Goal: Task Accomplishment & Management: Manage account settings

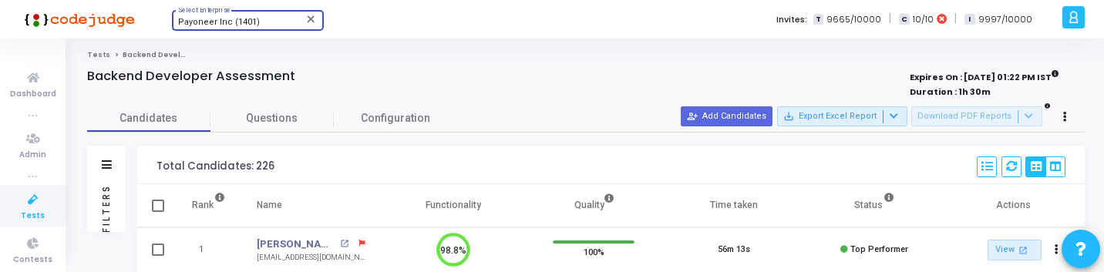
click at [232, 26] on span "Payoneer Inc (1401)" at bounding box center [219, 22] width 82 height 10
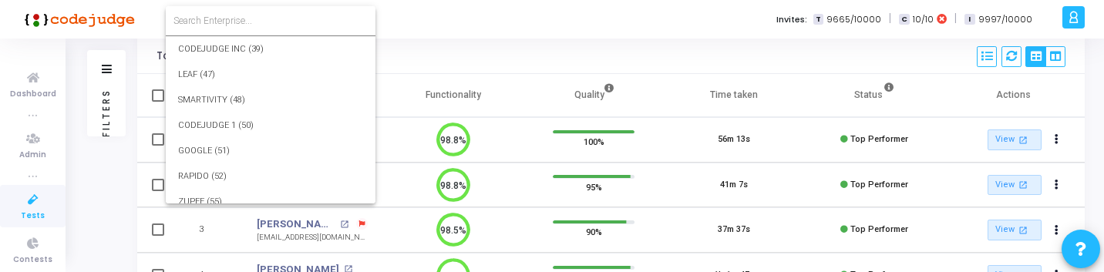
click at [232, 28] on form at bounding box center [271, 20] width 210 height 29
click at [246, 22] on input at bounding box center [271, 21] width 194 height 14
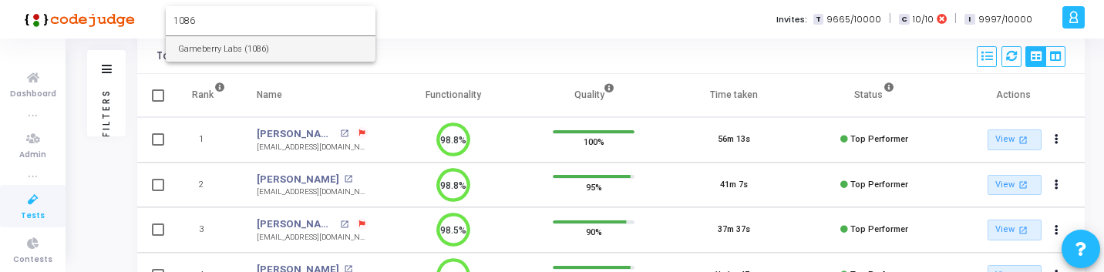
type input "1086"
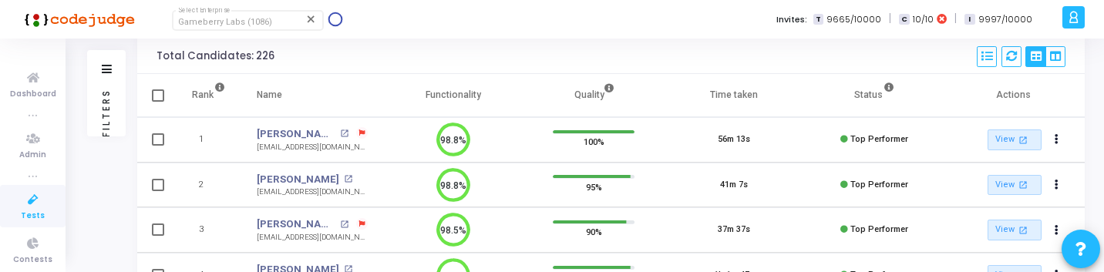
click at [30, 203] on icon at bounding box center [33, 199] width 32 height 19
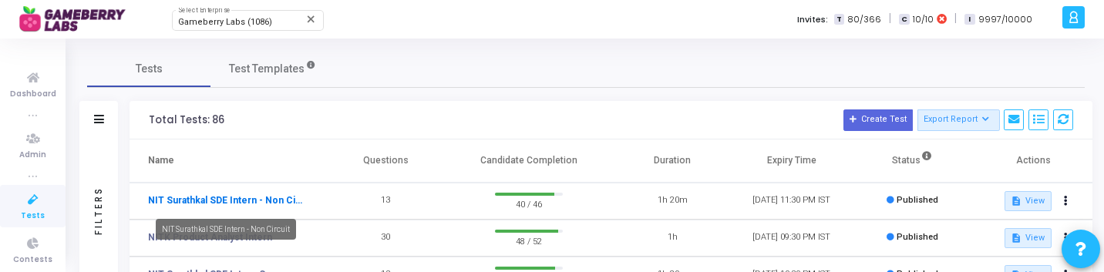
click at [250, 201] on link "NIT Surathkal SDE Intern - Non Circuit" at bounding box center [225, 201] width 154 height 14
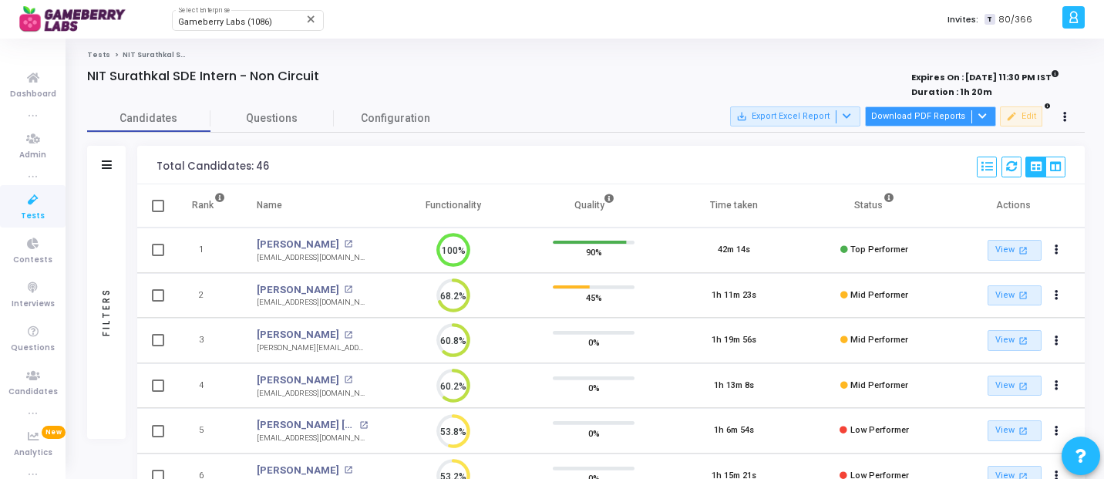
click at [919, 116] on button "Download PDF Reports" at bounding box center [930, 116] width 131 height 20
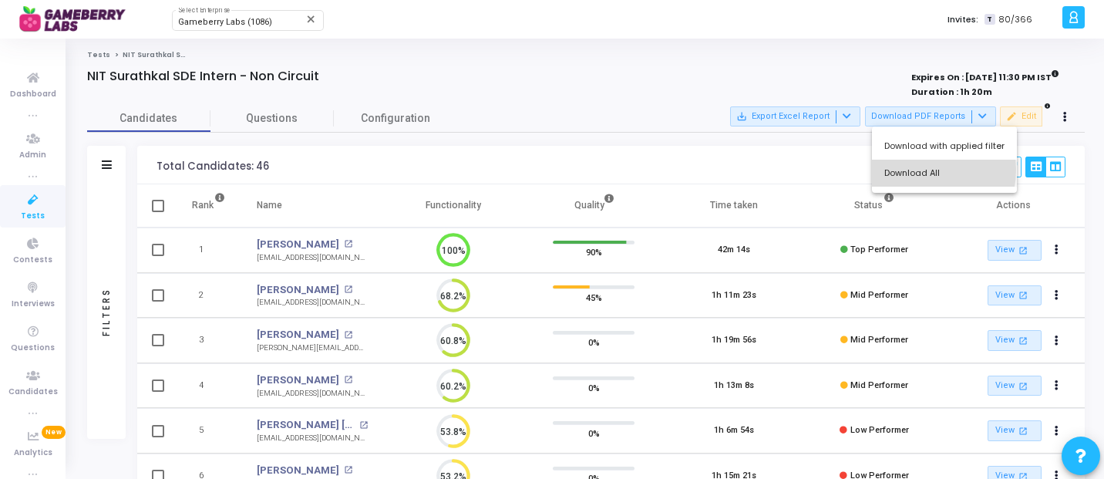
click at [912, 170] on button "Download All" at bounding box center [944, 173] width 145 height 27
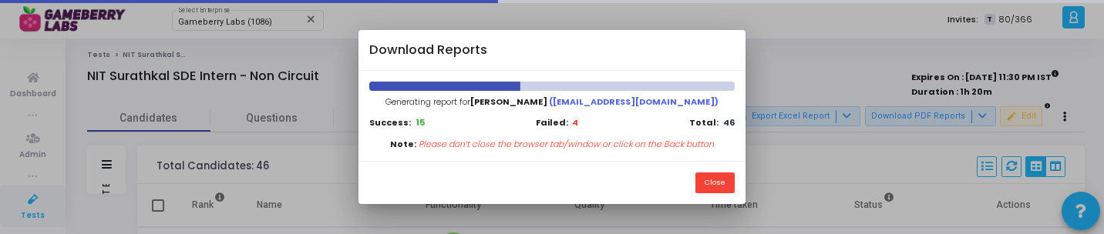
scroll to position [7, 7]
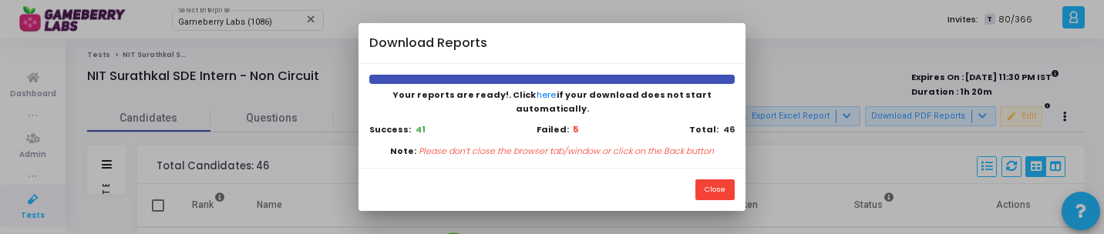
click at [719, 172] on div "Close" at bounding box center [552, 189] width 386 height 43
click at [719, 182] on button "Close" at bounding box center [715, 190] width 39 height 21
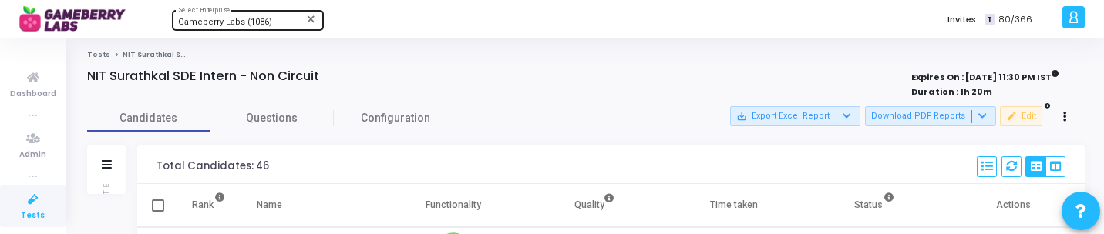
click at [241, 19] on span "Gameberry Labs (1086)" at bounding box center [225, 22] width 94 height 10
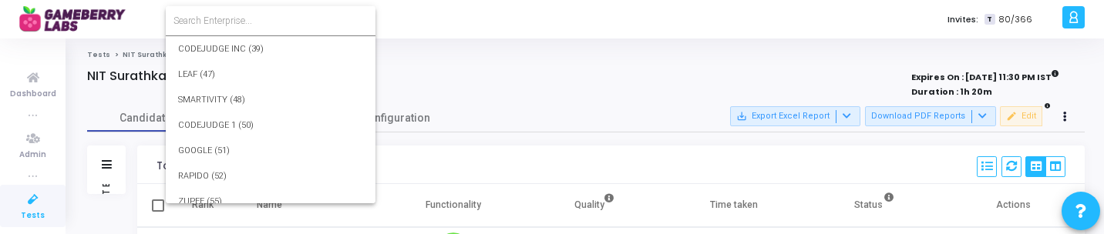
scroll to position [23815, 0]
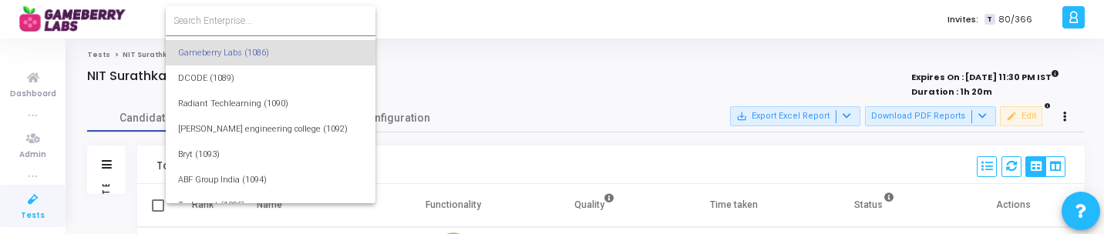
click at [260, 22] on input at bounding box center [271, 21] width 194 height 14
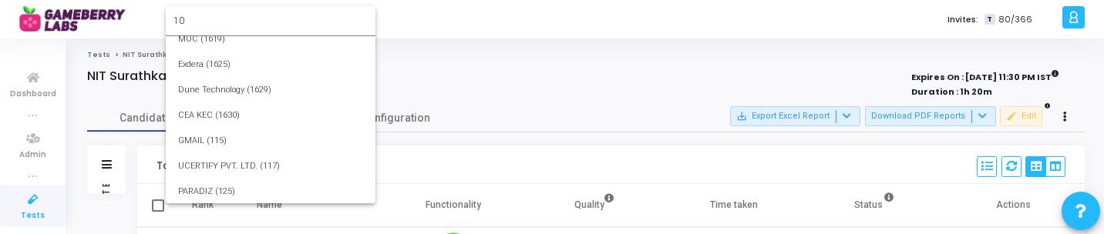
scroll to position [0, 0]
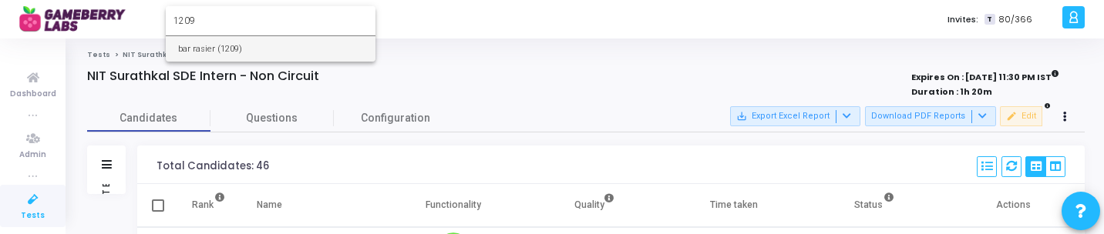
type input "1209"
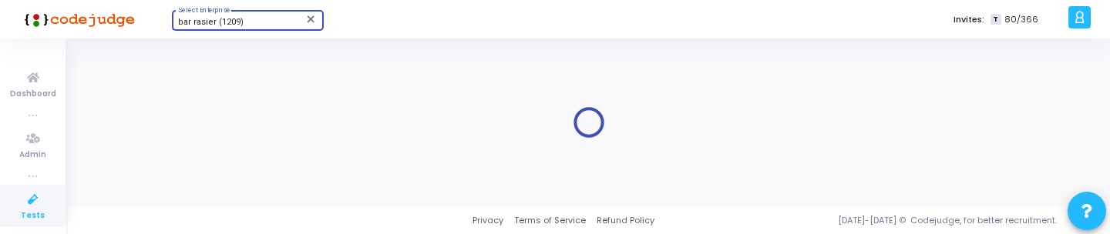
click at [232, 22] on span "bar rasier (1209)" at bounding box center [211, 22] width 66 height 10
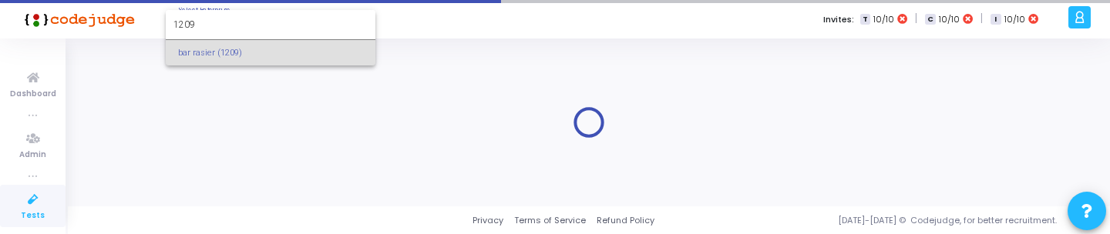
click at [238, 22] on input "1209" at bounding box center [271, 25] width 194 height 14
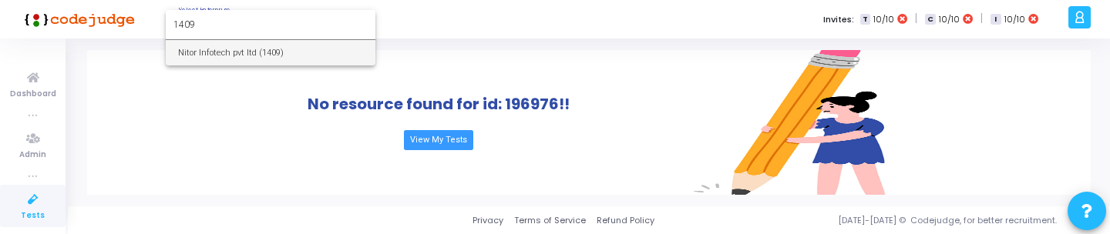
type input "1409"
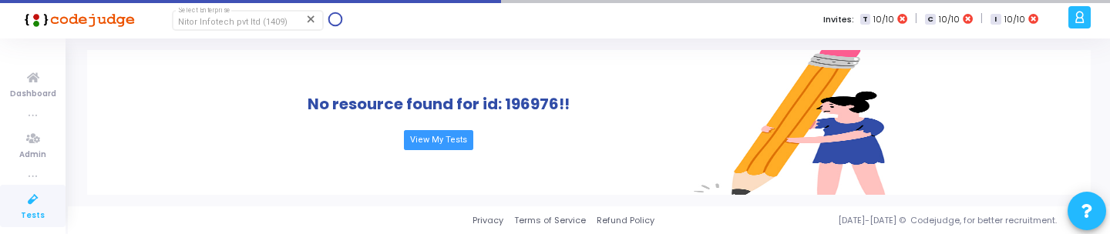
click at [35, 198] on icon at bounding box center [33, 199] width 32 height 19
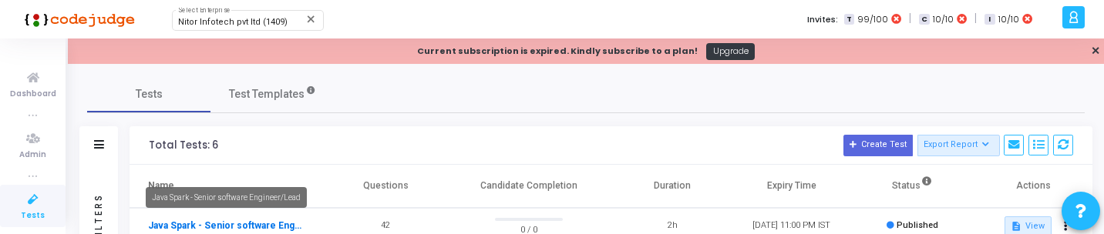
click at [217, 222] on link "Java Spark - Senior software Engineer/Lead" at bounding box center [225, 226] width 154 height 14
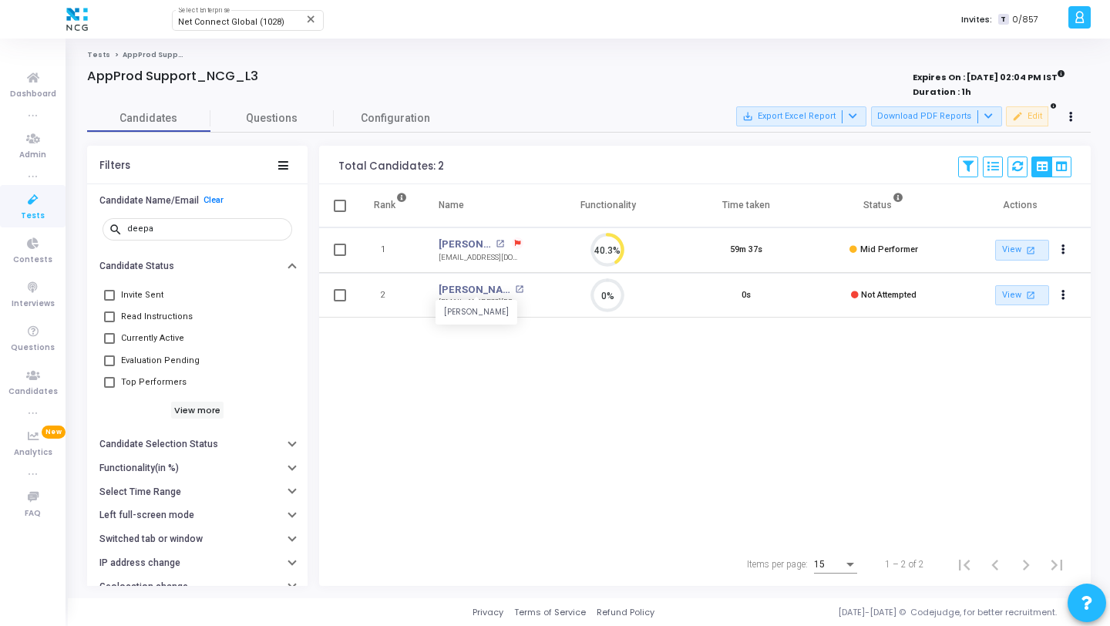
scroll to position [32, 39]
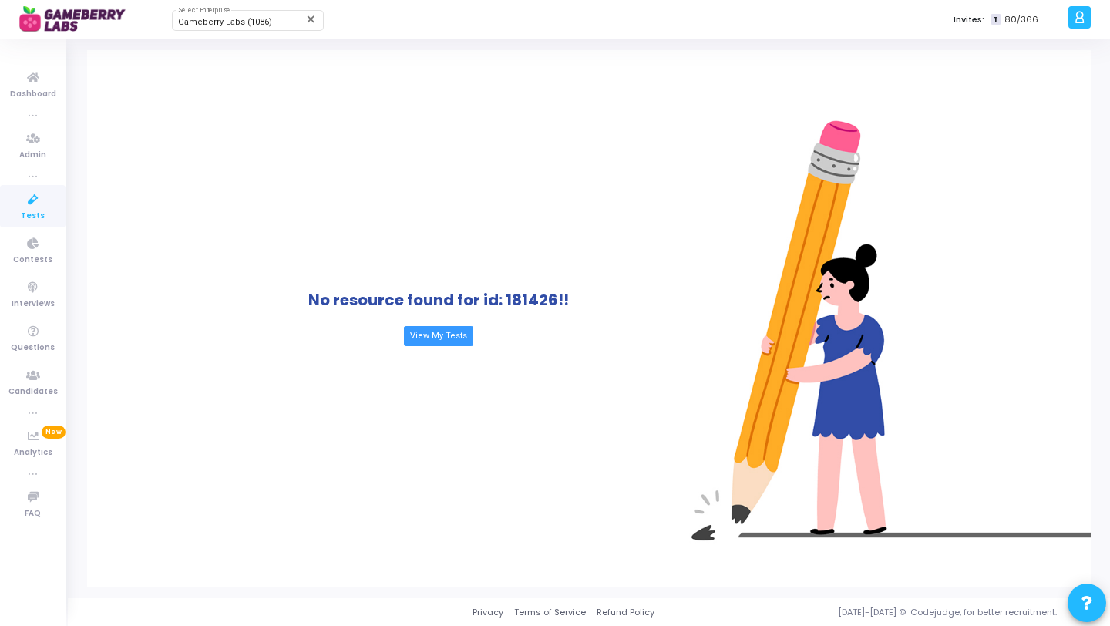
click at [35, 227] on ul "Dashboard true Admin true Tests Contests Interviews Questions Candidates true A…" at bounding box center [33, 332] width 66 height 564
click at [32, 204] on icon at bounding box center [33, 199] width 32 height 19
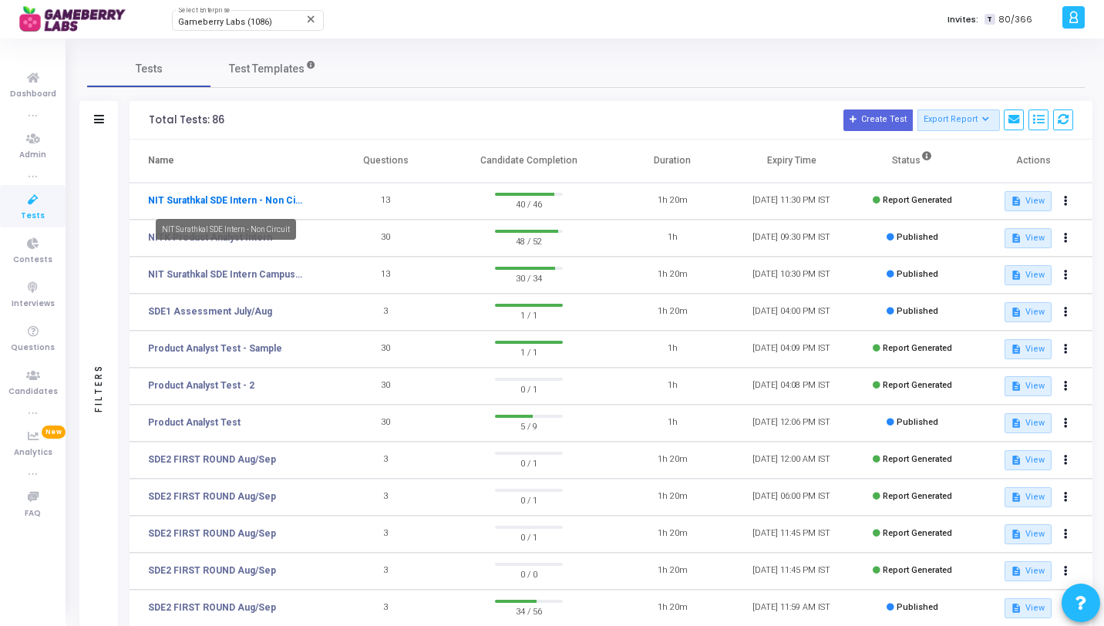
click at [241, 196] on link "NIT Surathkal SDE Intern - Non Circuit" at bounding box center [225, 201] width 154 height 14
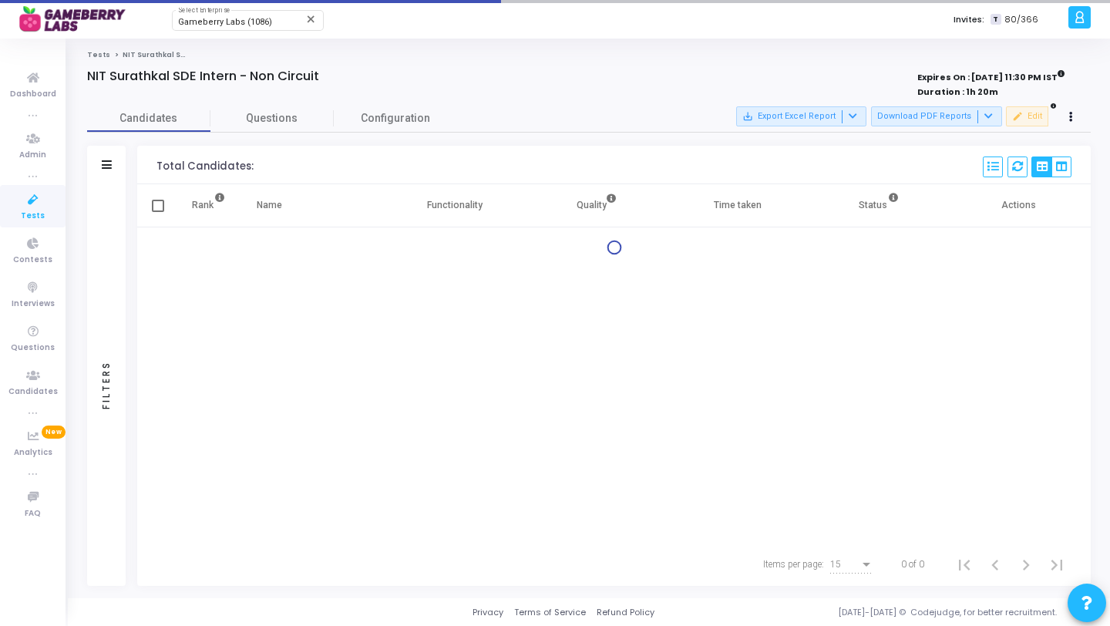
click at [99, 244] on div "Filters" at bounding box center [106, 385] width 39 height 402
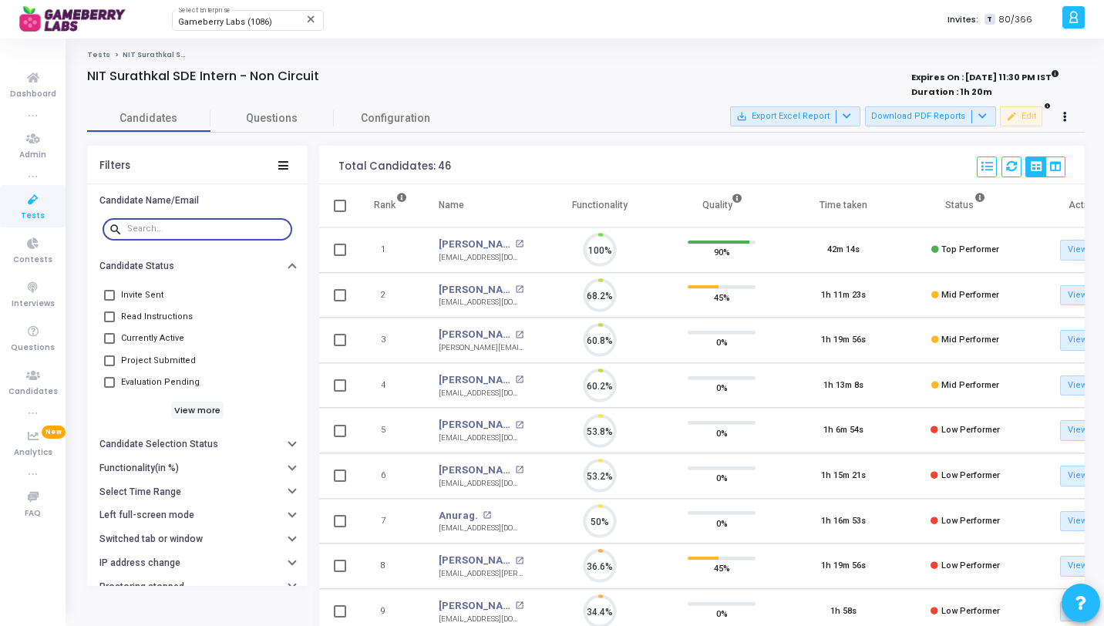
click at [136, 234] on div at bounding box center [206, 228] width 159 height 25
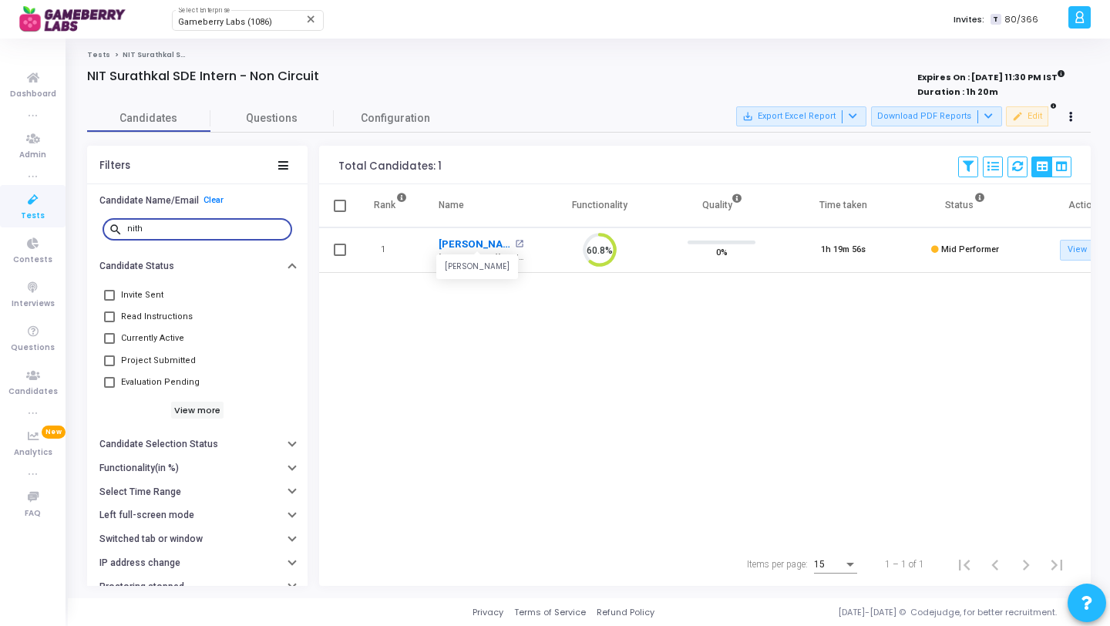
click at [472, 243] on link "Nithyashree G R" at bounding box center [475, 244] width 72 height 15
click at [205, 237] on div "nith" at bounding box center [206, 228] width 159 height 25
click at [208, 227] on input "nith" at bounding box center [206, 228] width 159 height 9
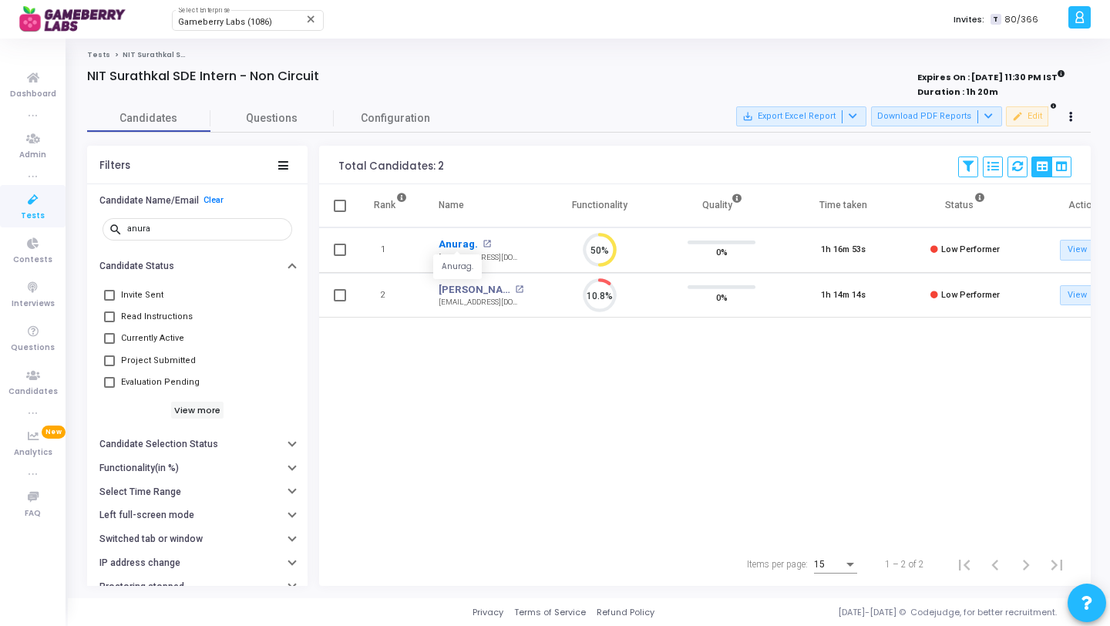
click at [460, 246] on link "Anurag." at bounding box center [458, 244] width 39 height 15
click at [163, 227] on input "anura" at bounding box center [206, 228] width 159 height 9
click at [483, 243] on link "Sujal Kumar Sahni" at bounding box center [475, 244] width 72 height 15
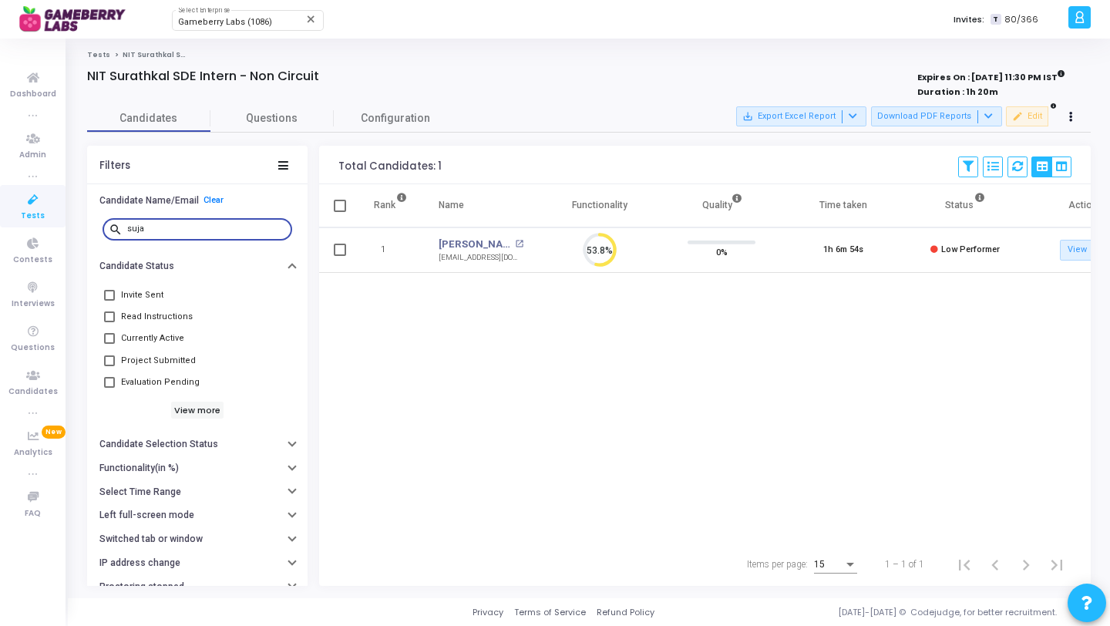
click at [214, 230] on input "suja" at bounding box center [206, 228] width 159 height 9
click at [473, 248] on link "Aayush Jain" at bounding box center [475, 244] width 72 height 15
click at [216, 229] on input "aayu" at bounding box center [206, 228] width 159 height 9
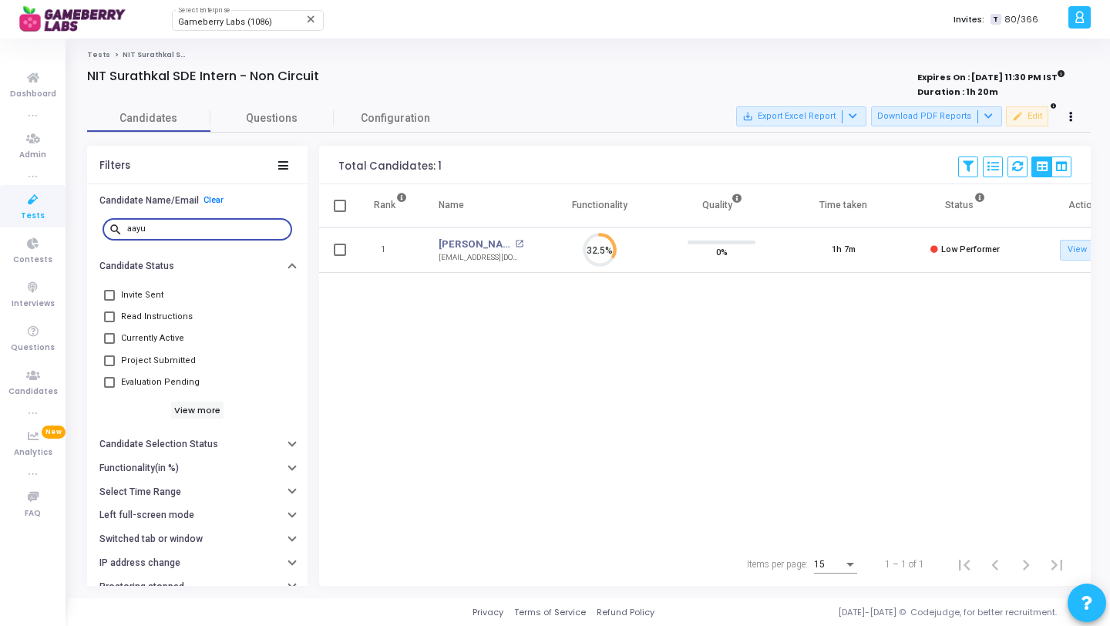
click at [216, 229] on input "aayu" at bounding box center [206, 228] width 159 height 9
type input "s"
type input "dhanu"
click at [460, 244] on link "Dhanush V" at bounding box center [475, 244] width 72 height 15
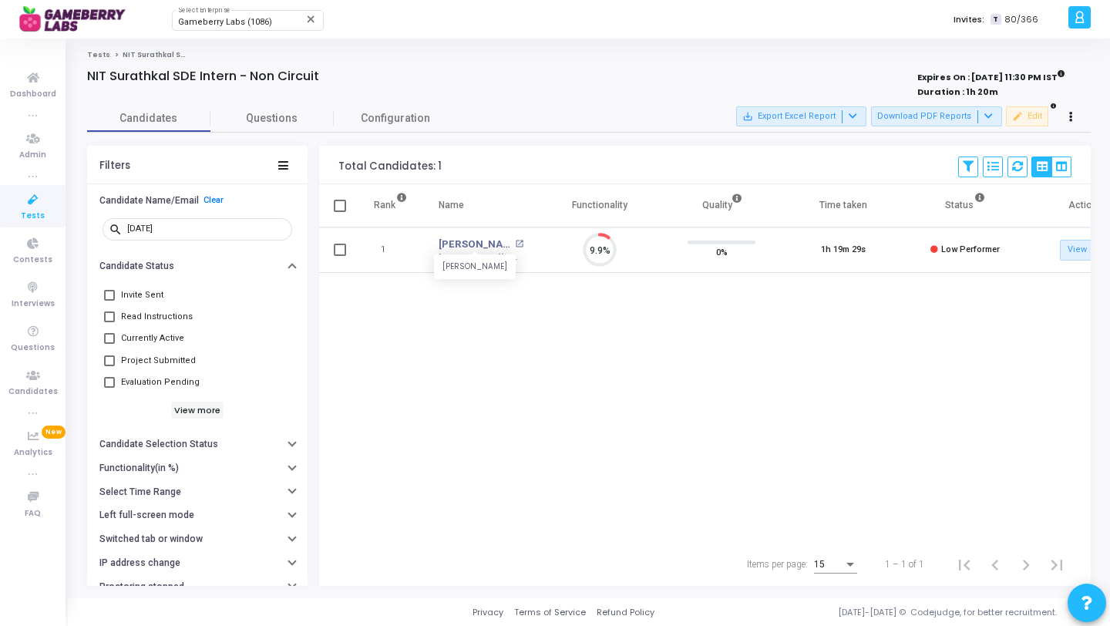
click at [33, 204] on icon at bounding box center [33, 199] width 32 height 19
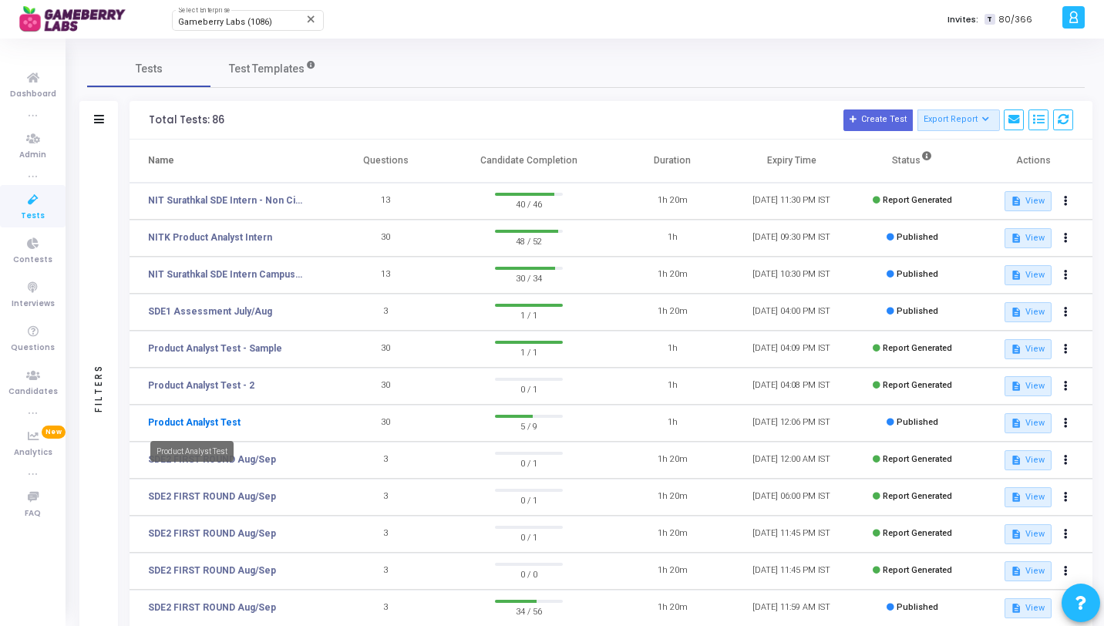
click at [207, 416] on link "Product Analyst Test" at bounding box center [194, 423] width 93 height 14
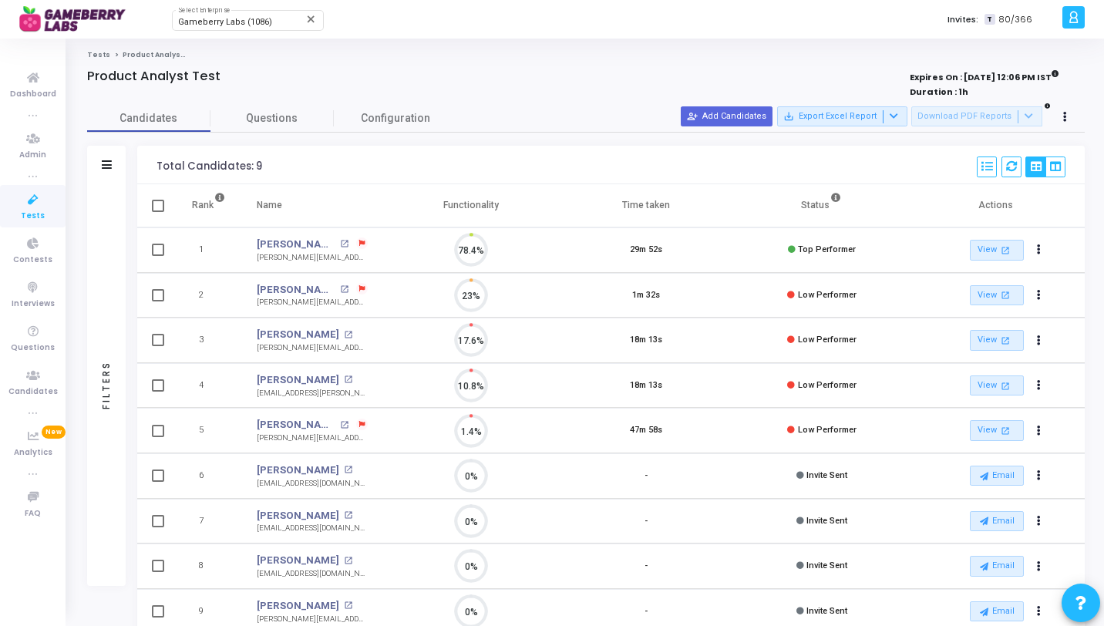
scroll to position [32, 39]
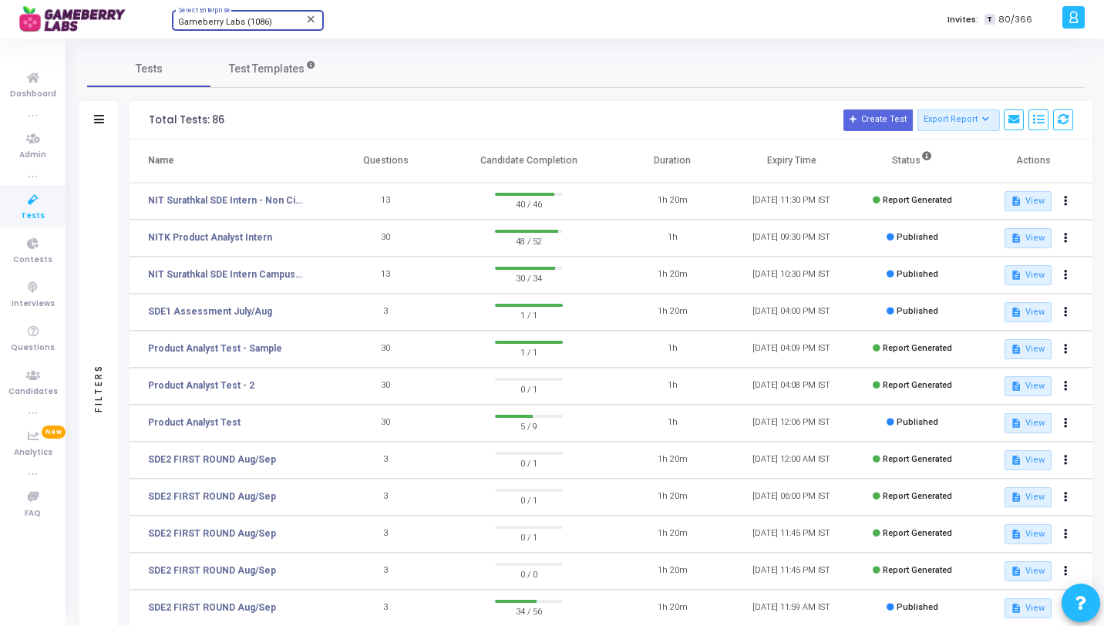
click at [274, 19] on div "Gameberry Labs (1086)" at bounding box center [240, 22] width 125 height 9
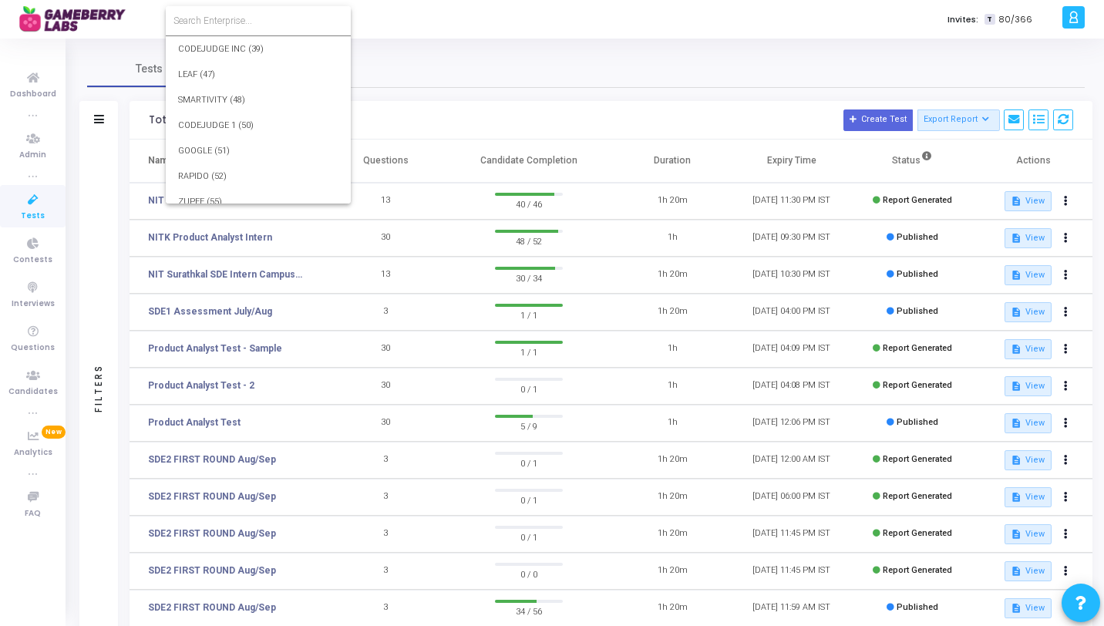
scroll to position [23815, 0]
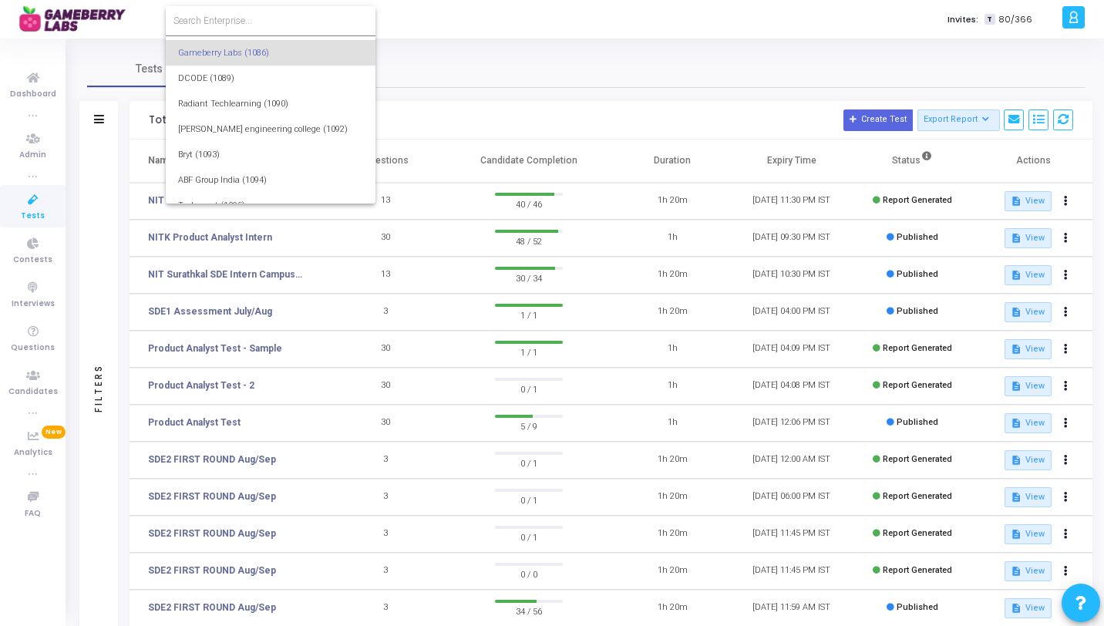
click at [270, 22] on input at bounding box center [271, 21] width 194 height 14
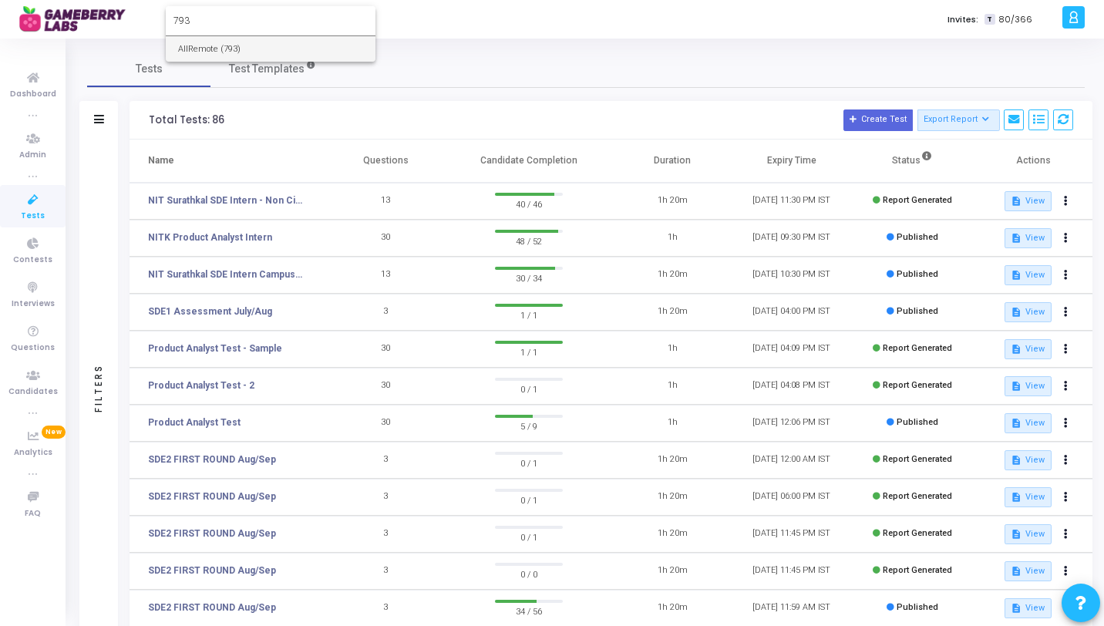
type input "793"
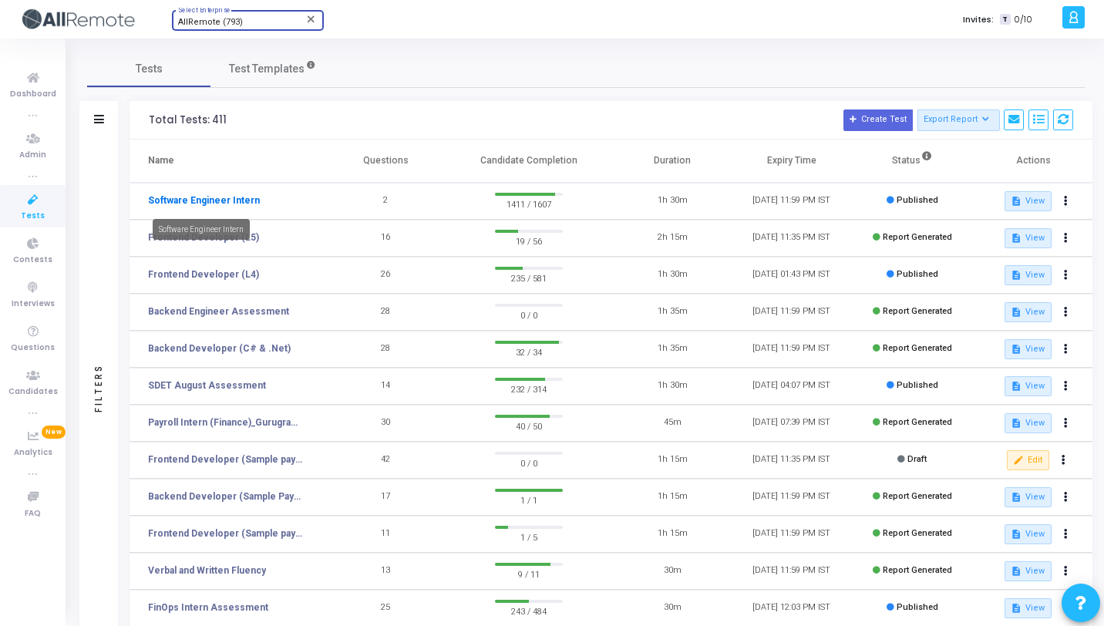
click at [222, 206] on link "Software Engineer Intern" at bounding box center [204, 201] width 112 height 14
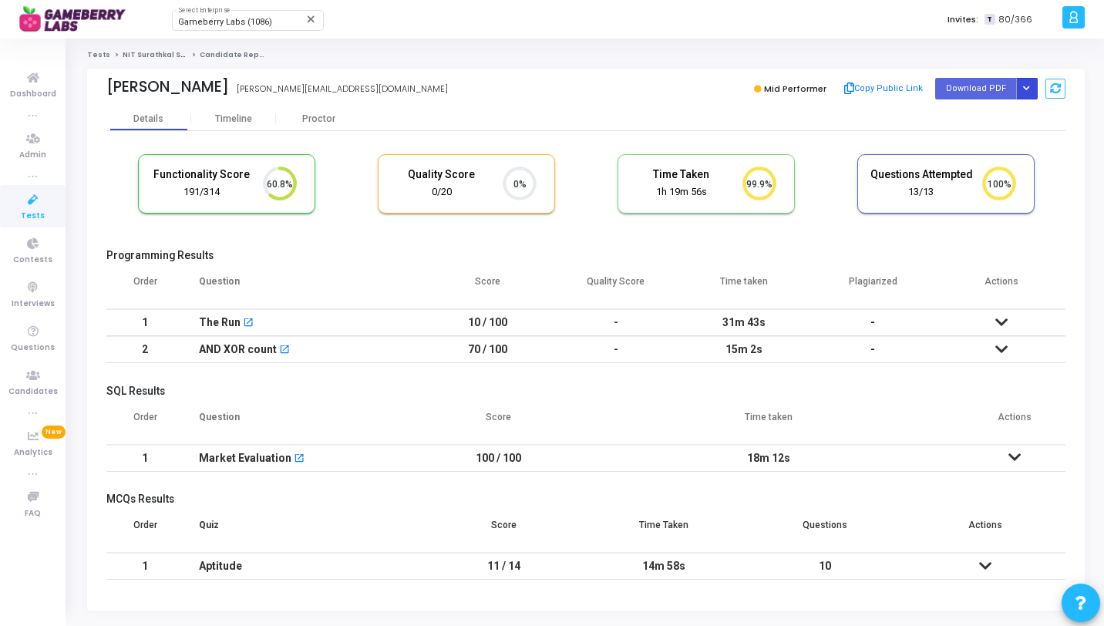
click at [1032, 83] on button "Button group with nested dropdown" at bounding box center [1027, 88] width 22 height 21
click at [993, 116] on button "Regenerate PDF" at bounding box center [977, 119] width 119 height 25
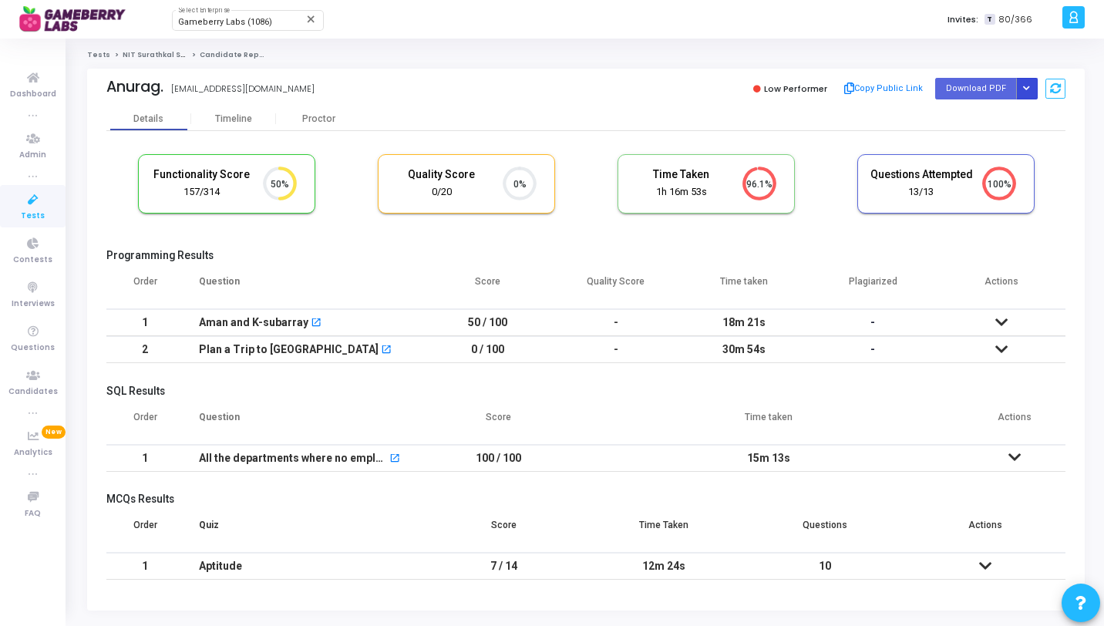
click at [1028, 91] on icon "Button group with nested dropdown" at bounding box center [1026, 89] width 7 height 8
click at [990, 118] on button "Regenerate PDF" at bounding box center [977, 119] width 119 height 25
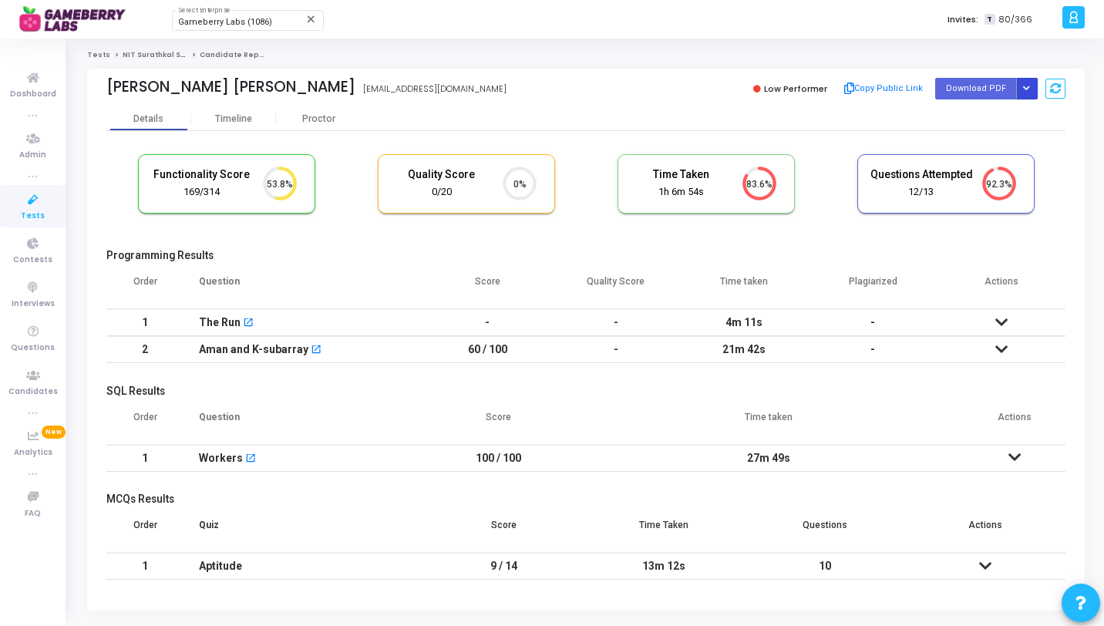
click at [1030, 85] on button "Button group with nested dropdown" at bounding box center [1027, 88] width 22 height 21
click at [991, 111] on button "Regenerate PDF" at bounding box center [977, 119] width 119 height 25
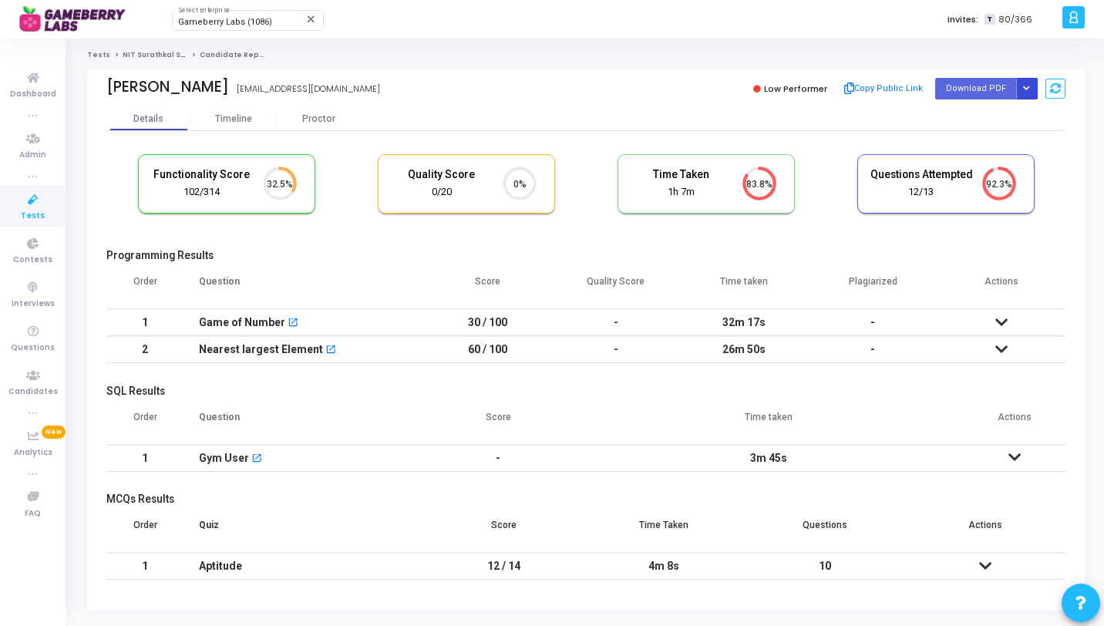
click at [1031, 96] on button "Button group with nested dropdown" at bounding box center [1027, 88] width 22 height 21
click at [969, 112] on button "Regenerate PDF" at bounding box center [977, 119] width 119 height 25
click at [1023, 85] on icon "Button group with nested dropdown" at bounding box center [1026, 89] width 7 height 8
click at [975, 117] on button "Regenerate PDF" at bounding box center [977, 119] width 119 height 25
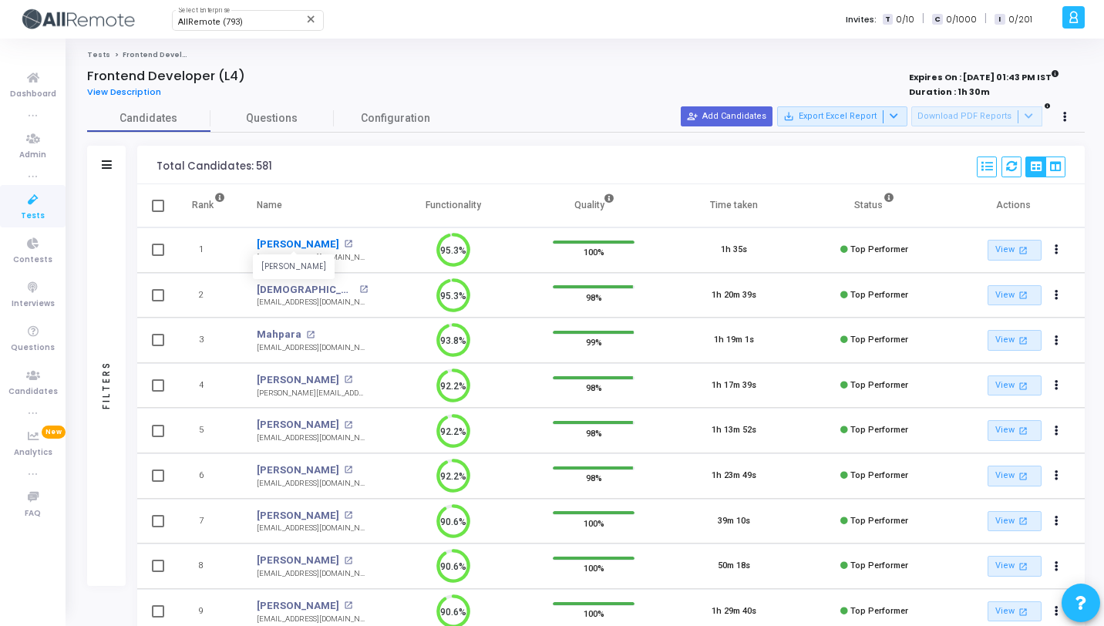
click at [277, 250] on link "[PERSON_NAME]" at bounding box center [298, 244] width 83 height 15
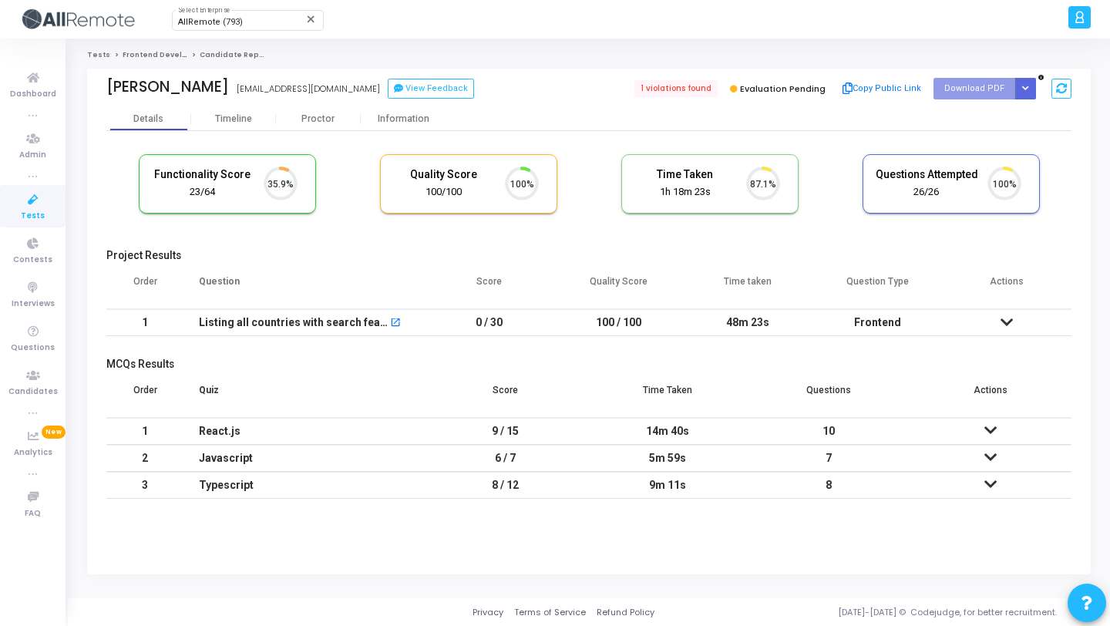
scroll to position [32, 39]
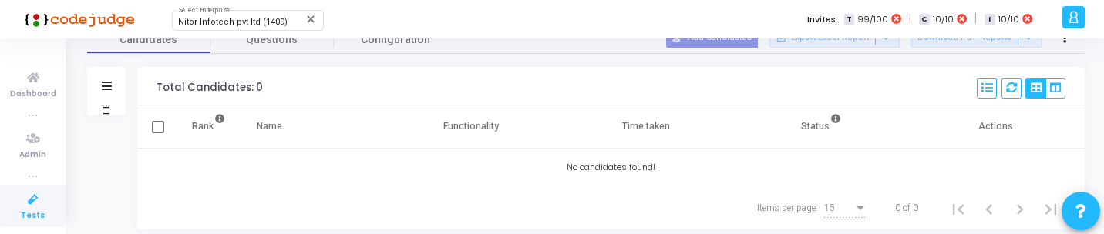
scroll to position [103, 0]
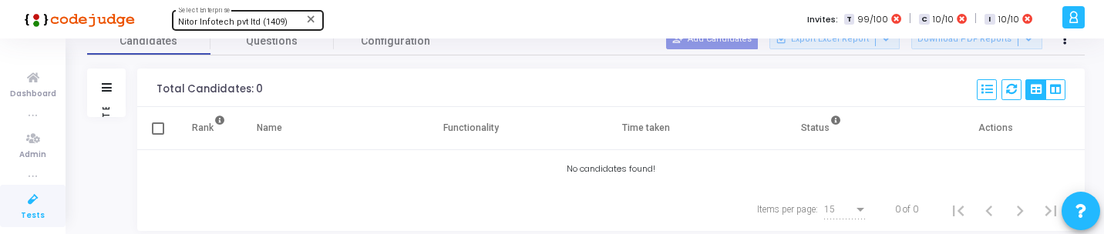
click at [221, 19] on span "Nitor Infotech pvt ltd (1409)" at bounding box center [232, 22] width 109 height 10
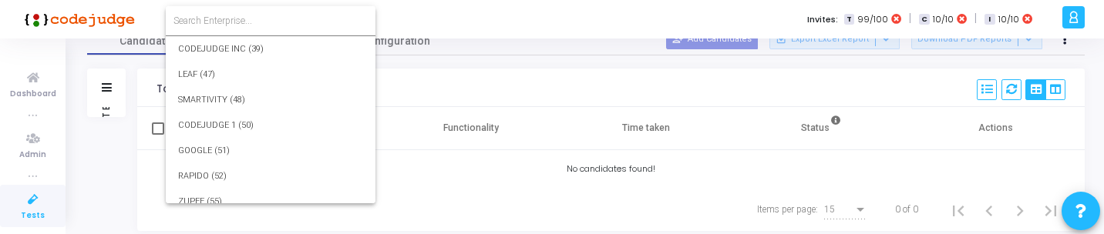
scroll to position [29820, 0]
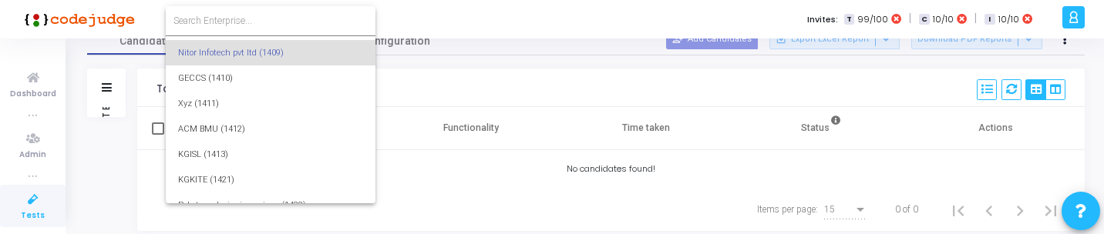
click at [244, 19] on input at bounding box center [271, 21] width 194 height 14
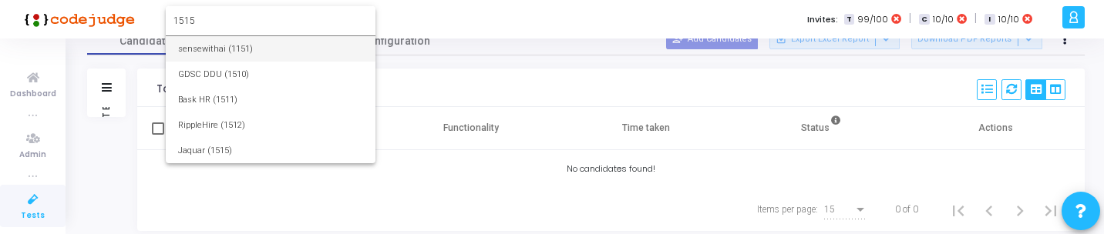
type input "1515"
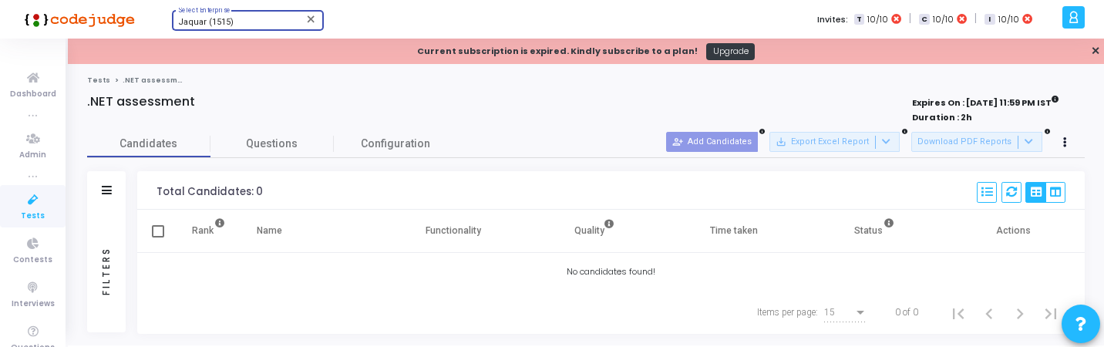
click at [227, 22] on span "Jaquar (1515)" at bounding box center [206, 22] width 56 height 10
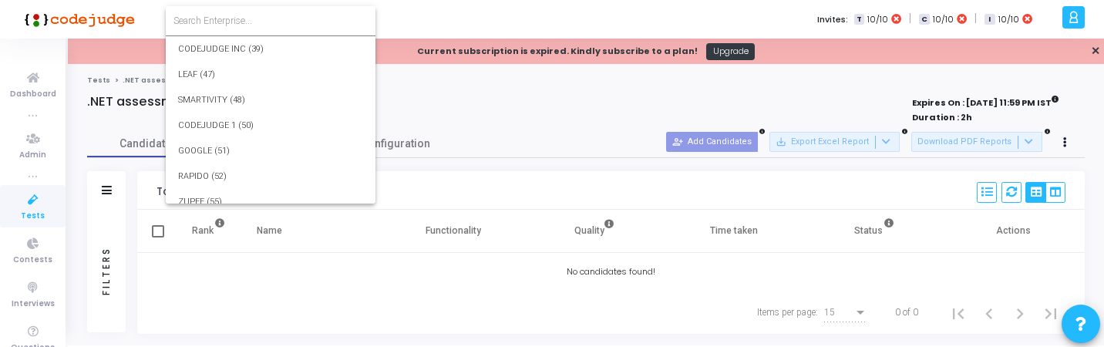
scroll to position [30864, 0]
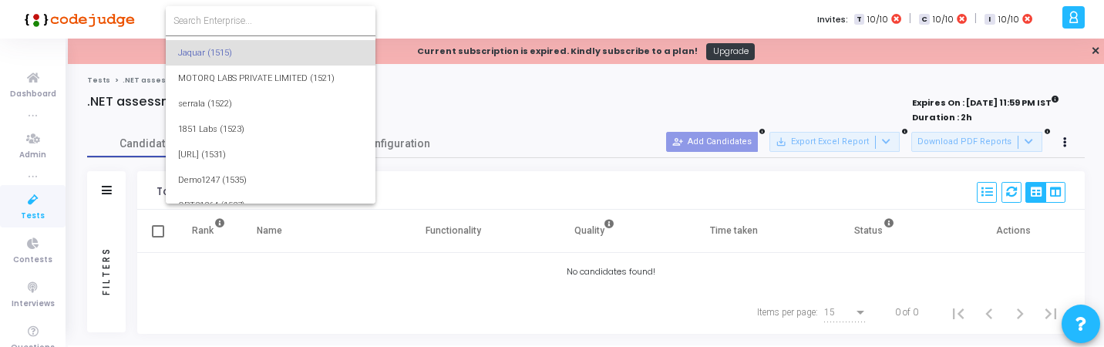
click at [251, 19] on input at bounding box center [271, 21] width 194 height 14
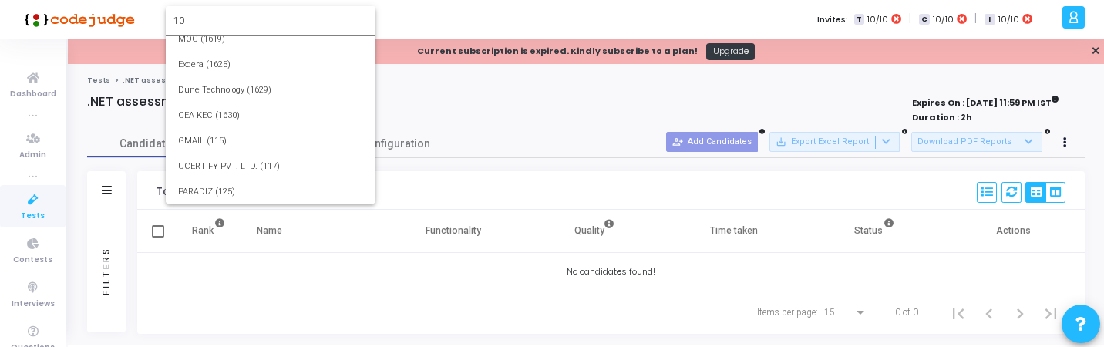
scroll to position [0, 0]
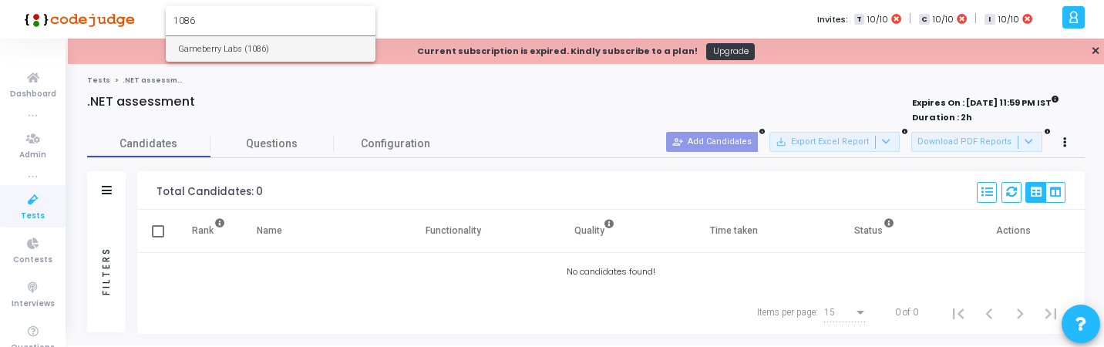
type input "1086"
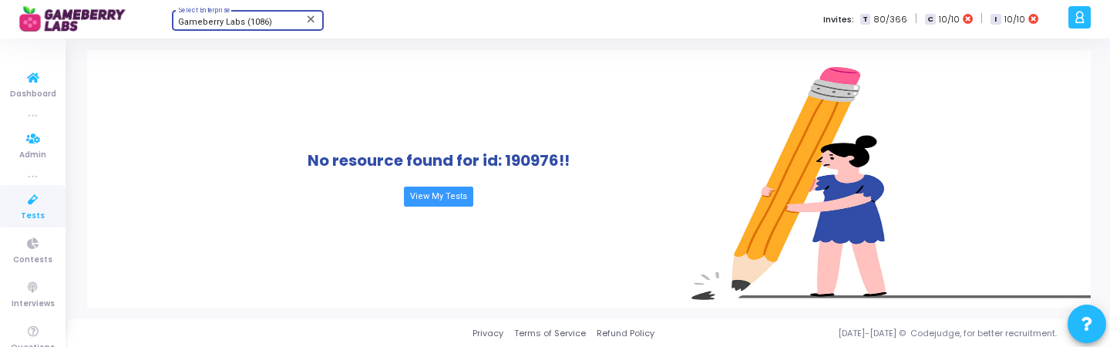
click at [36, 204] on icon at bounding box center [33, 199] width 32 height 19
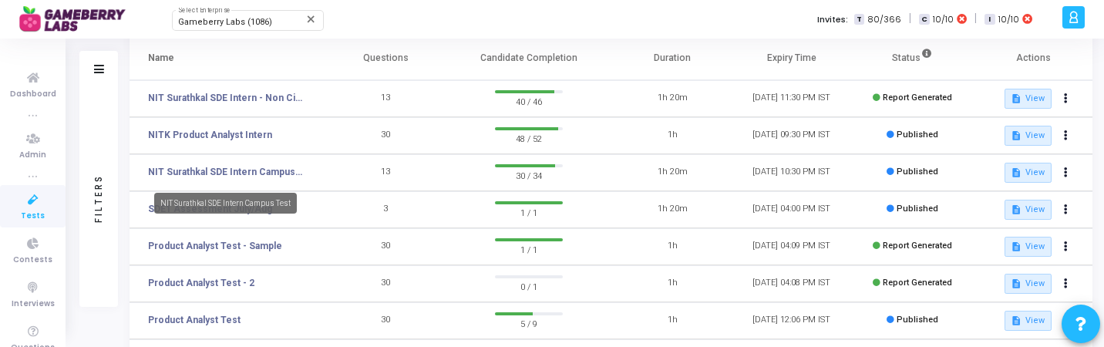
scroll to position [104, 0]
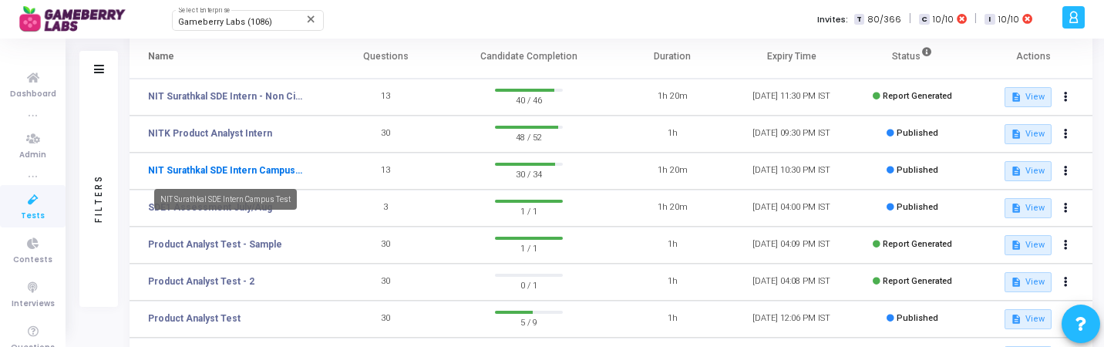
click at [258, 170] on link "NIT Surathkal SDE Intern Campus Test" at bounding box center [225, 170] width 154 height 14
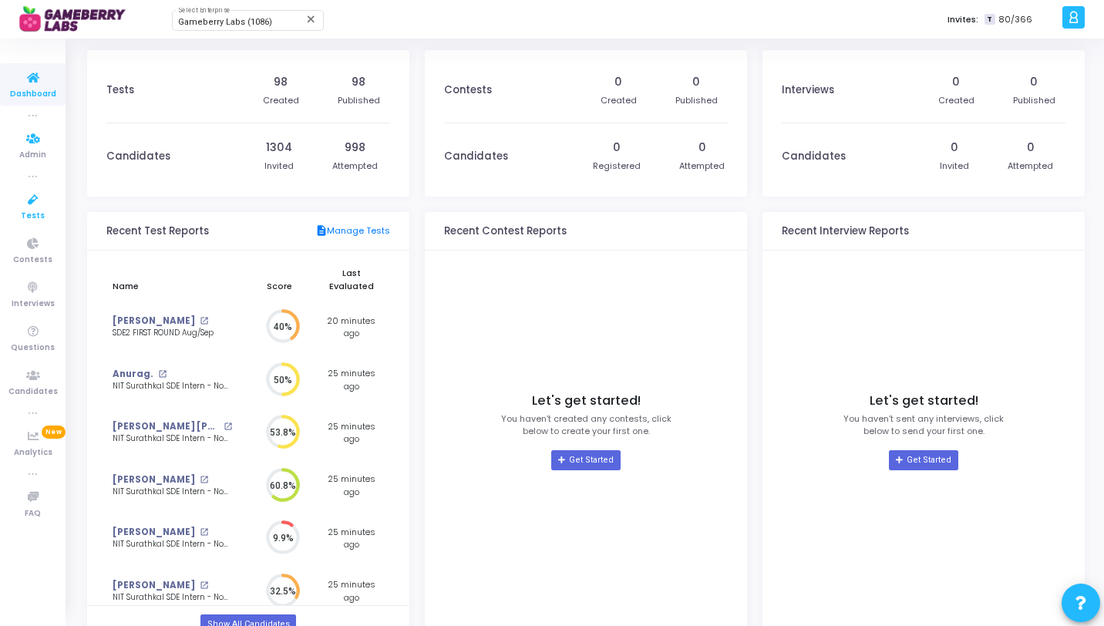
click at [17, 204] on icon at bounding box center [33, 199] width 32 height 19
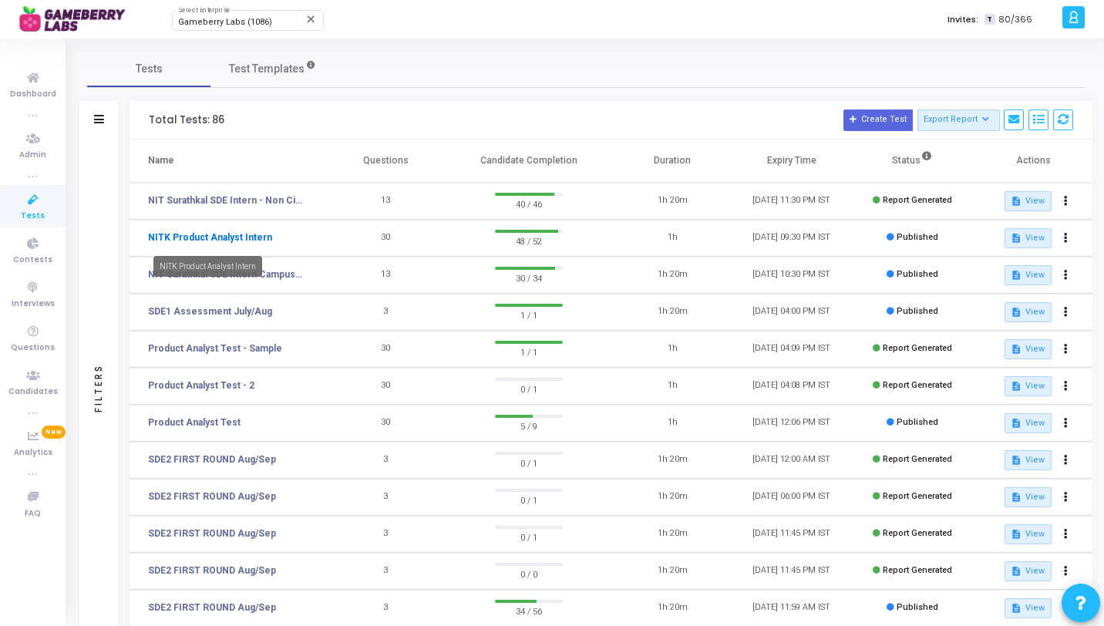
click at [220, 235] on link "NITK Product Analyst Intern" at bounding box center [210, 238] width 124 height 14
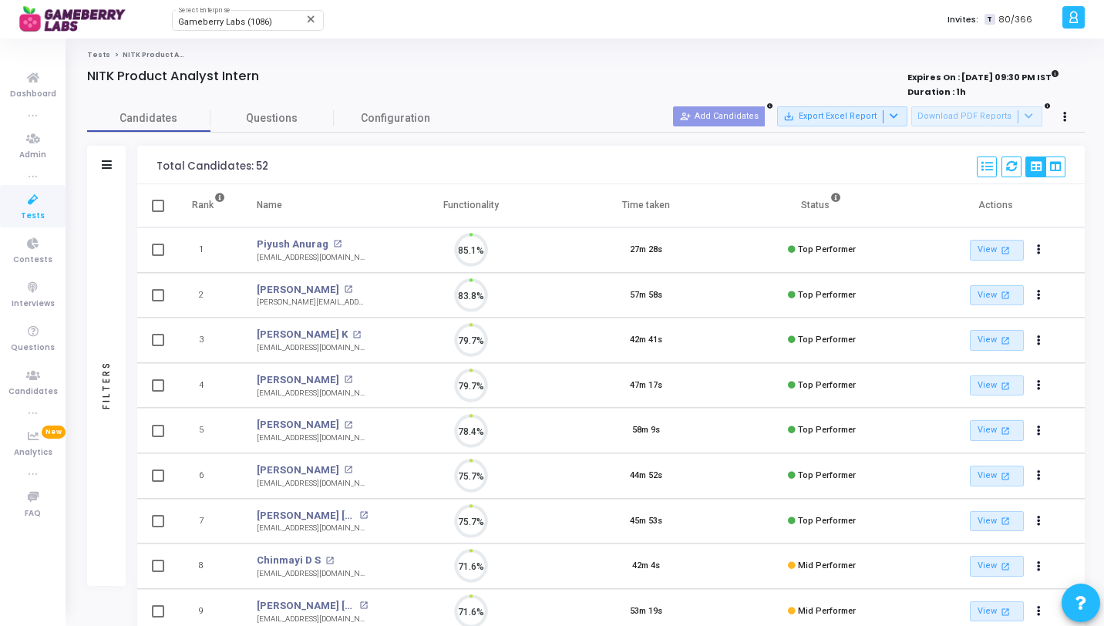
scroll to position [7, 7]
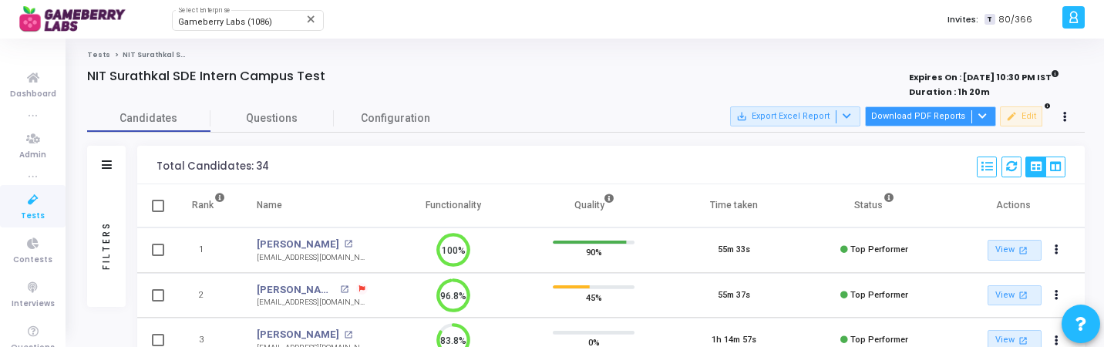
click at [954, 115] on button "Download PDF Reports" at bounding box center [930, 116] width 131 height 20
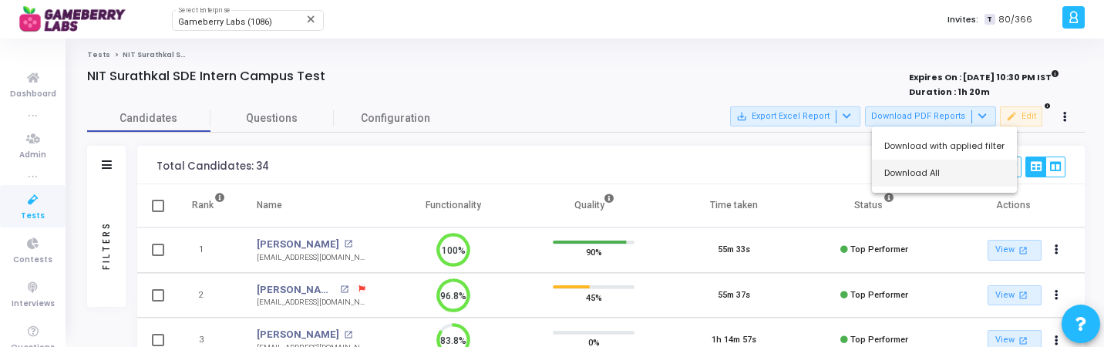
click at [943, 174] on button "Download All" at bounding box center [944, 173] width 145 height 27
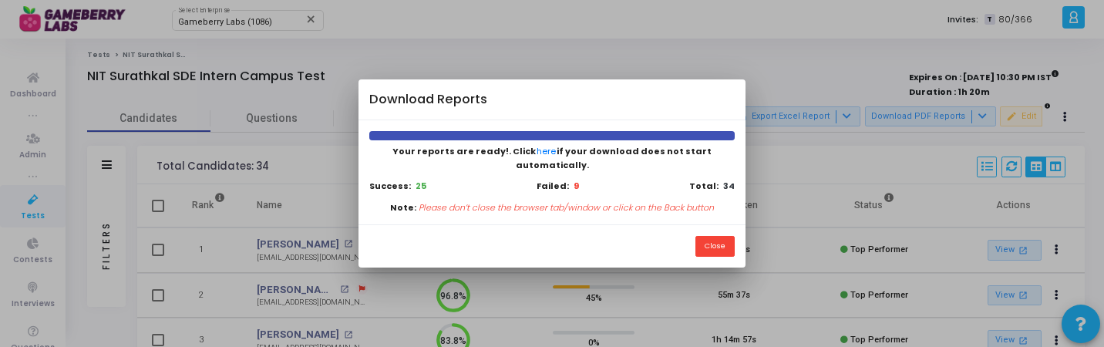
click at [724, 228] on div "Close" at bounding box center [552, 245] width 386 height 43
click at [718, 249] on button "Close" at bounding box center [715, 246] width 39 height 21
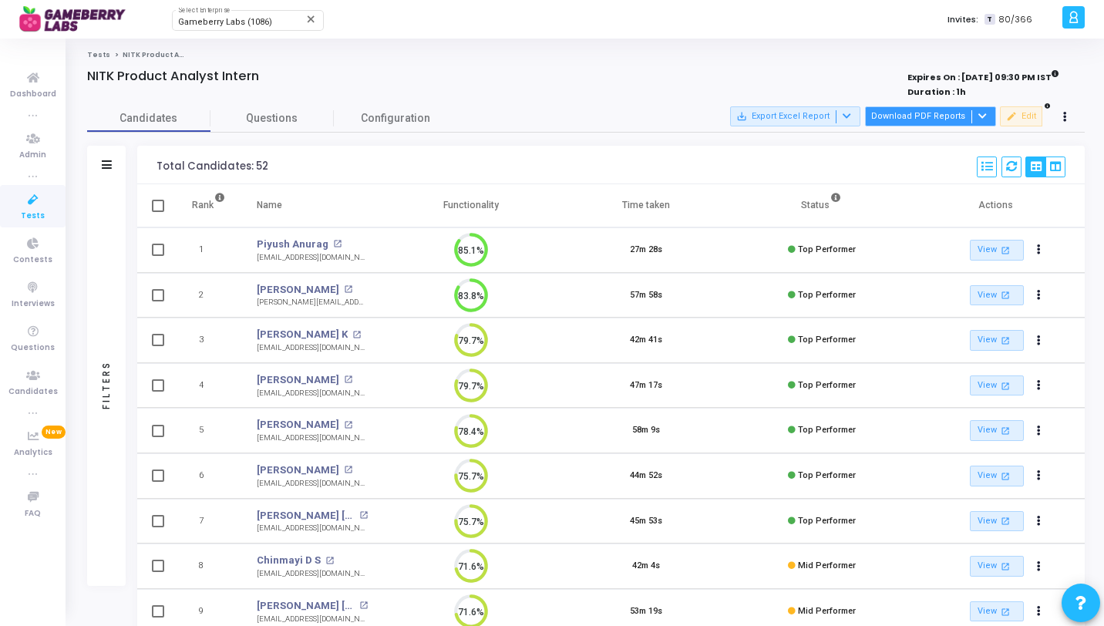
click at [965, 107] on button "Download PDF Reports" at bounding box center [930, 116] width 131 height 20
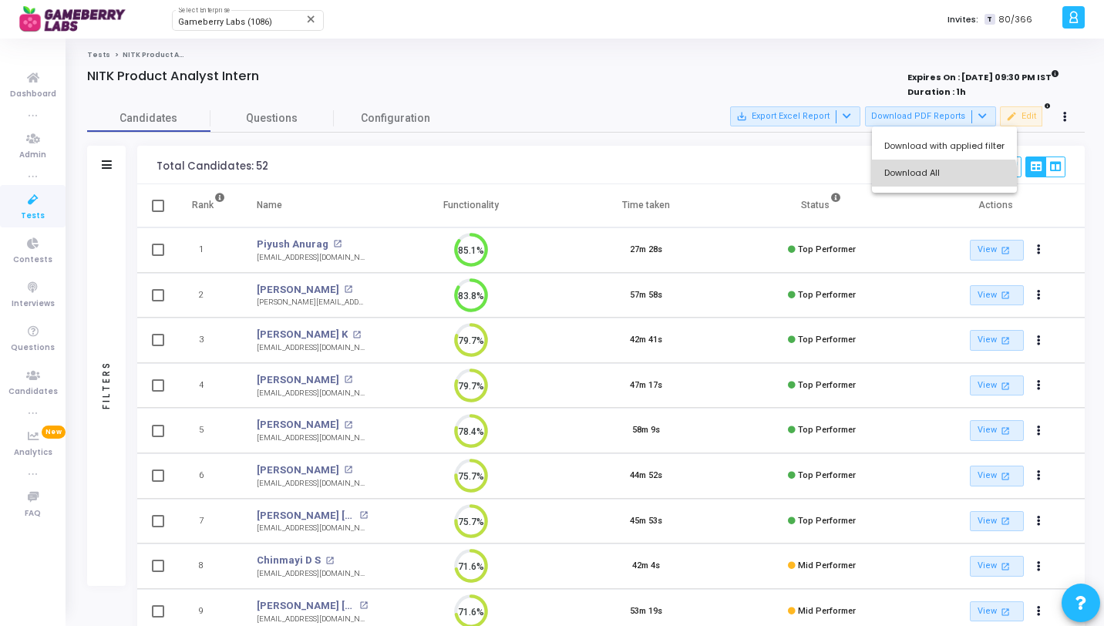
click at [944, 178] on button "Download All" at bounding box center [944, 173] width 145 height 27
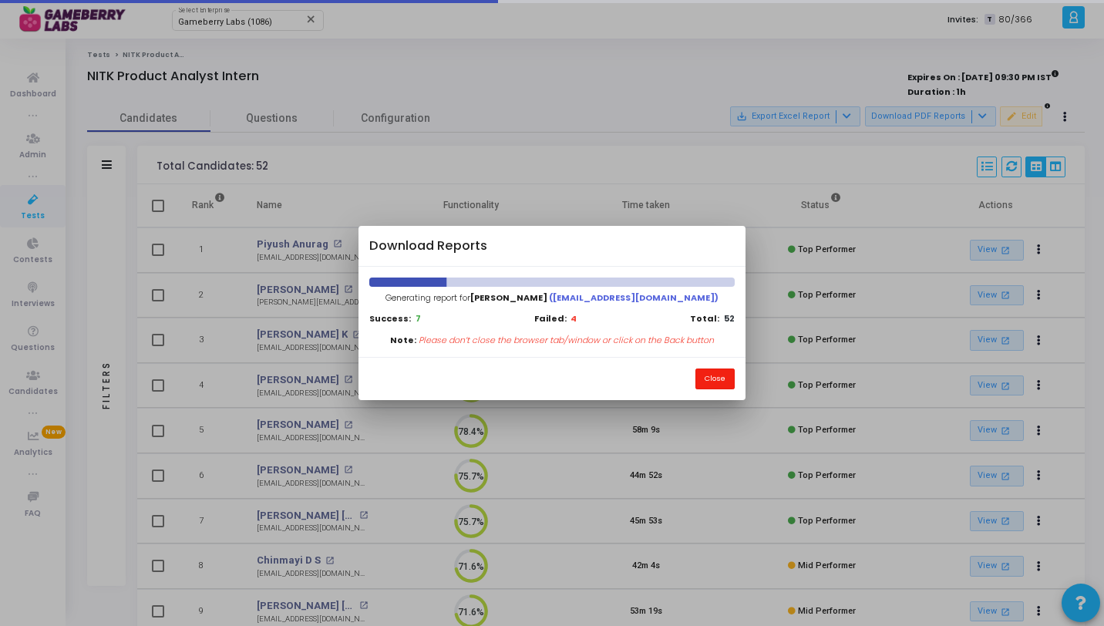
click at [715, 384] on button "Close" at bounding box center [715, 379] width 39 height 21
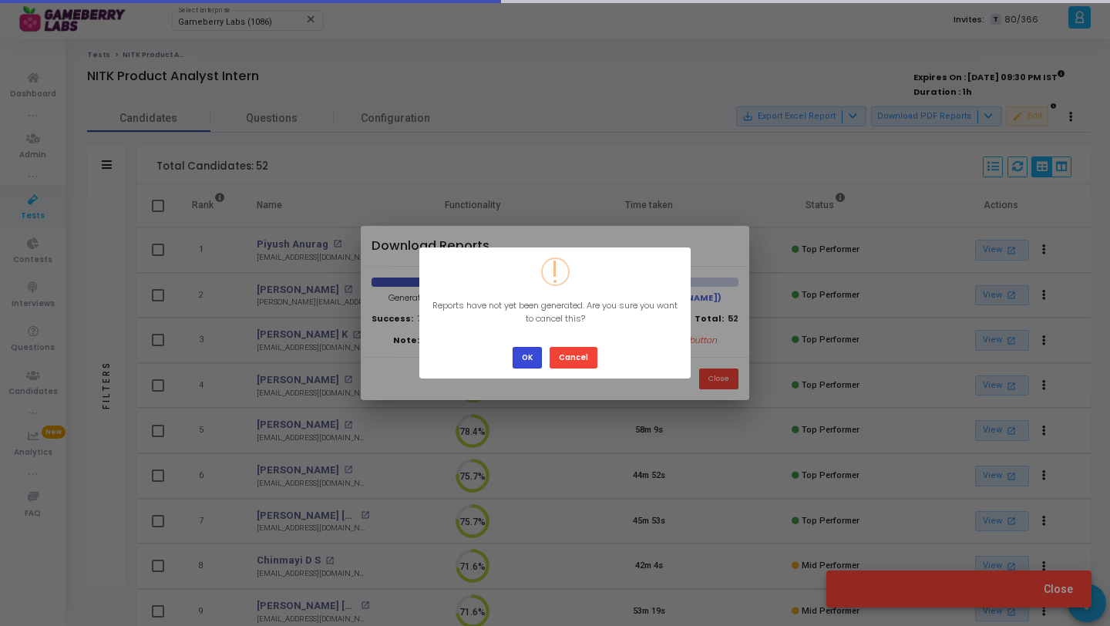
click at [534, 356] on button "OK" at bounding box center [527, 357] width 29 height 21
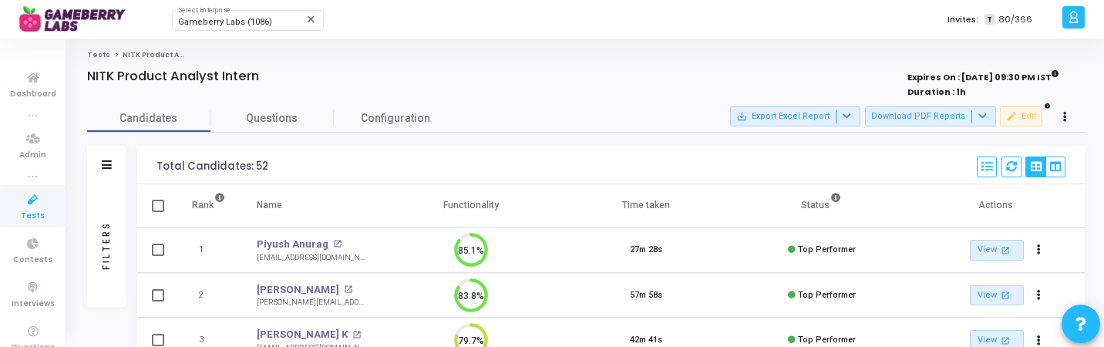
scroll to position [7, 7]
click at [928, 117] on button "Download PDF Reports" at bounding box center [930, 116] width 131 height 20
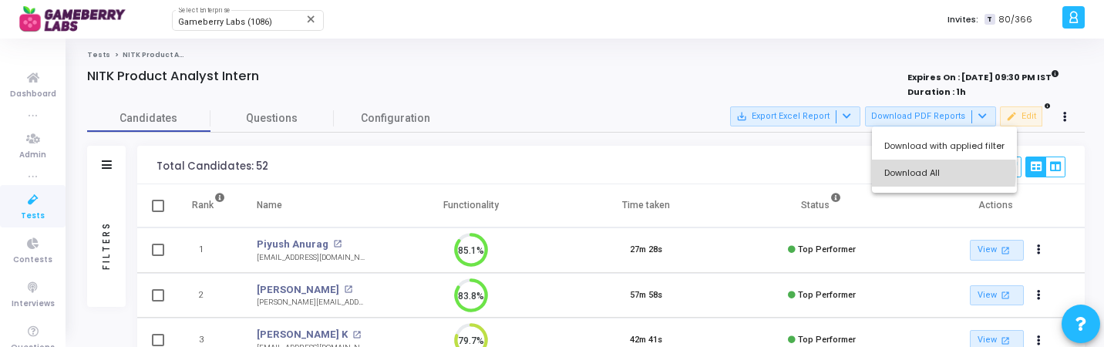
click at [902, 170] on button "Download All" at bounding box center [944, 173] width 145 height 27
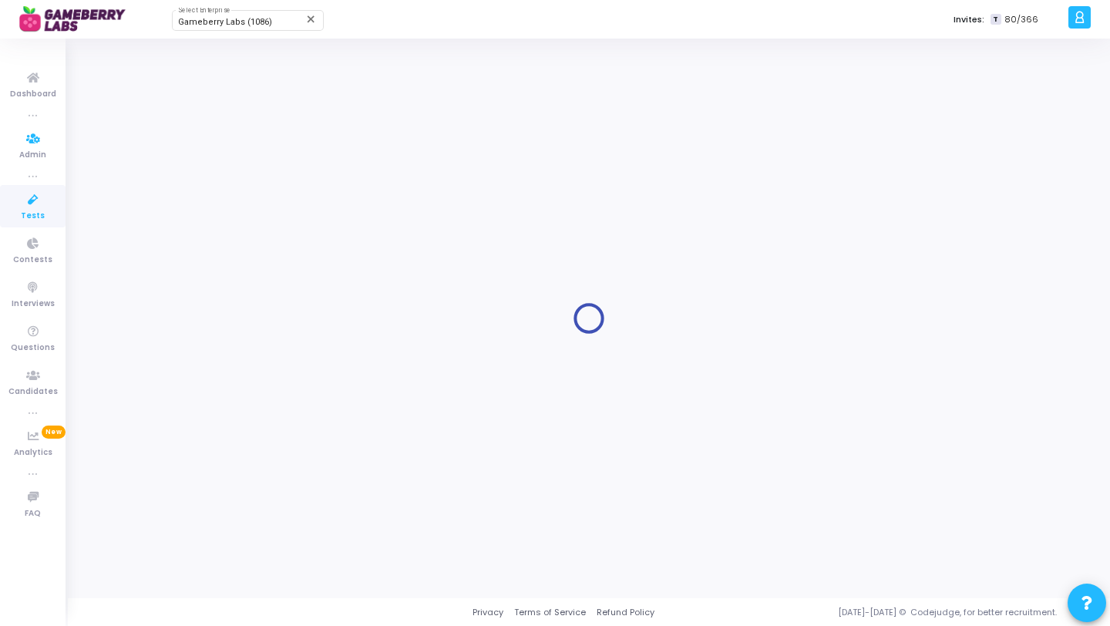
click at [33, 212] on span "Tests" at bounding box center [33, 216] width 24 height 13
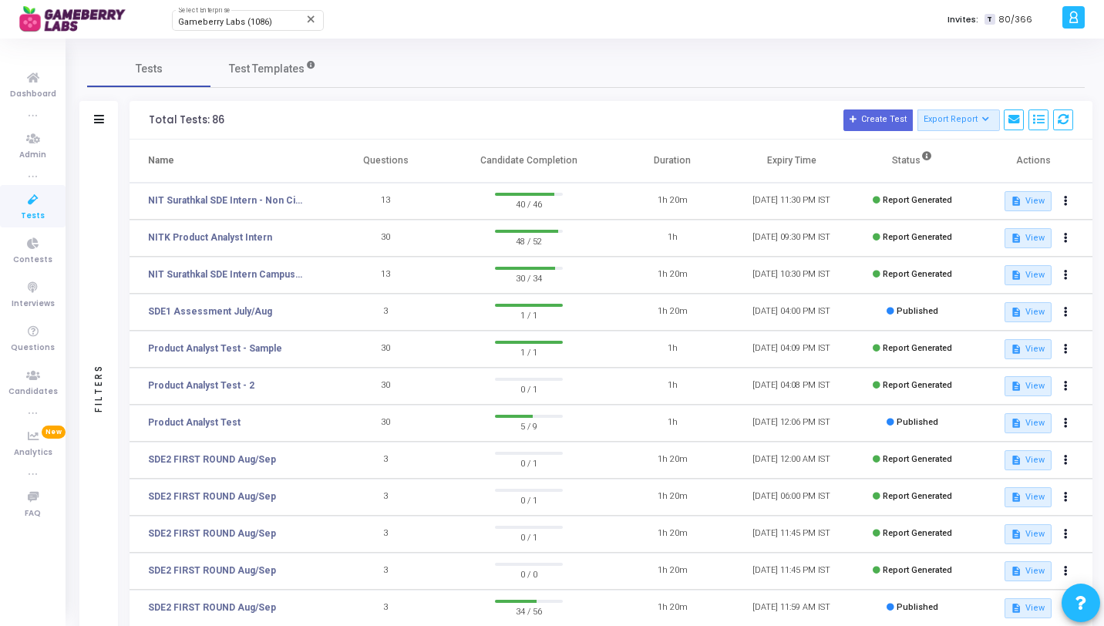
click at [111, 232] on div "Filters" at bounding box center [98, 388] width 39 height 497
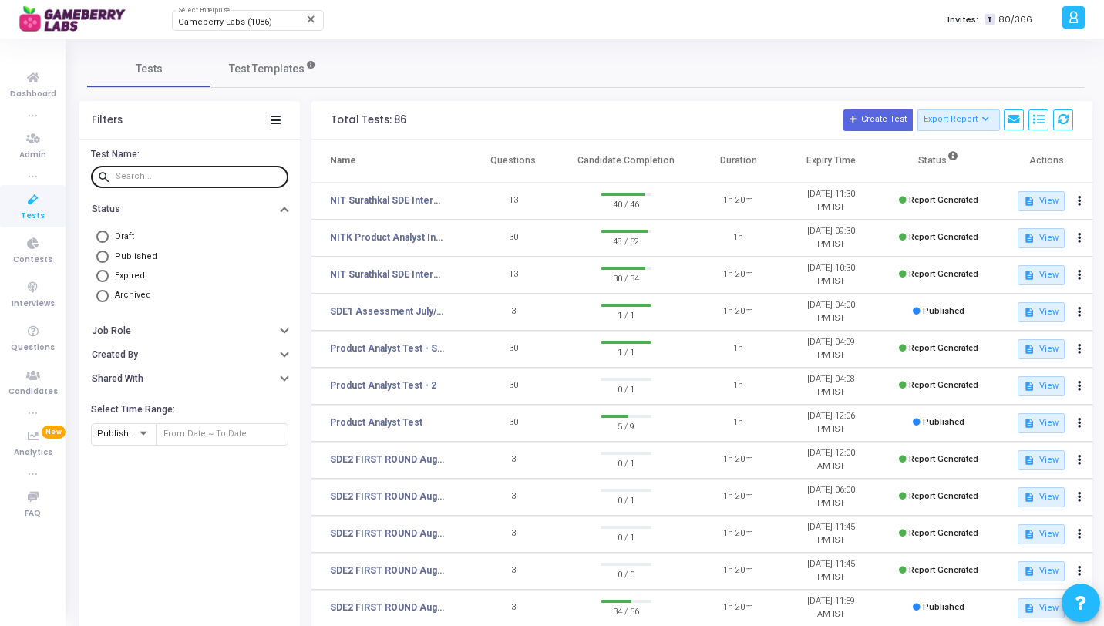
click at [192, 184] on div at bounding box center [199, 175] width 167 height 25
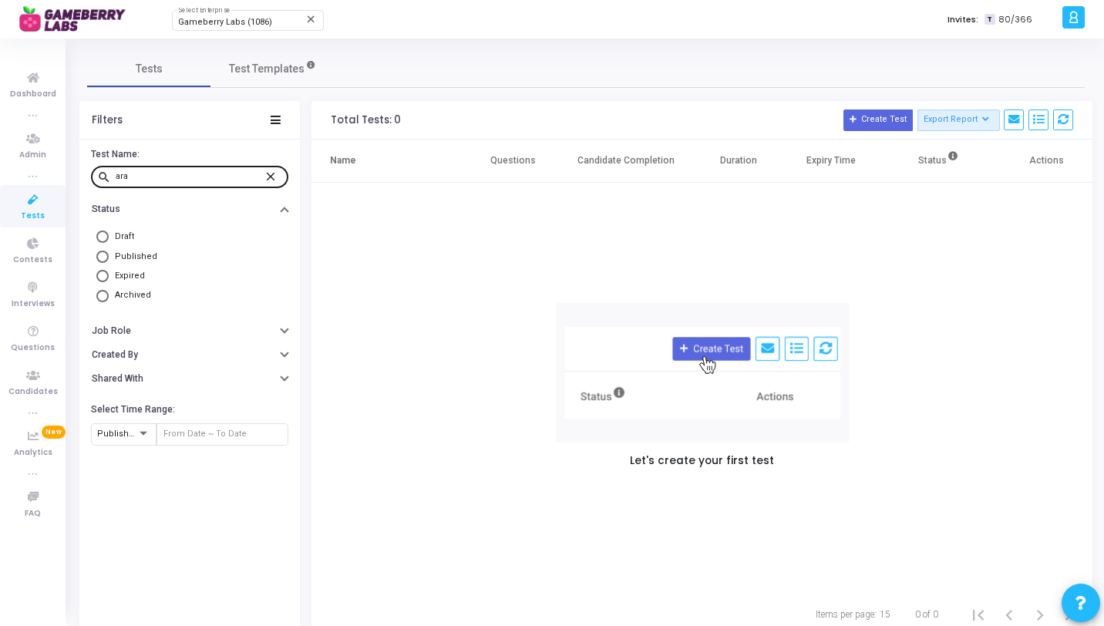
click at [214, 171] on div "ara" at bounding box center [190, 175] width 148 height 25
type input "a"
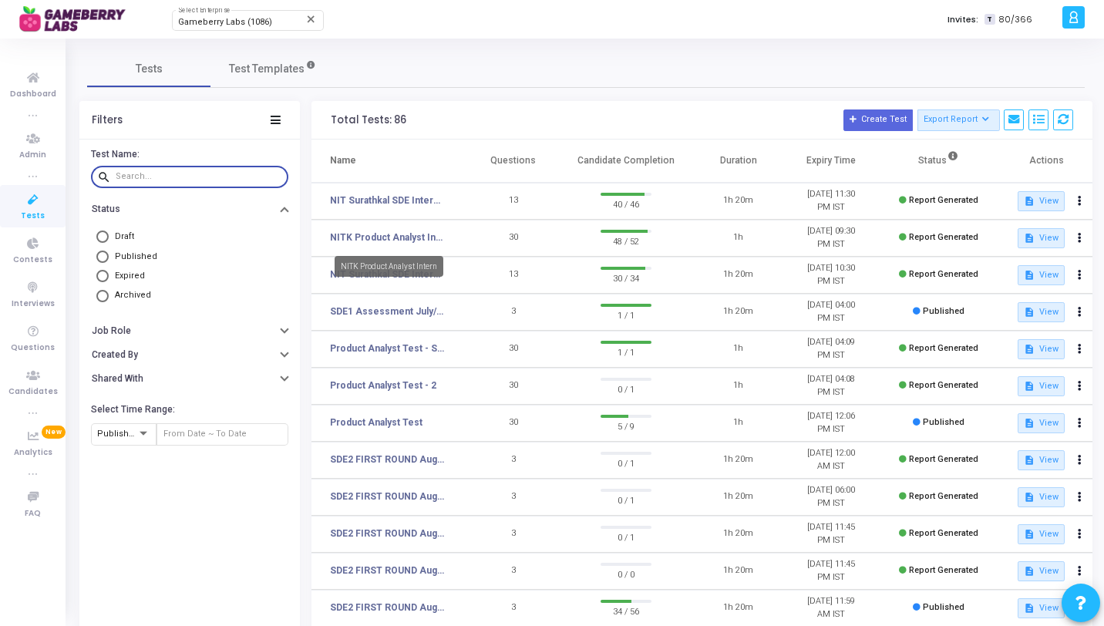
click at [396, 271] on div "NITK Product Analyst Intern" at bounding box center [389, 266] width 109 height 21
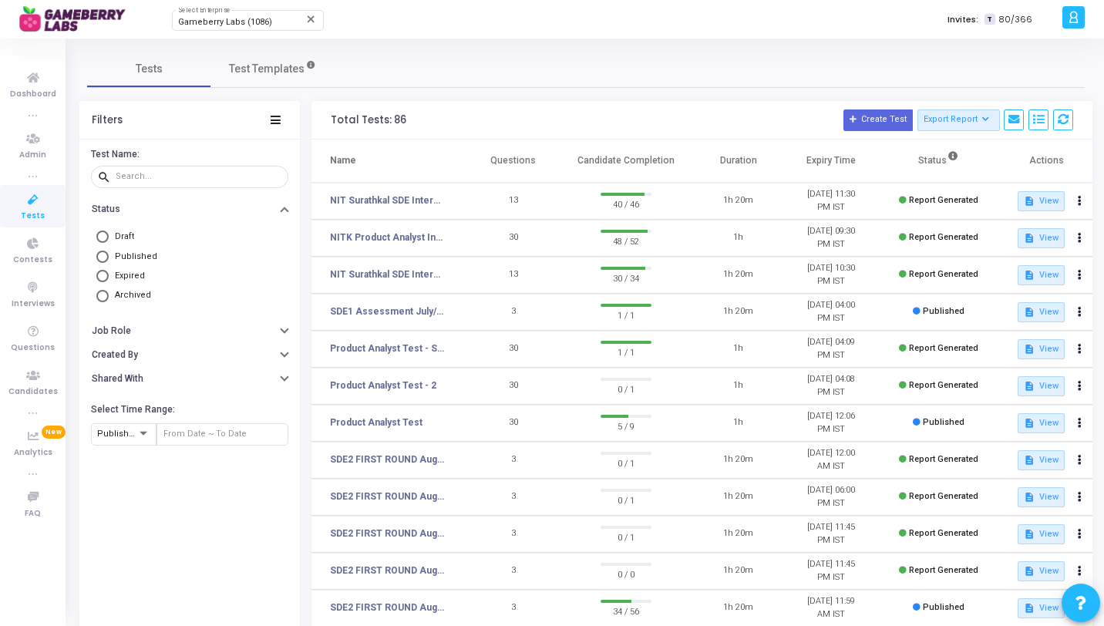
click at [469, 277] on td "13" at bounding box center [513, 275] width 93 height 37
click at [396, 277] on link "NIT Surathkal SDE Intern Campus Test" at bounding box center [388, 275] width 116 height 14
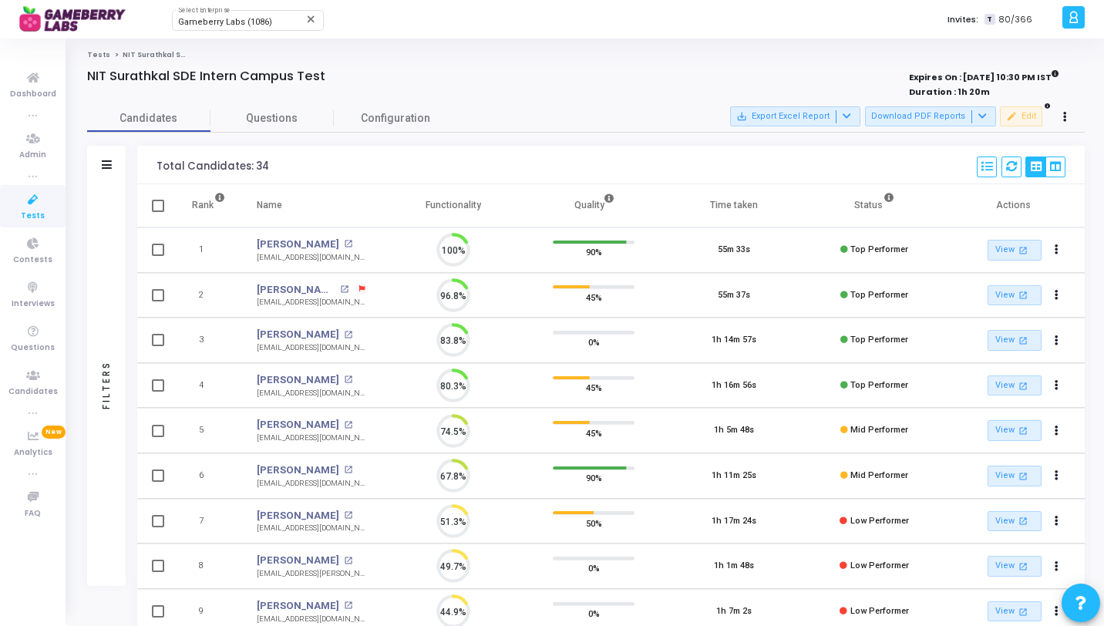
click at [114, 207] on div "Filters" at bounding box center [106, 385] width 39 height 402
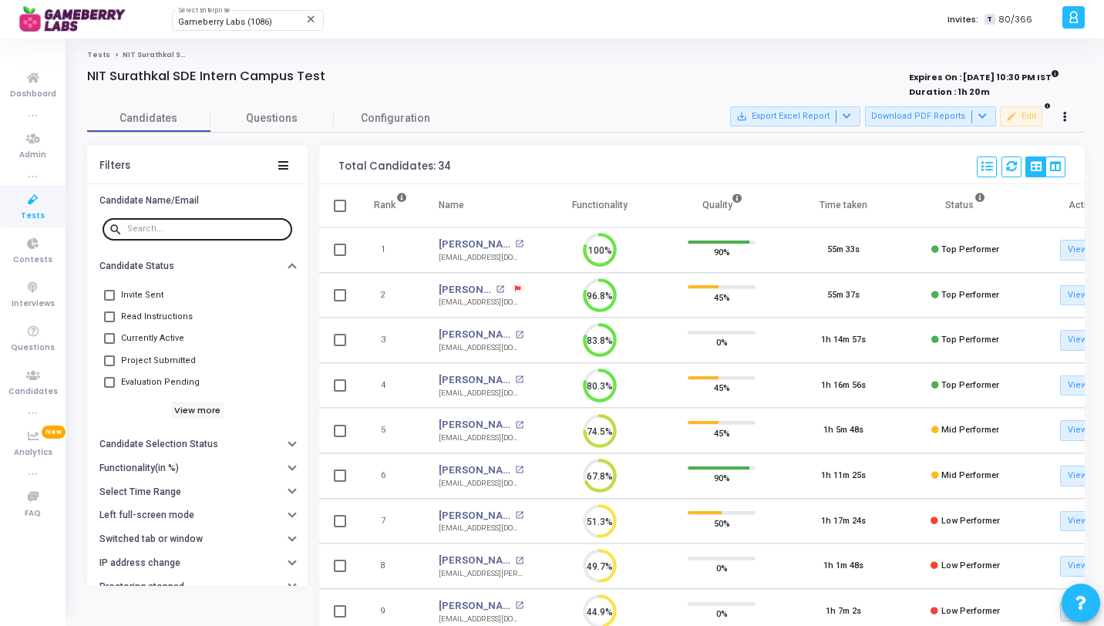
click at [176, 236] on div at bounding box center [206, 228] width 159 height 25
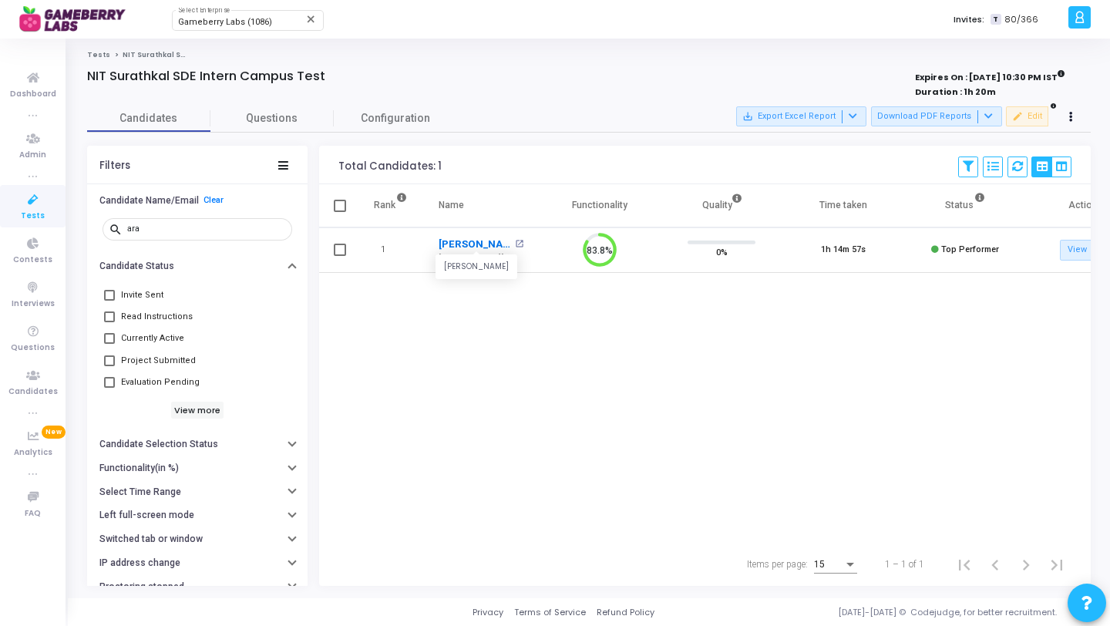
click at [480, 244] on link "Aradhya Singh" at bounding box center [475, 244] width 72 height 15
click at [153, 231] on input "ara" at bounding box center [206, 228] width 159 height 9
type input "s"
click at [456, 247] on link "Dharmesh Raikwar" at bounding box center [475, 244] width 72 height 15
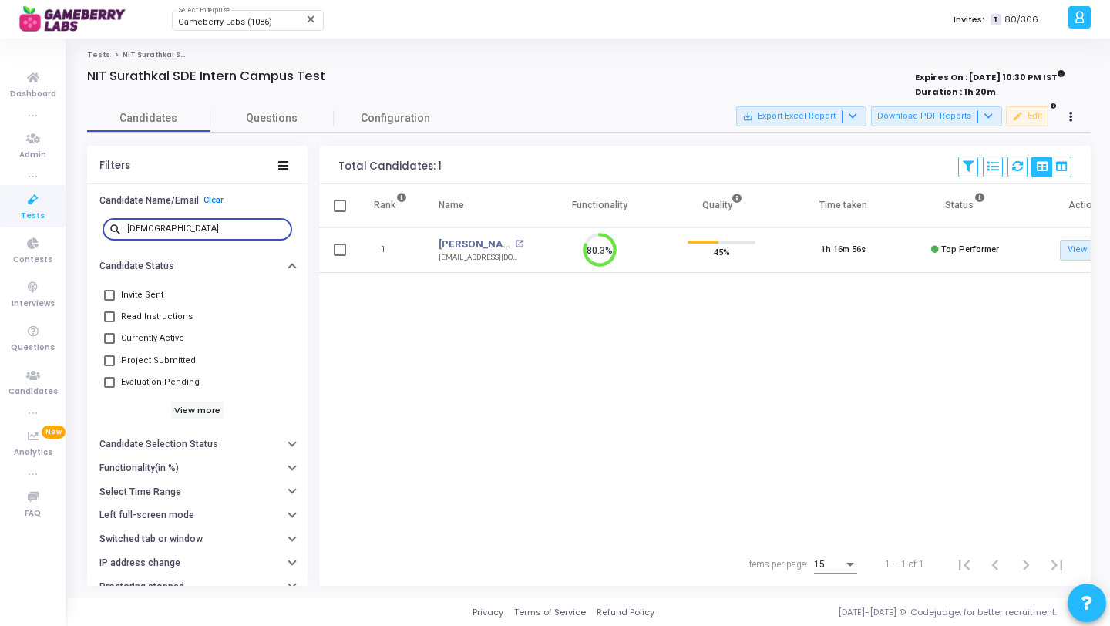
click at [214, 229] on input "dharm" at bounding box center [206, 228] width 159 height 9
paste input "458135"
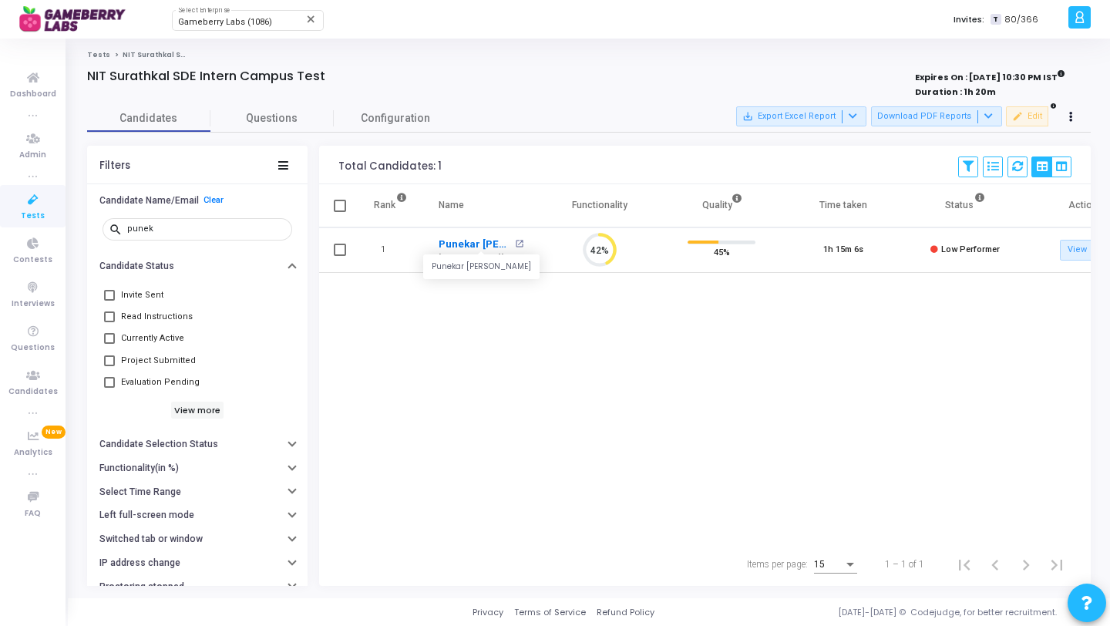
click at [457, 242] on link "Punekar Pranil Prakash" at bounding box center [475, 244] width 72 height 15
click at [189, 232] on input "punek" at bounding box center [206, 228] width 159 height 9
click at [477, 239] on link "I V Preetham" at bounding box center [475, 244] width 72 height 15
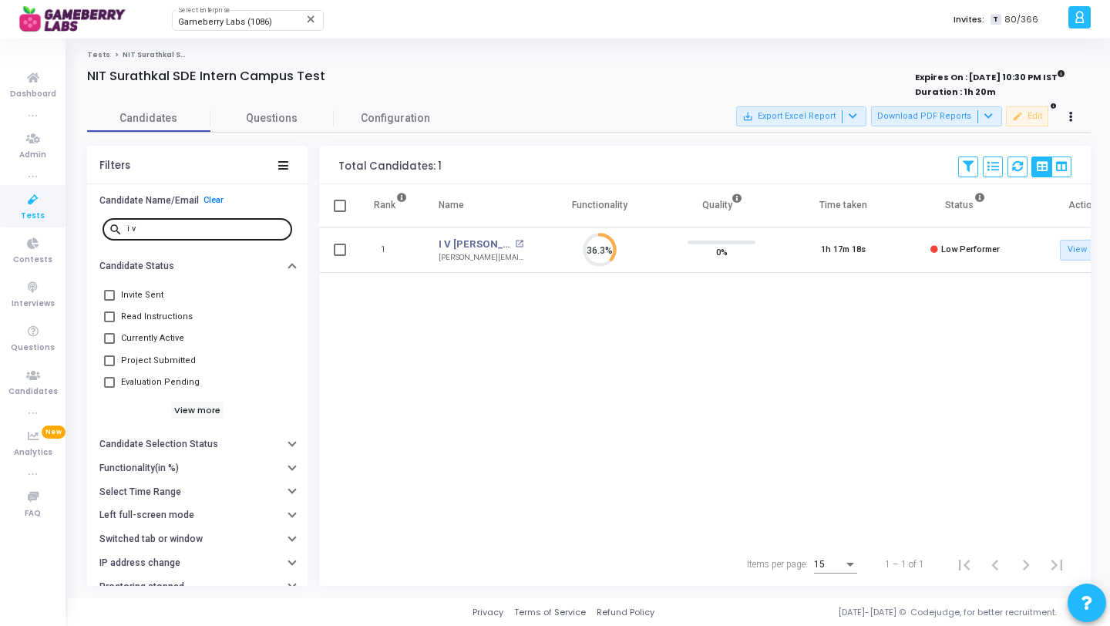
click at [201, 233] on input "i v" at bounding box center [206, 228] width 159 height 9
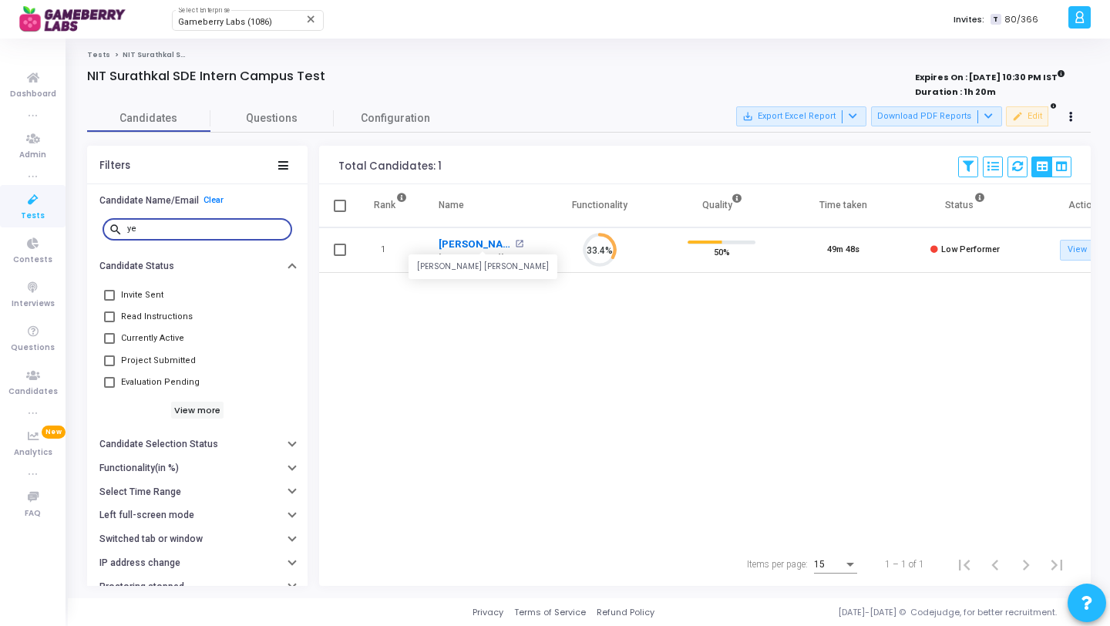
click at [480, 246] on link "Yeruva Vana Chinnapa Reddy" at bounding box center [475, 244] width 72 height 15
click at [140, 234] on div "ye" at bounding box center [206, 228] width 159 height 25
click at [151, 231] on input "ye" at bounding box center [206, 228] width 159 height 9
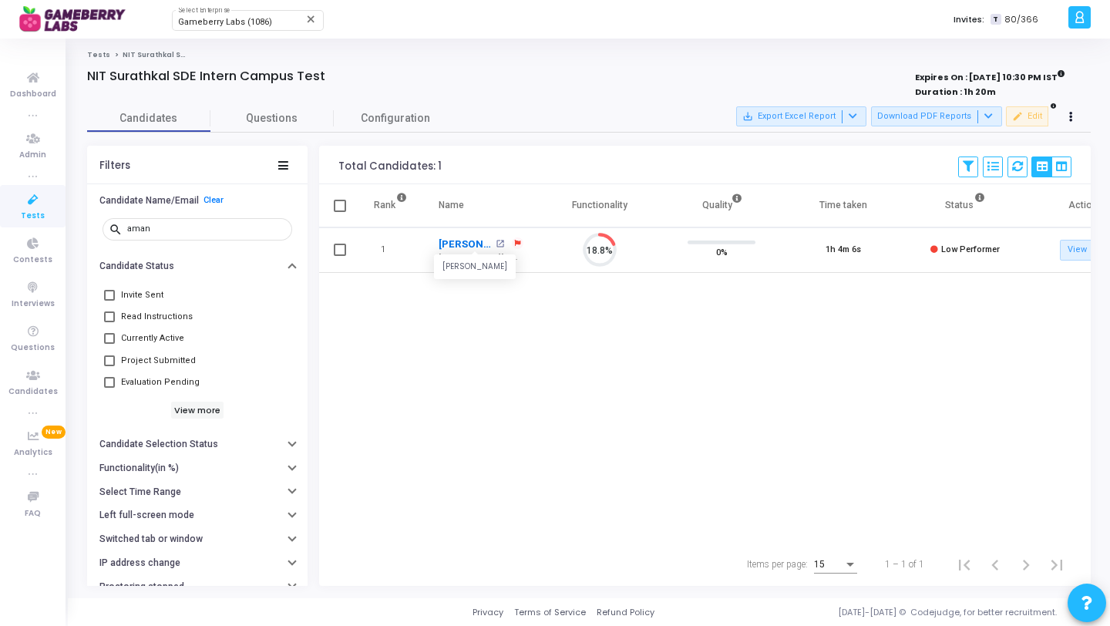
click at [467, 244] on link "Aman Jain" at bounding box center [465, 244] width 53 height 15
click at [162, 227] on input "aman" at bounding box center [206, 228] width 159 height 9
click at [471, 244] on link "Mohammad Faisal Raza" at bounding box center [475, 244] width 72 height 15
click at [204, 227] on input "moh" at bounding box center [206, 228] width 159 height 9
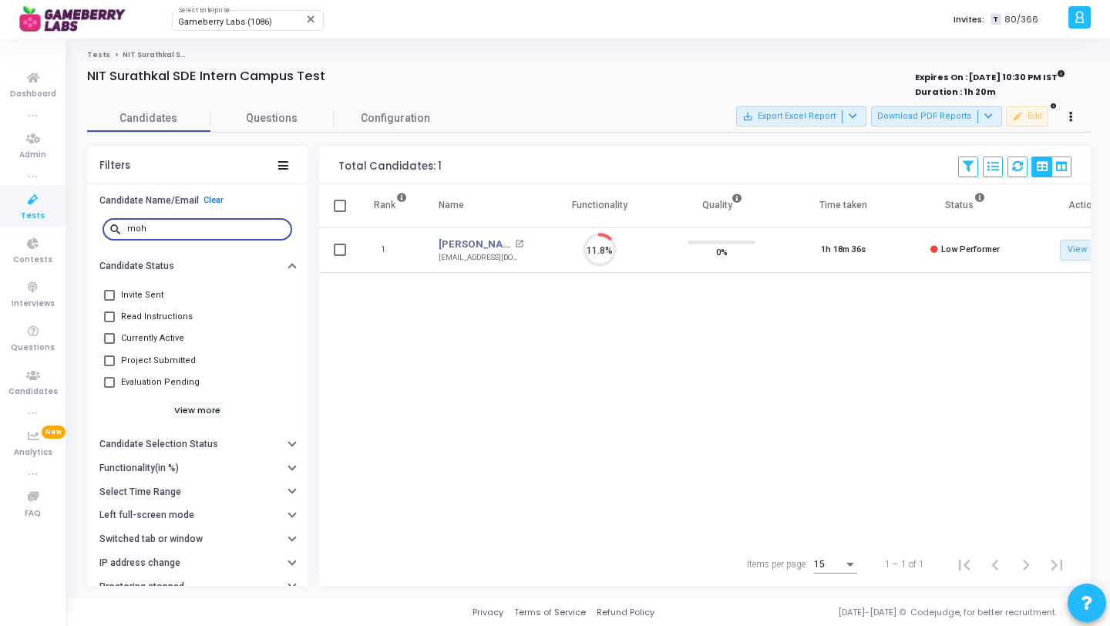
click at [204, 227] on input "moh" at bounding box center [206, 228] width 159 height 9
click at [460, 242] on link "Harsh Anand" at bounding box center [475, 244] width 72 height 15
click at [170, 234] on input "harsh" at bounding box center [206, 228] width 159 height 9
type input "adwai"
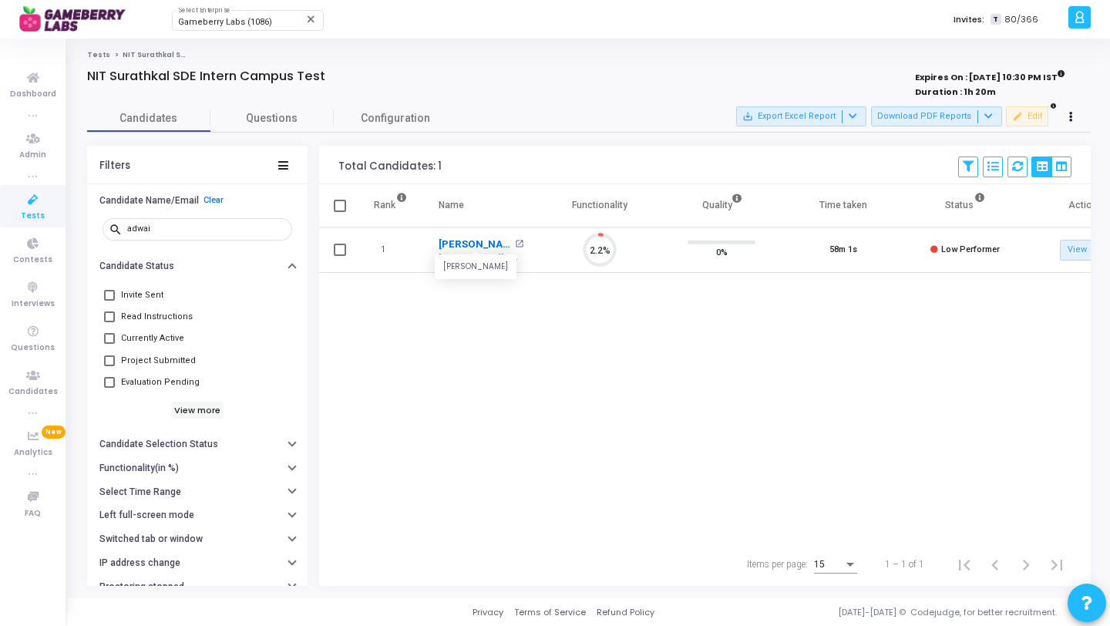
click at [462, 241] on link "Adwaidh Raj" at bounding box center [475, 244] width 72 height 15
click at [28, 197] on icon at bounding box center [33, 199] width 32 height 19
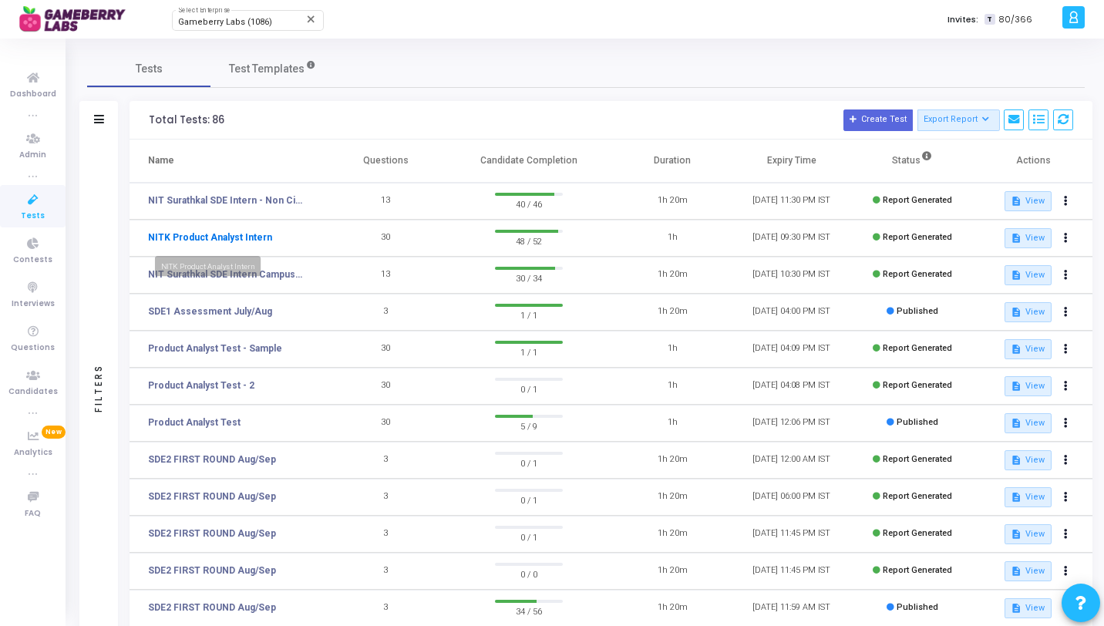
click at [237, 239] on link "NITK Product Analyst Intern" at bounding box center [210, 238] width 124 height 14
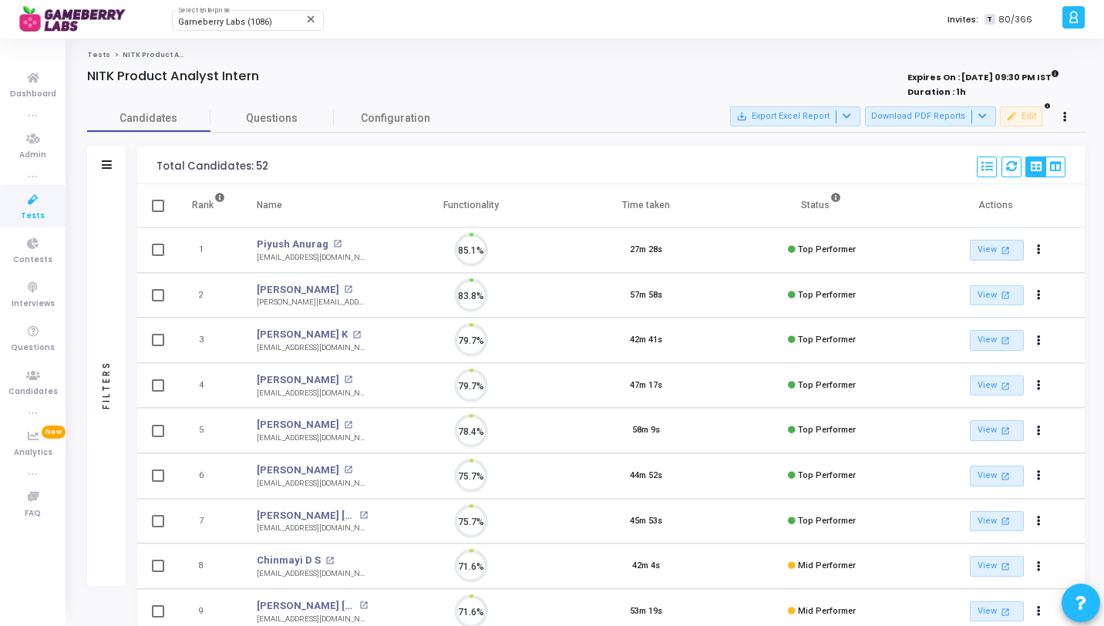
scroll to position [32, 39]
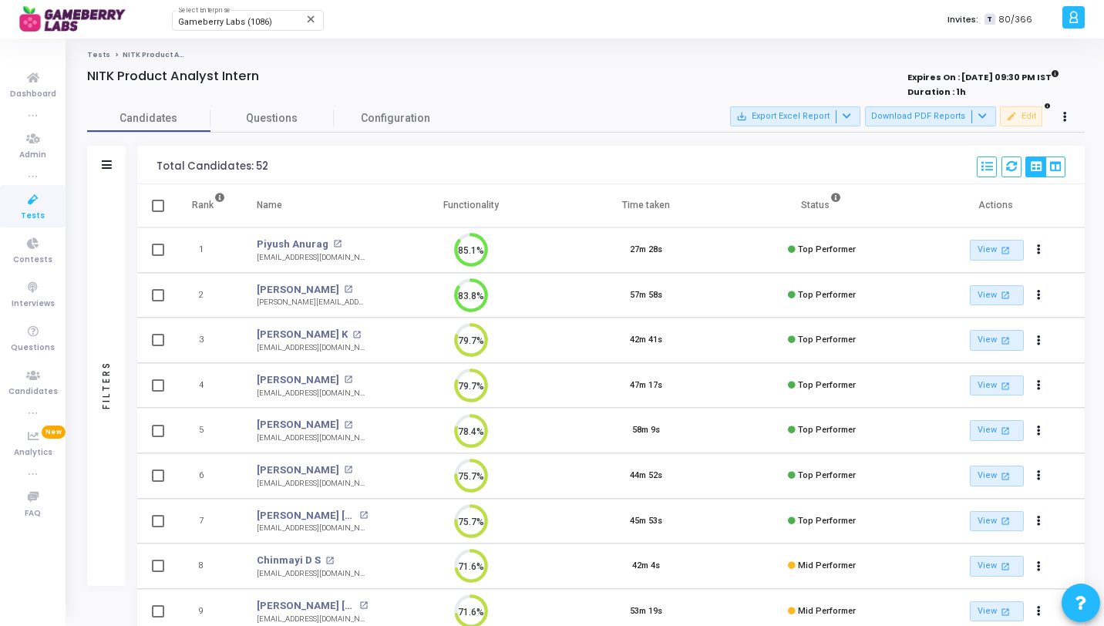
click at [99, 244] on div "Filters" at bounding box center [106, 385] width 39 height 402
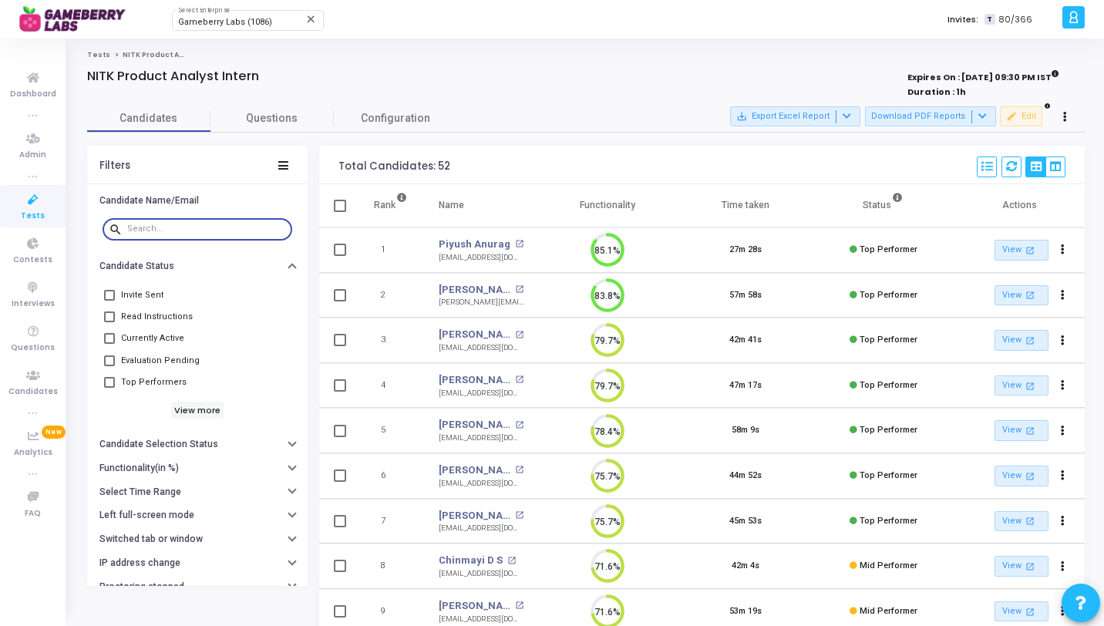
click at [174, 225] on input "text" at bounding box center [206, 228] width 159 height 9
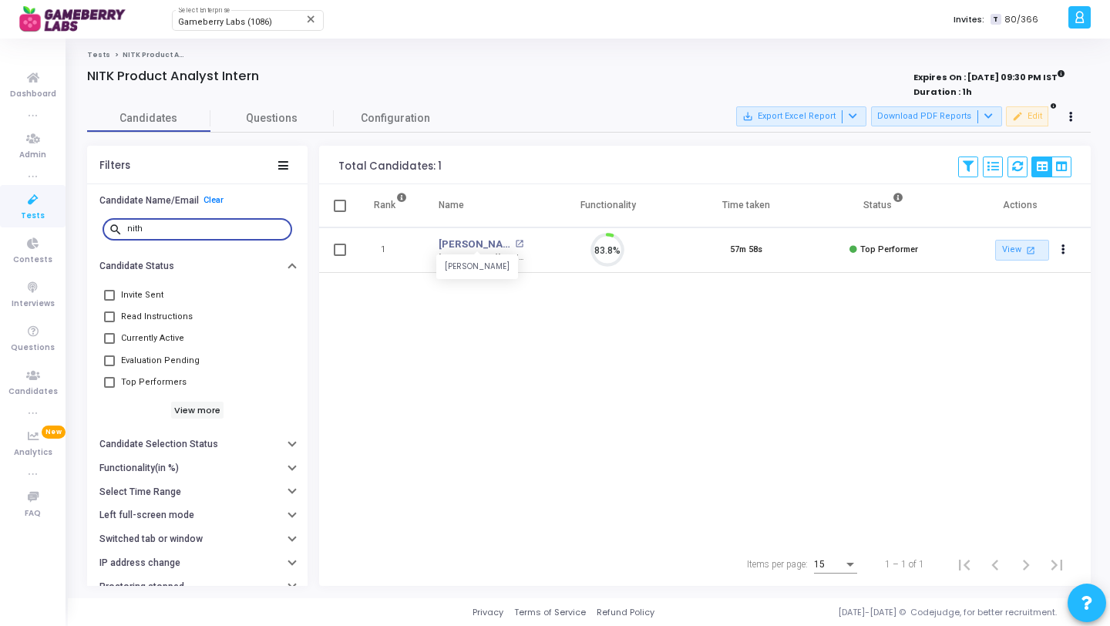
scroll to position [32, 39]
click at [465, 247] on link "Nithyashree G R" at bounding box center [475, 244] width 72 height 15
click at [192, 231] on input "nith" at bounding box center [206, 228] width 159 height 9
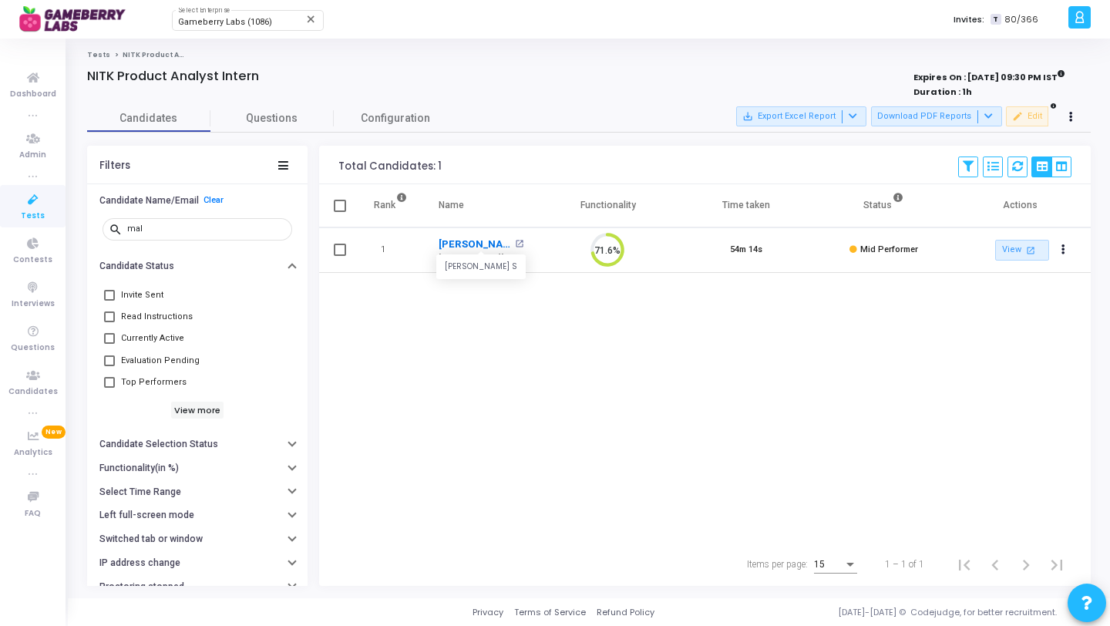
click at [470, 246] on link "Mallikarjun S" at bounding box center [475, 244] width 72 height 15
click at [202, 231] on input "mal" at bounding box center [206, 228] width 159 height 9
type input "b"
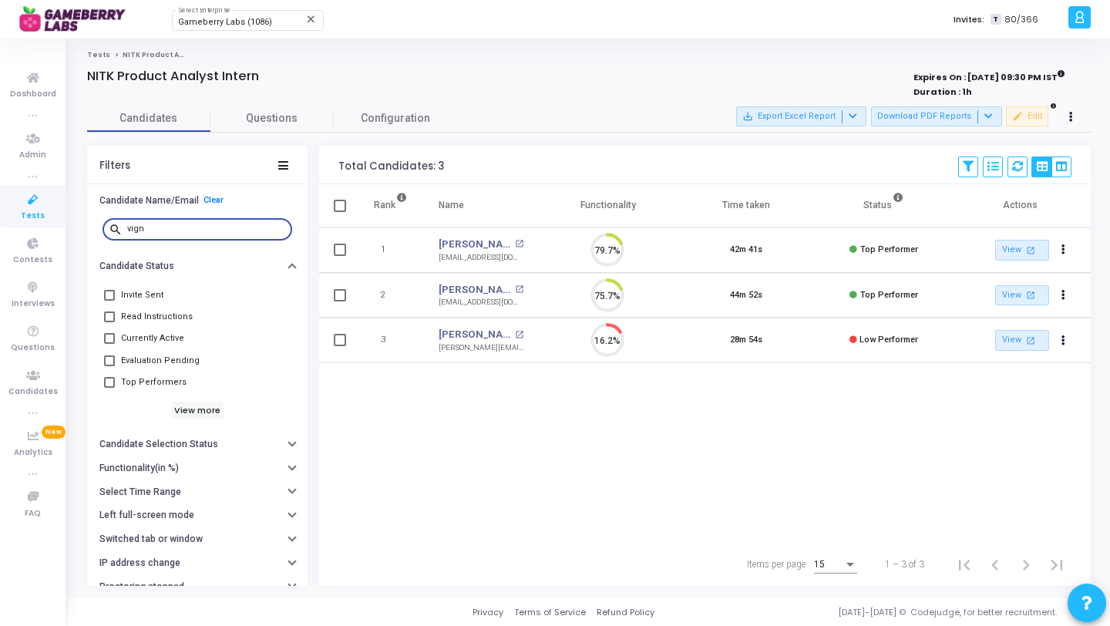
scroll to position [32, 39]
click at [212, 231] on input "vign" at bounding box center [206, 228] width 159 height 9
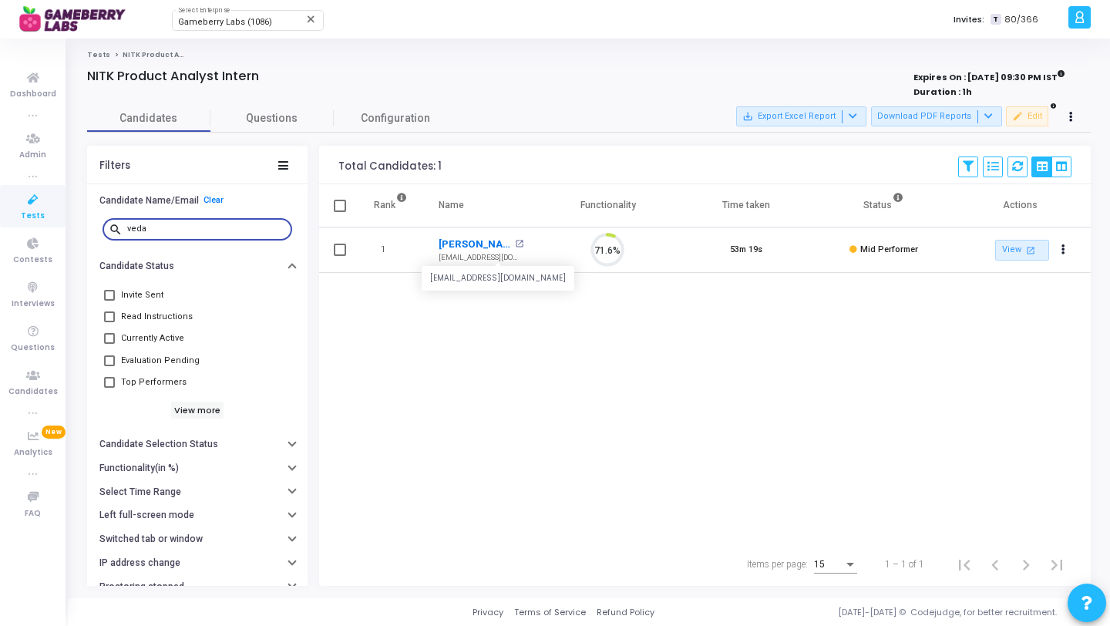
scroll to position [32, 39]
click at [467, 246] on link "Vedant Mayurkumar Darji" at bounding box center [475, 244] width 72 height 15
click at [169, 228] on input "veda" at bounding box center [206, 228] width 159 height 9
type input "b"
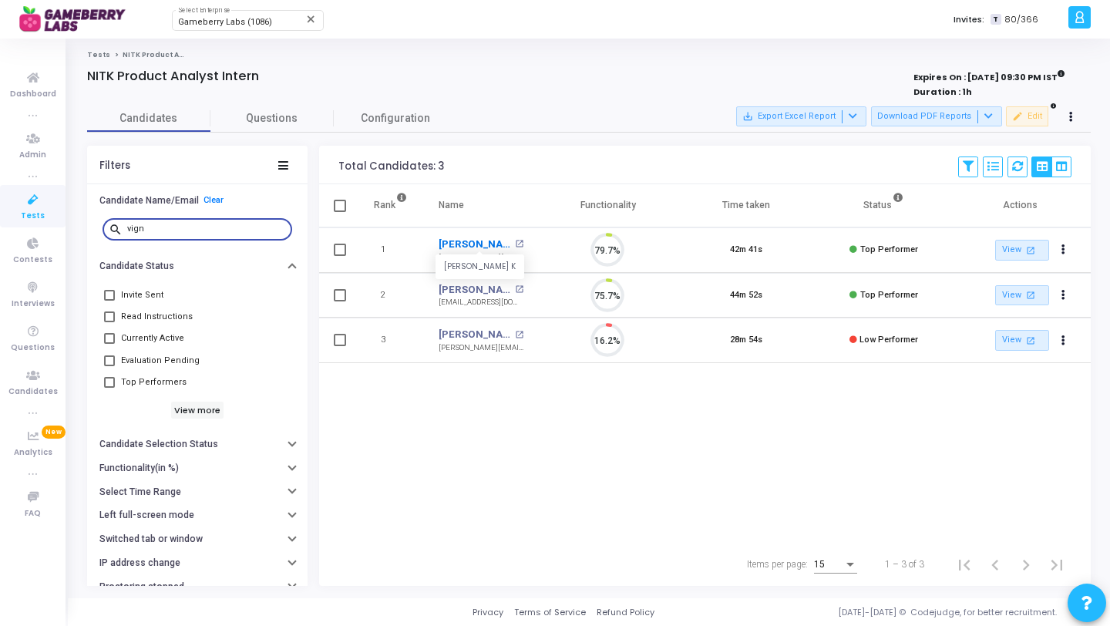
scroll to position [32, 39]
click at [491, 289] on link "Vignesh Dharmendra" at bounding box center [475, 289] width 72 height 15
click at [177, 230] on input "vign" at bounding box center [206, 228] width 159 height 9
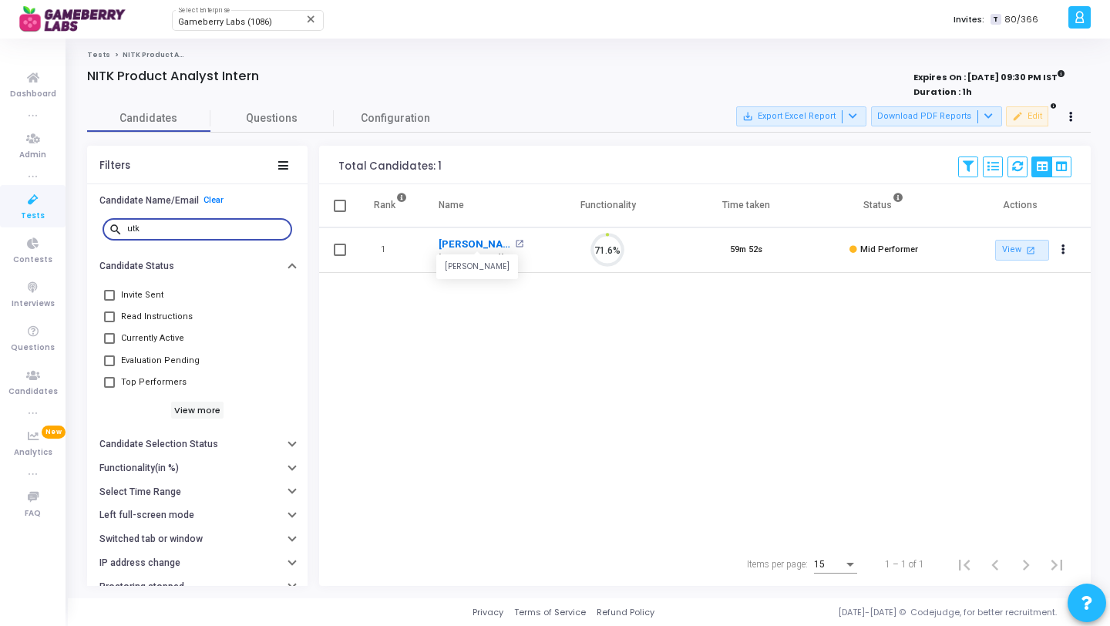
scroll to position [32, 39]
click at [446, 248] on link "Utkarsh Kumar" at bounding box center [475, 244] width 72 height 15
click at [167, 231] on input "utk" at bounding box center [206, 228] width 159 height 9
type input "a"
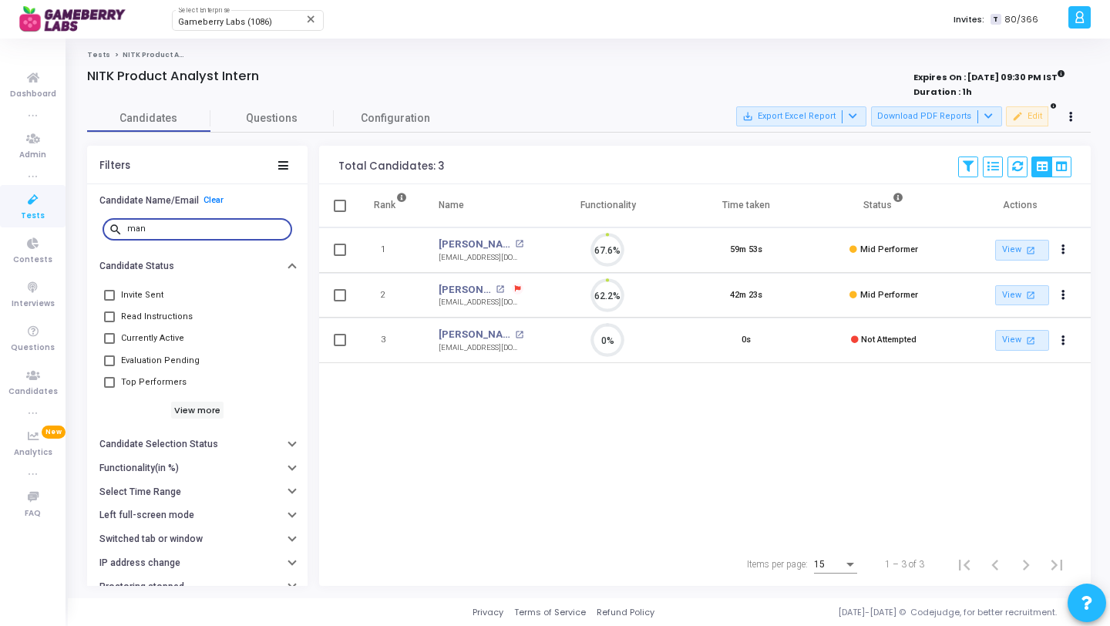
scroll to position [32, 39]
click at [462, 241] on link "Manvith M" at bounding box center [475, 244] width 72 height 15
click at [178, 224] on div "man" at bounding box center [206, 228] width 159 height 25
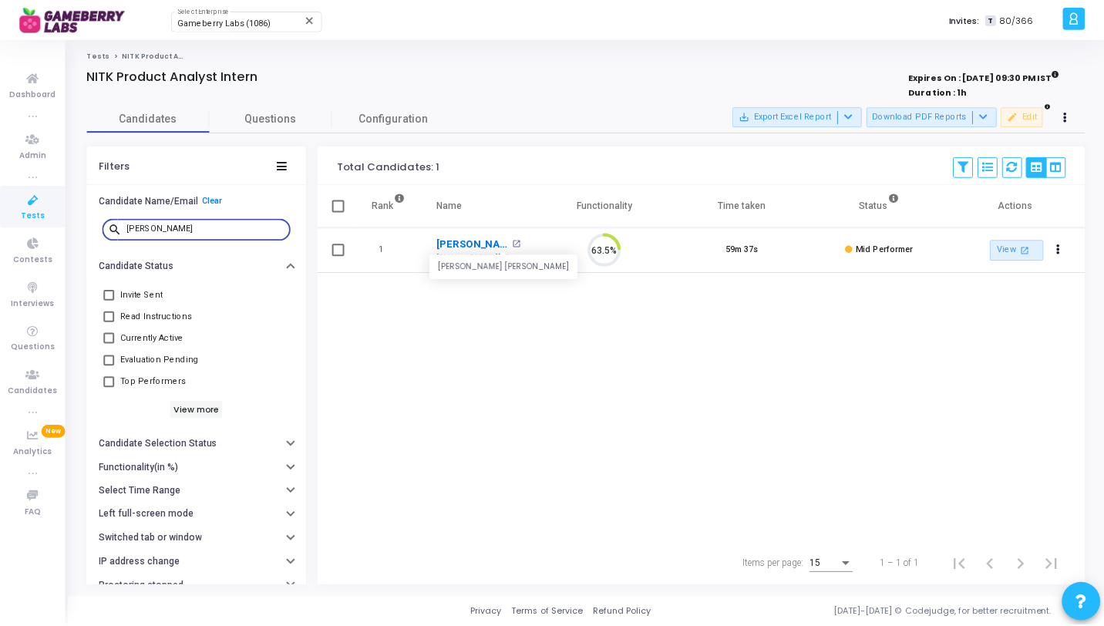
scroll to position [32, 39]
click at [446, 244] on link "Sujal Kumar Sahni" at bounding box center [475, 244] width 72 height 15
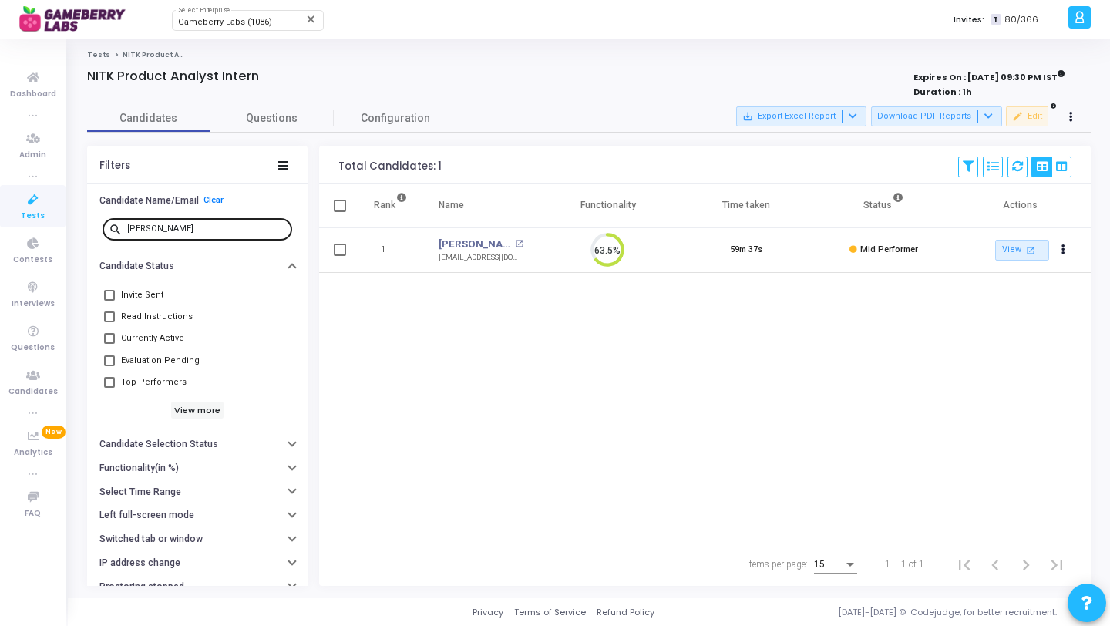
click at [174, 227] on input "sujal" at bounding box center [206, 228] width 159 height 9
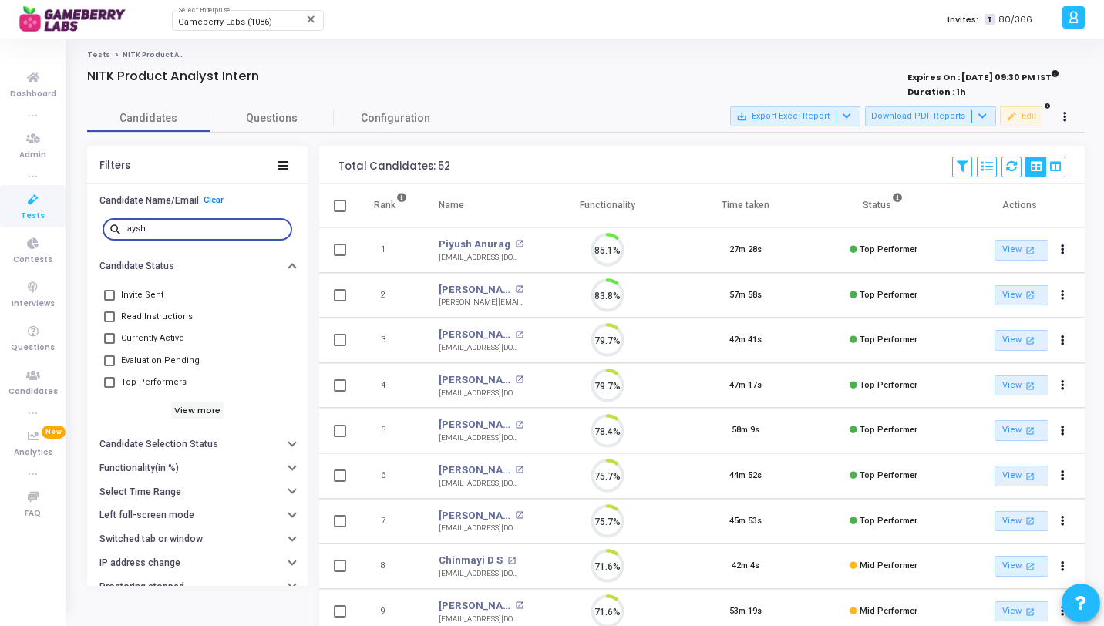
scroll to position [32, 39]
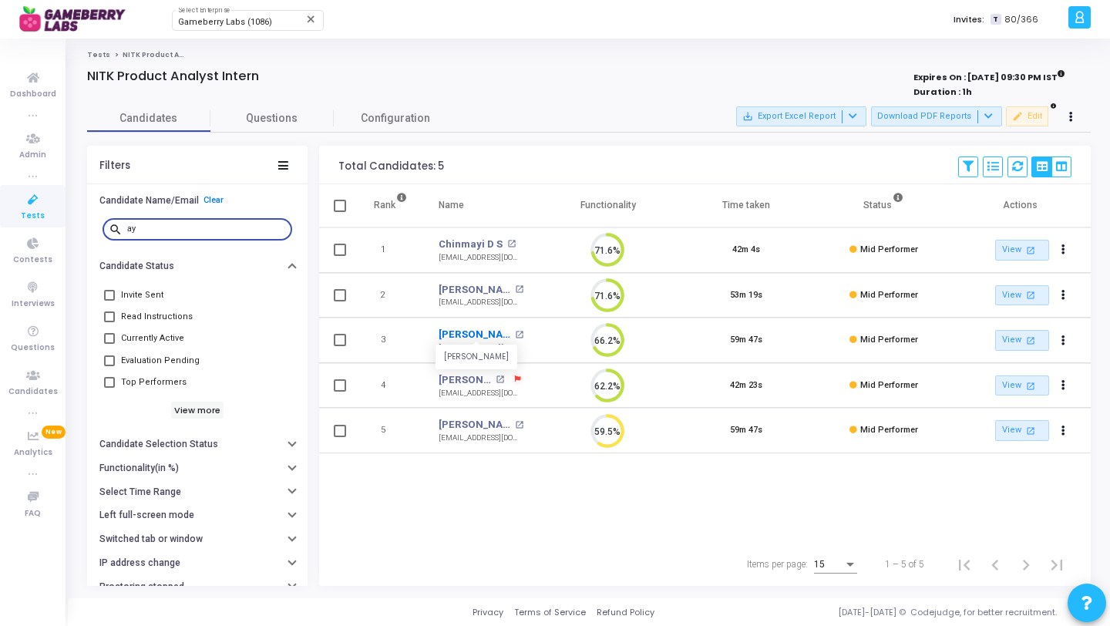
click at [478, 332] on link "Ayush Gaurabh" at bounding box center [475, 334] width 72 height 15
click at [187, 231] on input "ay" at bounding box center [206, 228] width 159 height 9
click at [490, 290] on link "Rajneesh Singh" at bounding box center [475, 289] width 72 height 15
click at [179, 231] on input "raj" at bounding box center [206, 228] width 159 height 9
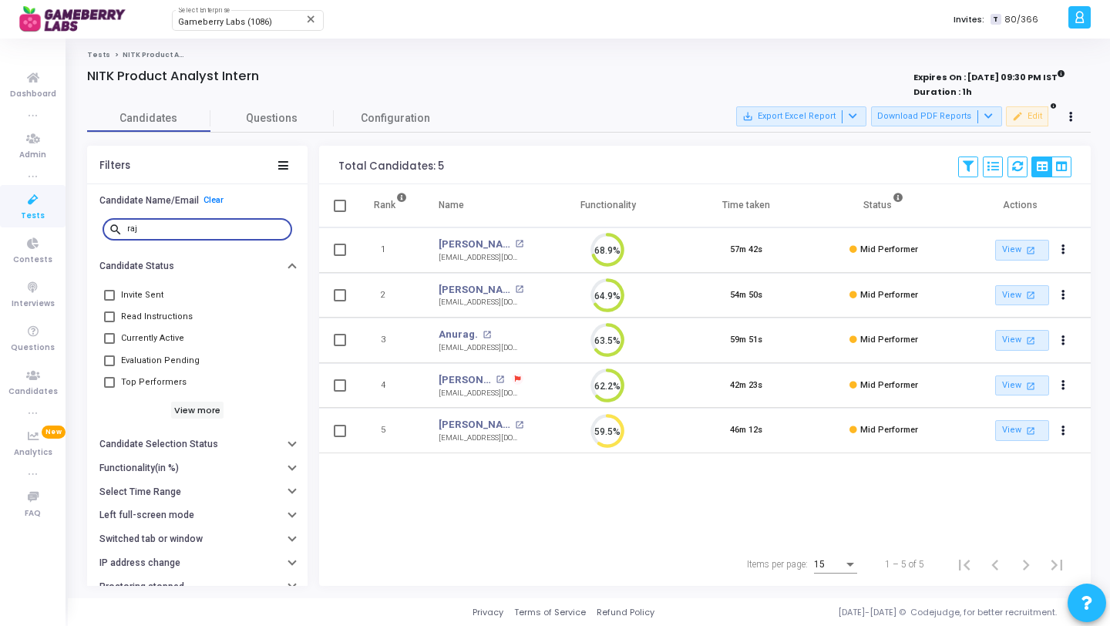
click at [179, 231] on input "raj" at bounding box center [206, 228] width 159 height 9
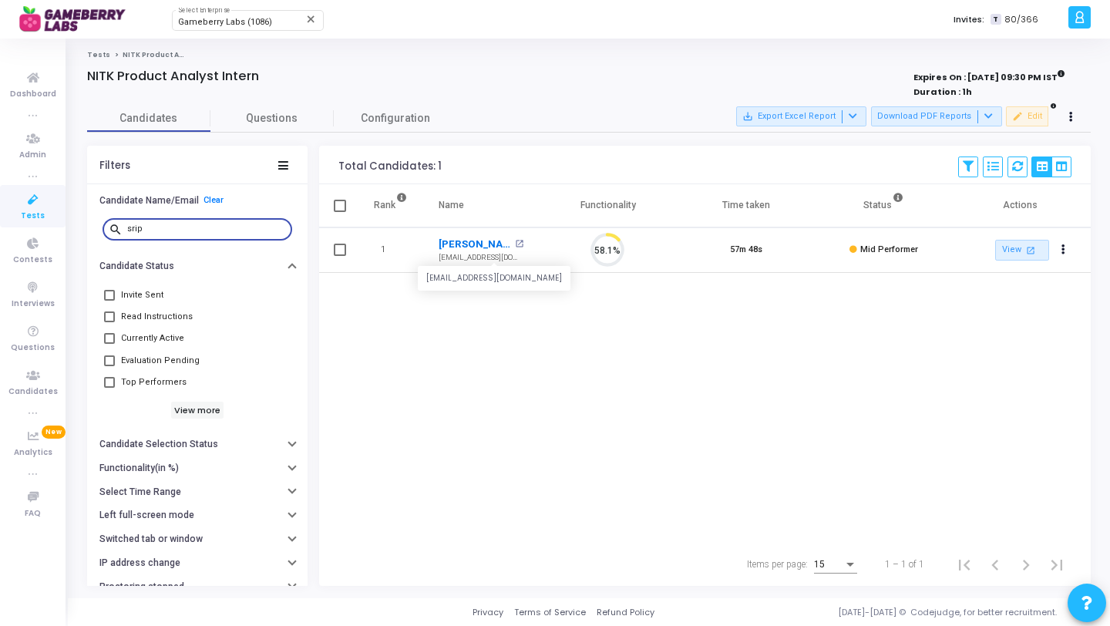
scroll to position [32, 39]
click at [460, 247] on link "Sripathi Sreeja" at bounding box center [475, 244] width 72 height 15
click at [165, 229] on input "srip" at bounding box center [206, 228] width 159 height 9
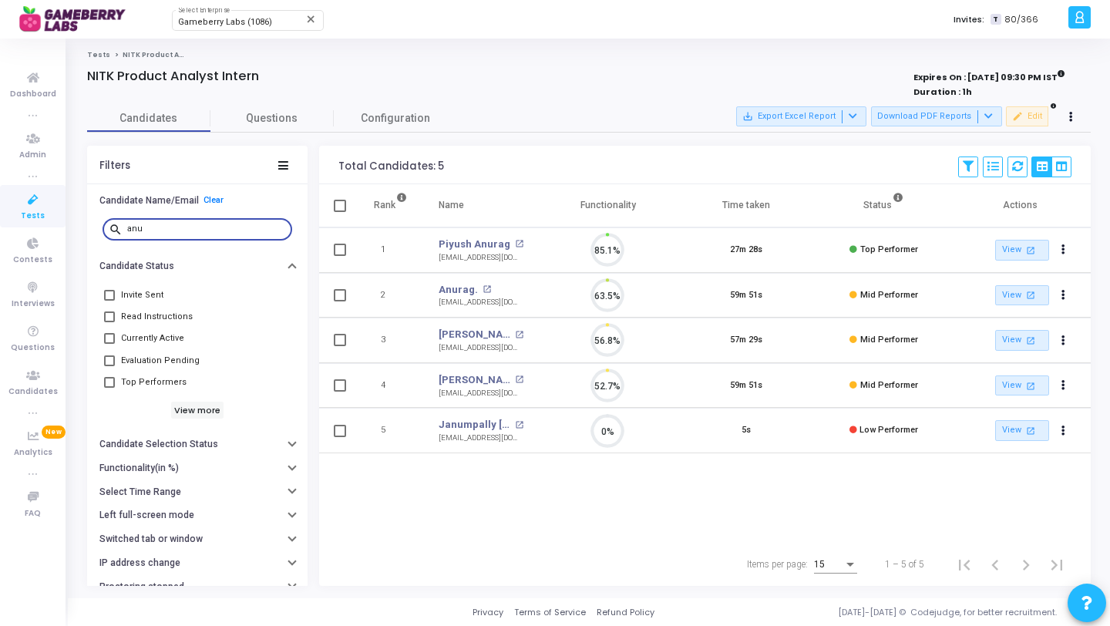
scroll to position [32, 39]
click at [460, 288] on link "Anurag." at bounding box center [458, 289] width 39 height 15
click at [178, 233] on input "anu" at bounding box center [206, 228] width 159 height 9
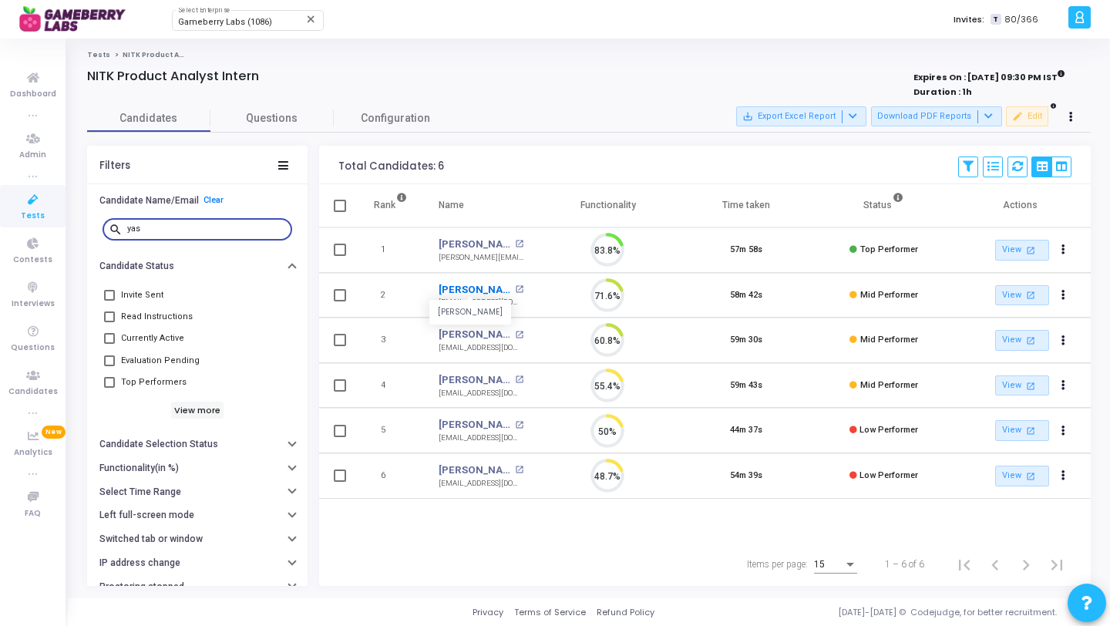
scroll to position [32, 39]
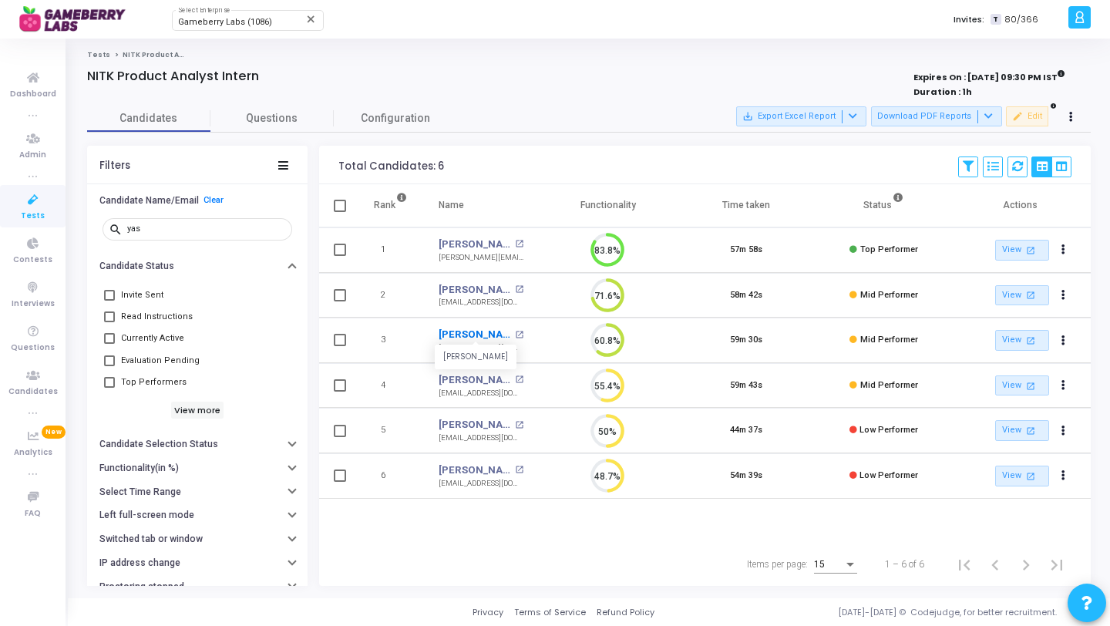
click at [475, 334] on link "Yash Dixit" at bounding box center [475, 334] width 72 height 15
click at [163, 231] on input "yas" at bounding box center [206, 228] width 159 height 9
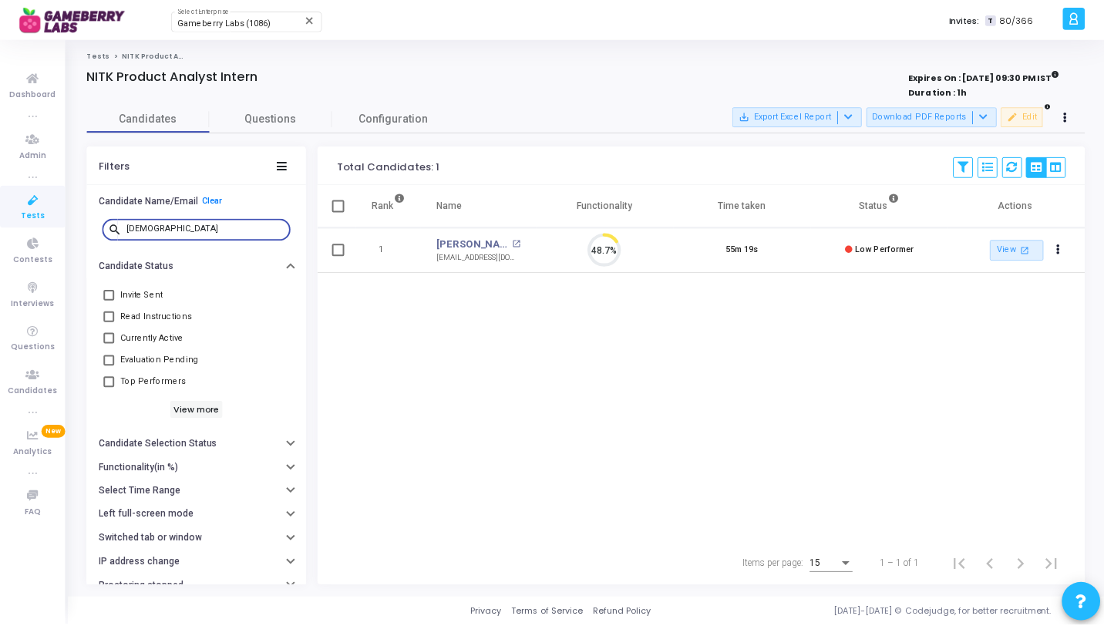
scroll to position [32, 39]
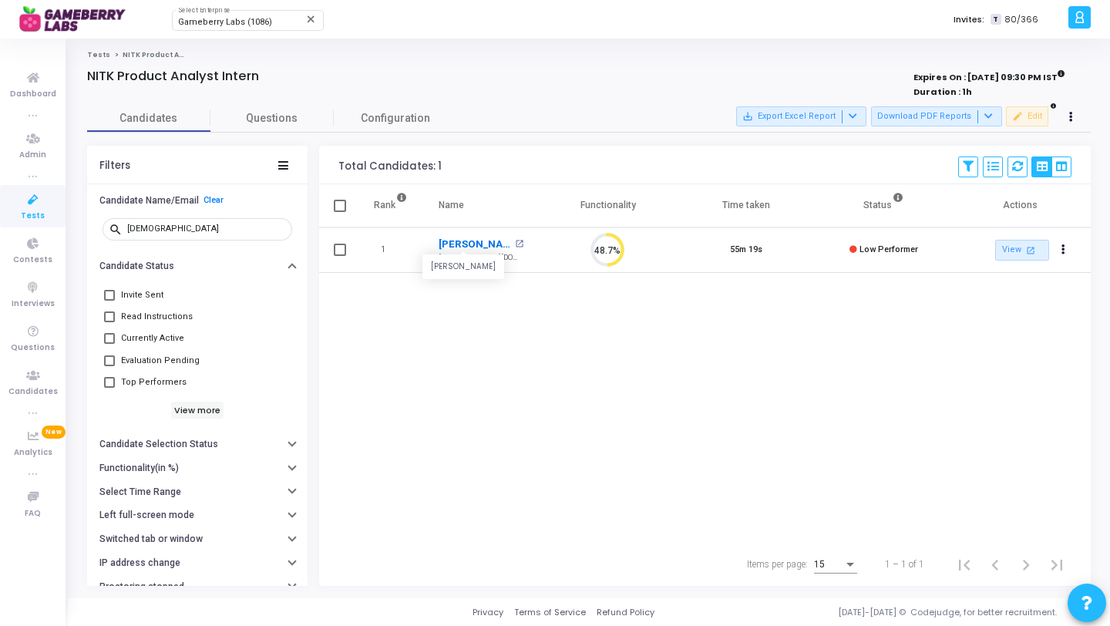
click at [463, 238] on link "Abhiram Roddannavar" at bounding box center [475, 244] width 72 height 15
click at [178, 227] on input "abhi" at bounding box center [206, 228] width 159 height 9
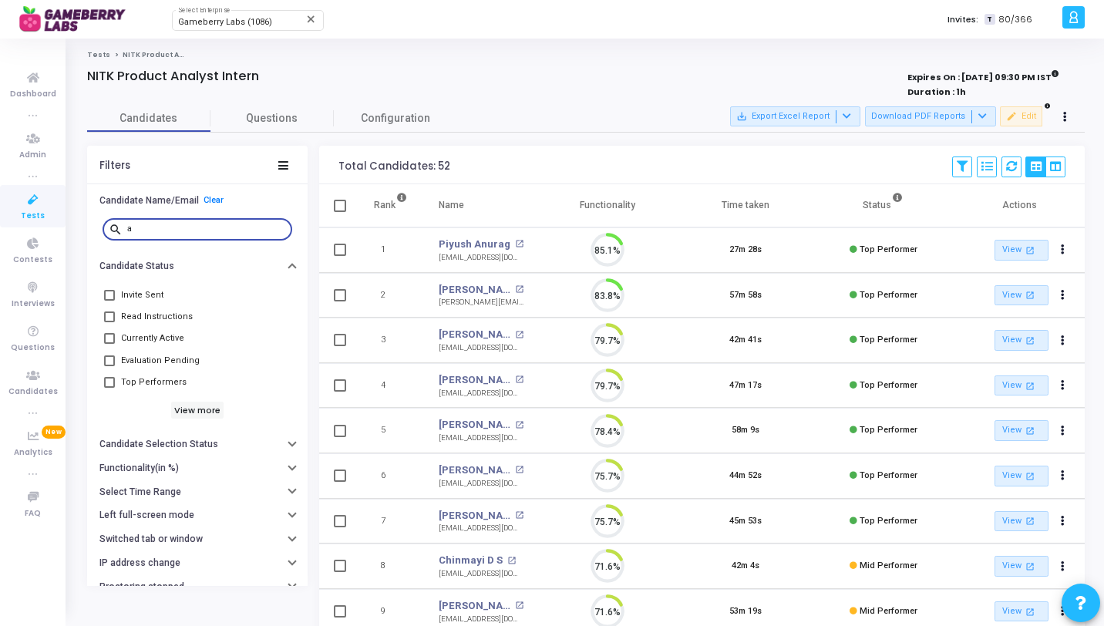
scroll to position [32, 39]
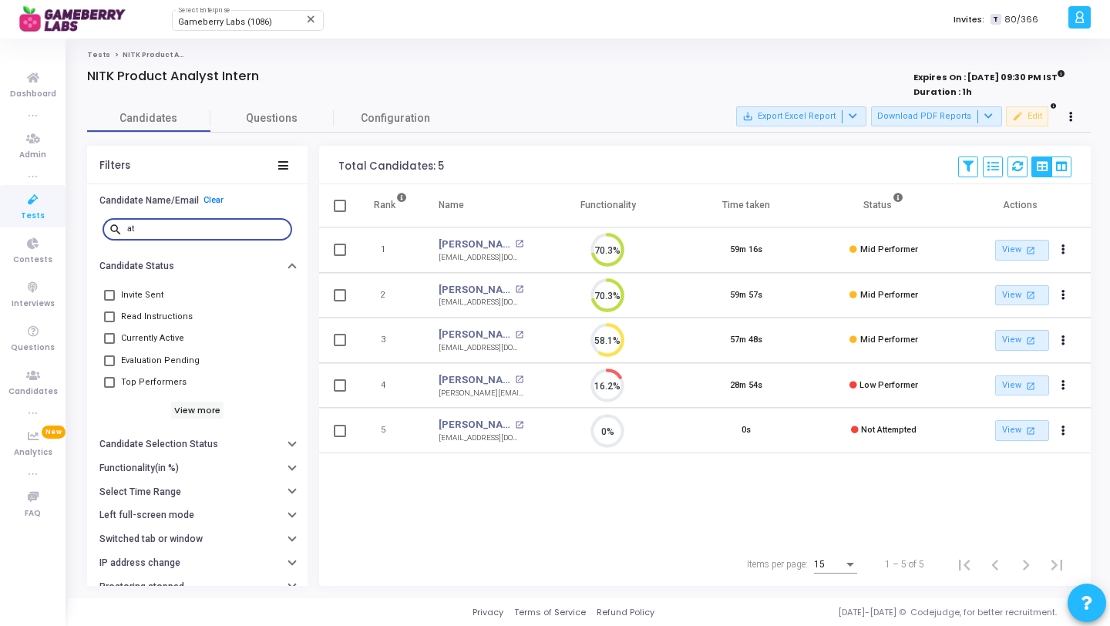
click at [221, 231] on input "at" at bounding box center [206, 228] width 159 height 9
type input "t"
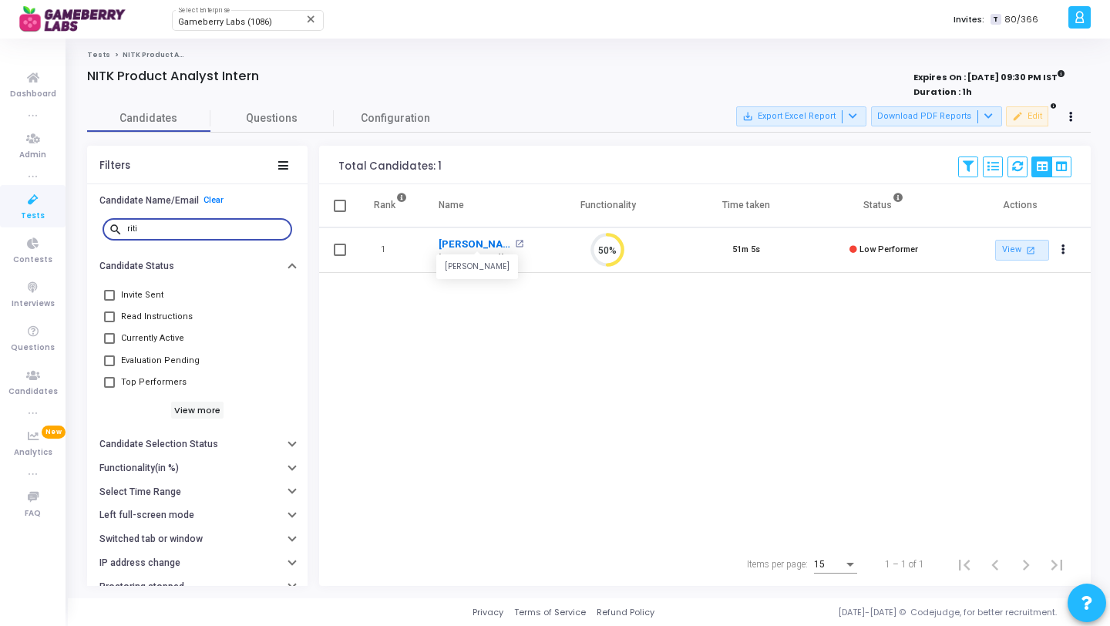
click at [477, 245] on link "Ritika Dwivedi" at bounding box center [475, 244] width 72 height 15
click at [167, 227] on input "riti" at bounding box center [206, 228] width 159 height 9
click at [478, 244] on link "Arvind Kumar" at bounding box center [475, 244] width 72 height 15
click at [174, 229] on input "arvi" at bounding box center [206, 228] width 159 height 9
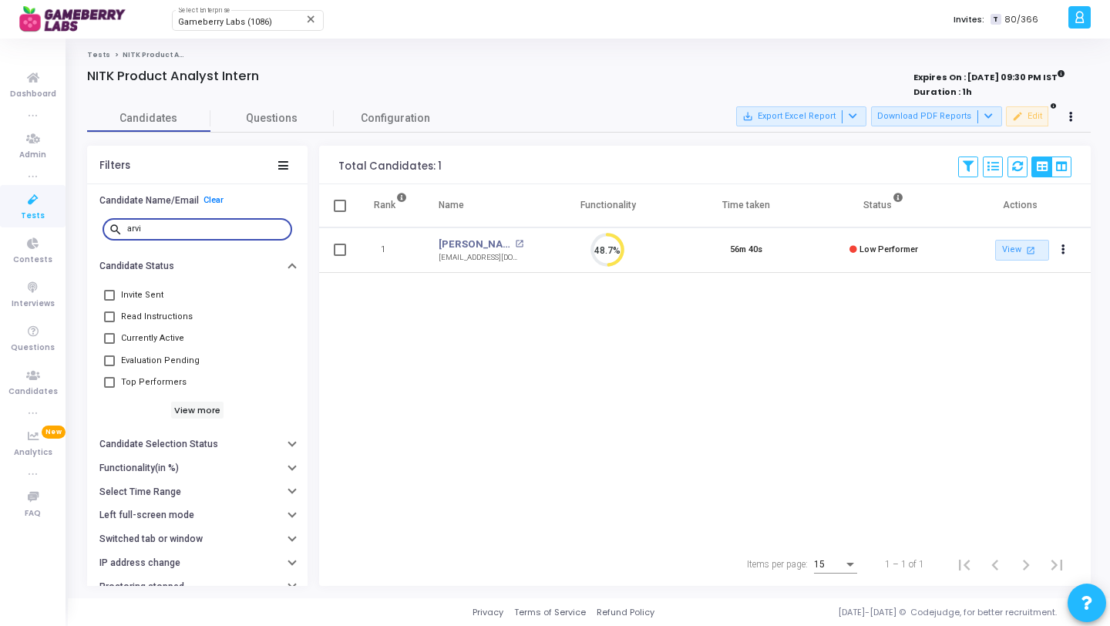
click at [174, 229] on input "arvi" at bounding box center [206, 228] width 159 height 9
type input "pav"
click at [462, 238] on link "[PERSON_NAME] P" at bounding box center [475, 244] width 72 height 15
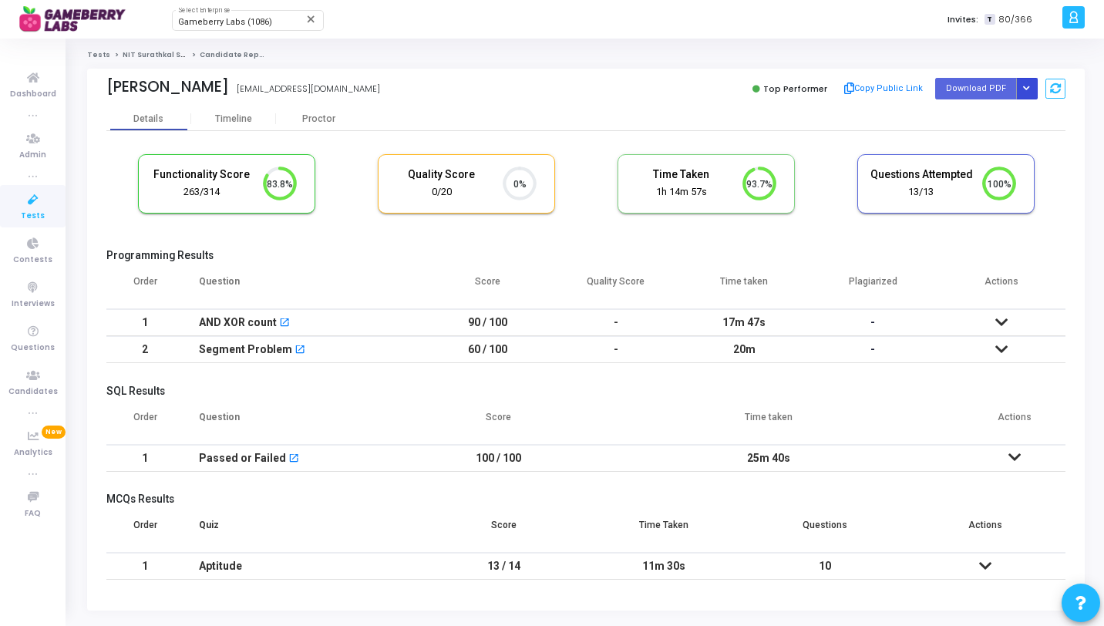
click at [1030, 93] on button "Button group with nested dropdown" at bounding box center [1027, 88] width 22 height 21
click at [962, 136] on div "Regenerate PDF" at bounding box center [977, 120] width 119 height 42
click at [966, 120] on button "Regenerate PDF" at bounding box center [977, 119] width 119 height 25
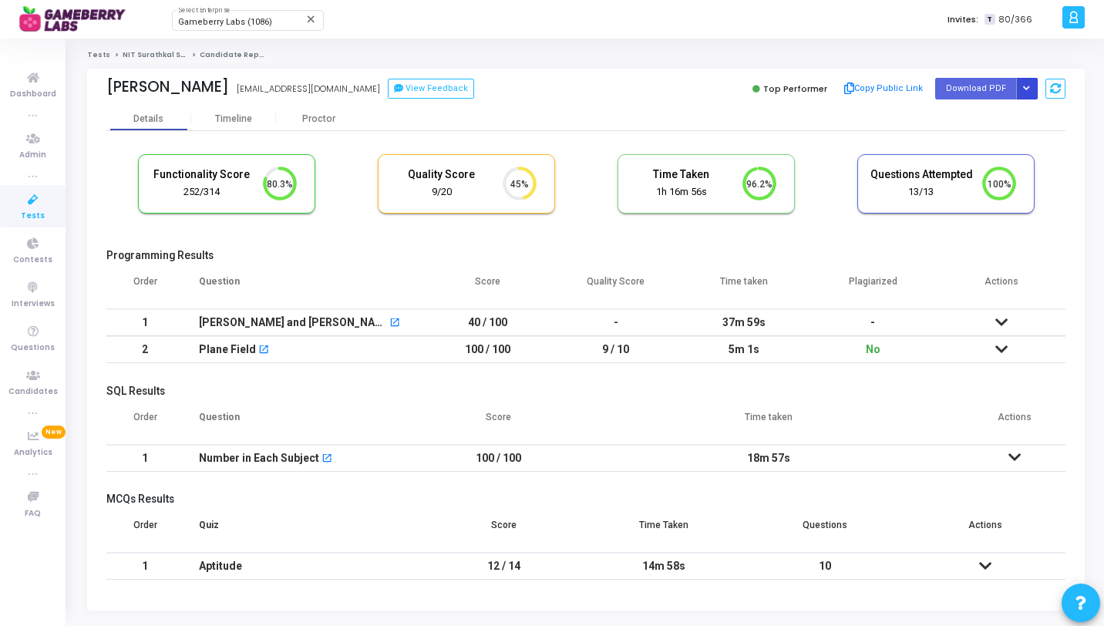
click at [1029, 89] on button "Button group with nested dropdown" at bounding box center [1027, 88] width 22 height 21
click at [966, 120] on button "Regenerate PDF" at bounding box center [977, 119] width 119 height 25
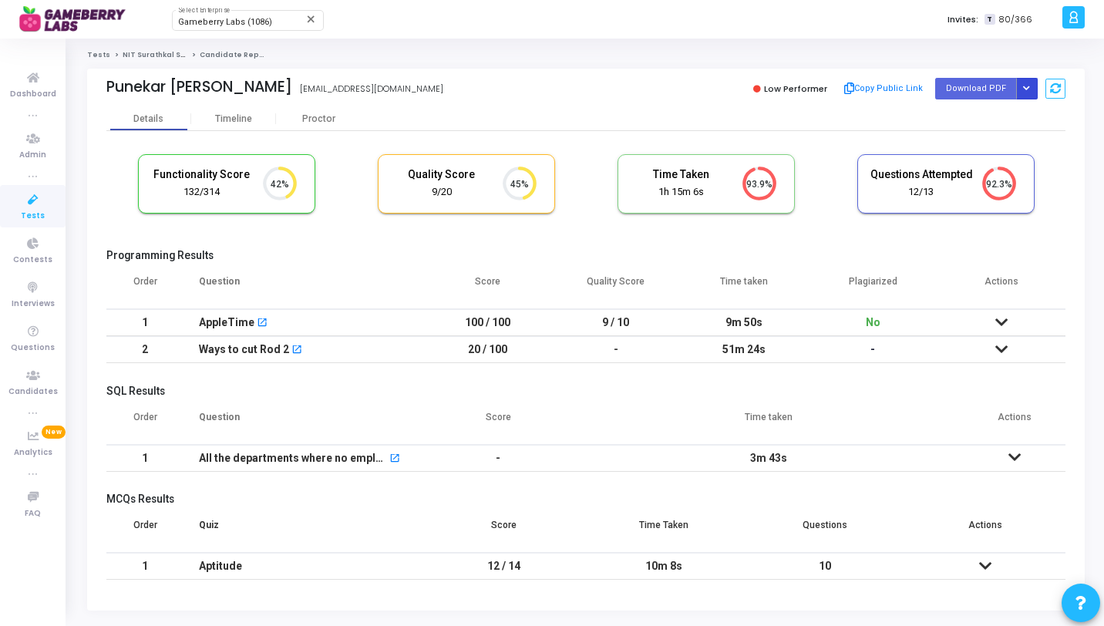
drag, startPoint x: 1015, startPoint y: 90, endPoint x: 1033, endPoint y: 91, distance: 17.8
click at [1033, 91] on div "Download PDF Regenerate PDF" at bounding box center [986, 88] width 103 height 21
click at [1033, 91] on button "Button group with nested dropdown" at bounding box center [1027, 88] width 22 height 21
click at [1002, 118] on button "Regenerate PDF" at bounding box center [977, 119] width 119 height 25
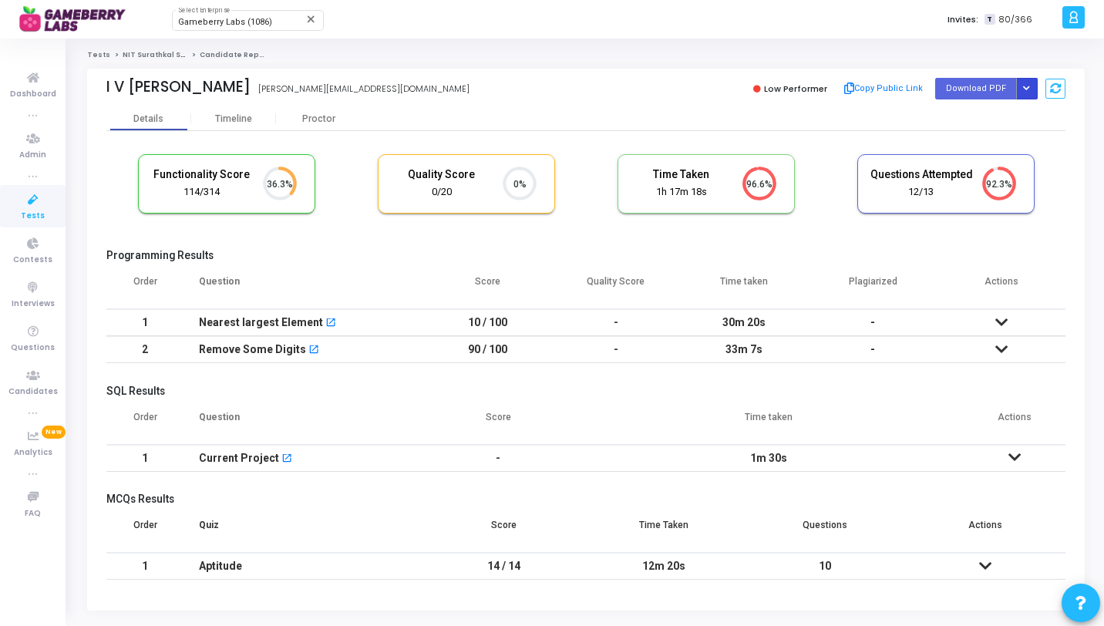
click at [1028, 82] on button "Button group with nested dropdown" at bounding box center [1027, 88] width 22 height 21
click at [977, 122] on button "Regenerate PDF" at bounding box center [977, 119] width 119 height 25
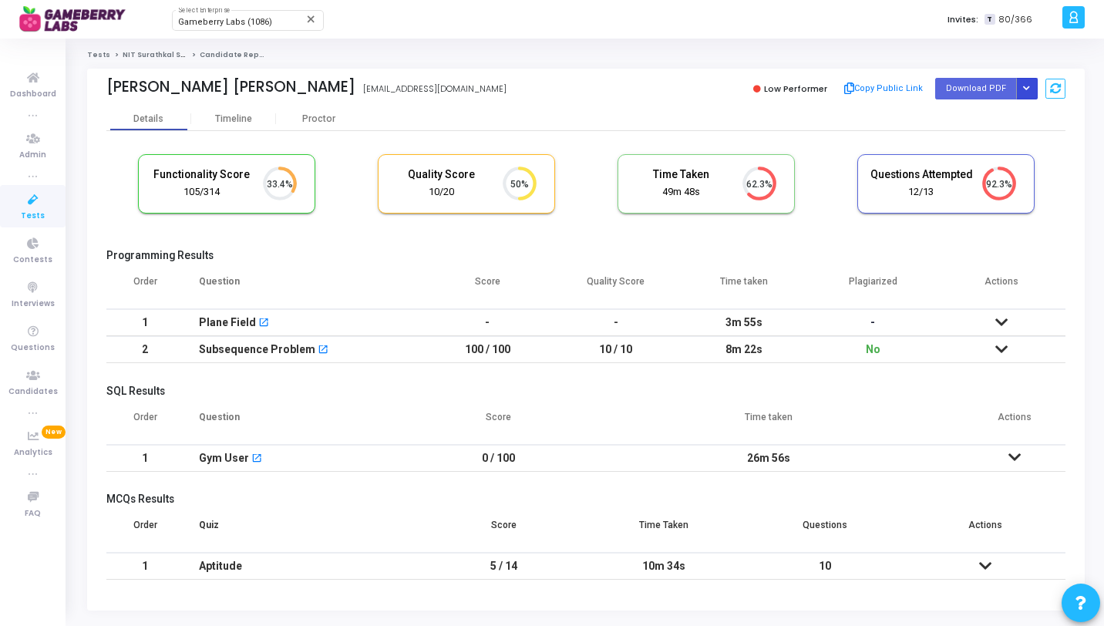
click at [1026, 83] on button "Button group with nested dropdown" at bounding box center [1027, 88] width 22 height 21
click at [975, 121] on button "Regenerate PDF" at bounding box center [977, 119] width 119 height 25
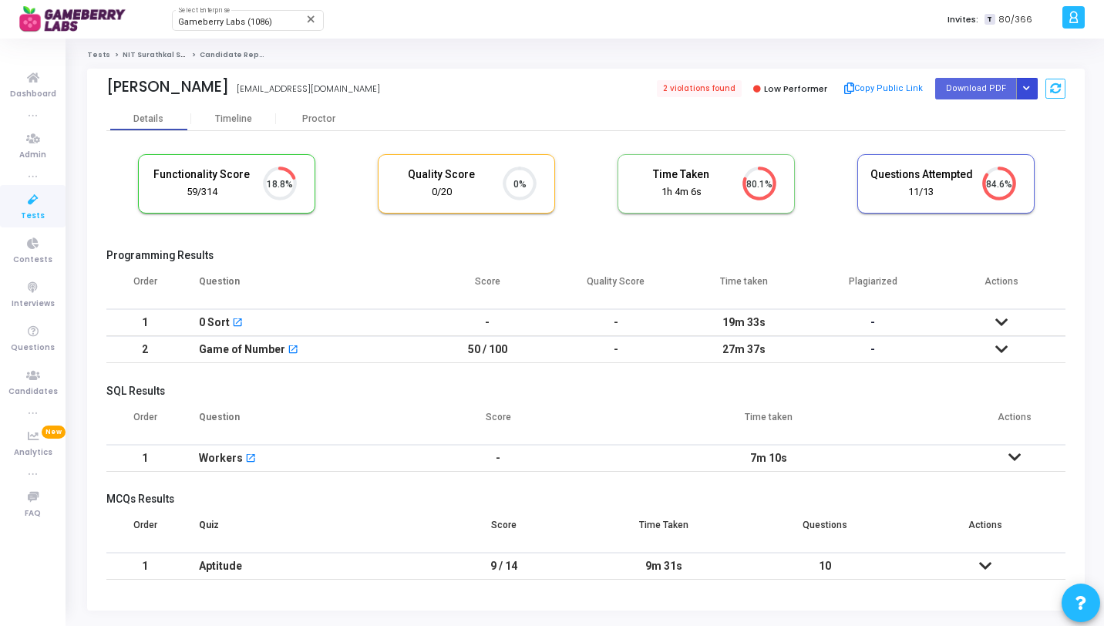
click at [1036, 93] on button "Button group with nested dropdown" at bounding box center [1027, 88] width 22 height 21
click at [1014, 110] on button "Regenerate PDF" at bounding box center [977, 119] width 119 height 25
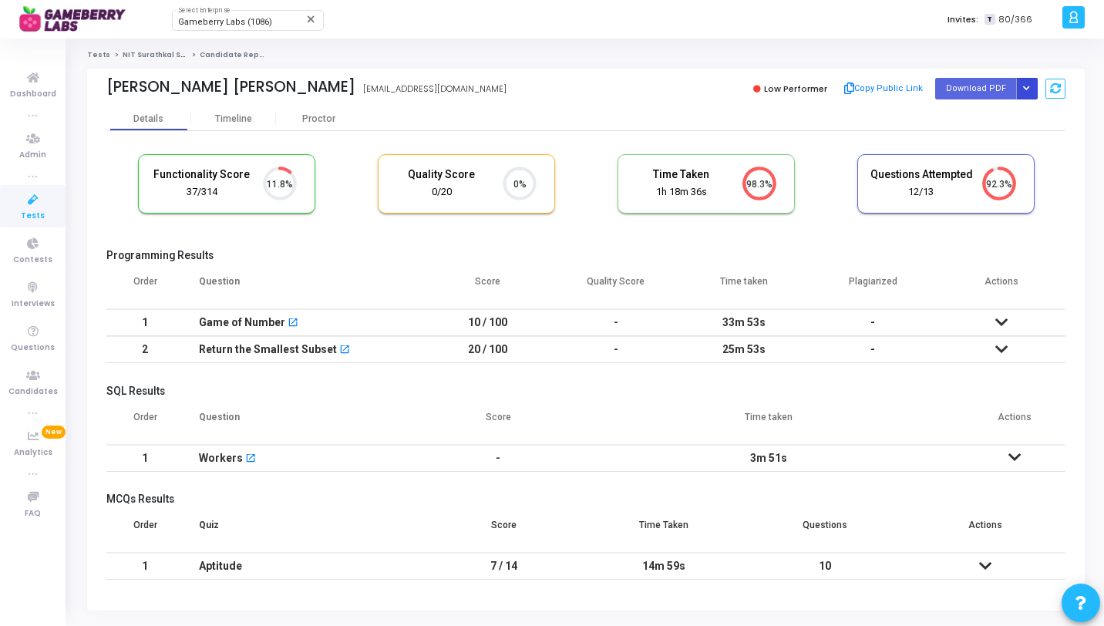
click at [1030, 95] on button "Button group with nested dropdown" at bounding box center [1027, 88] width 22 height 21
click at [995, 108] on button "Regenerate PDF" at bounding box center [977, 119] width 119 height 25
click at [1029, 86] on icon "Button group with nested dropdown" at bounding box center [1026, 89] width 7 height 8
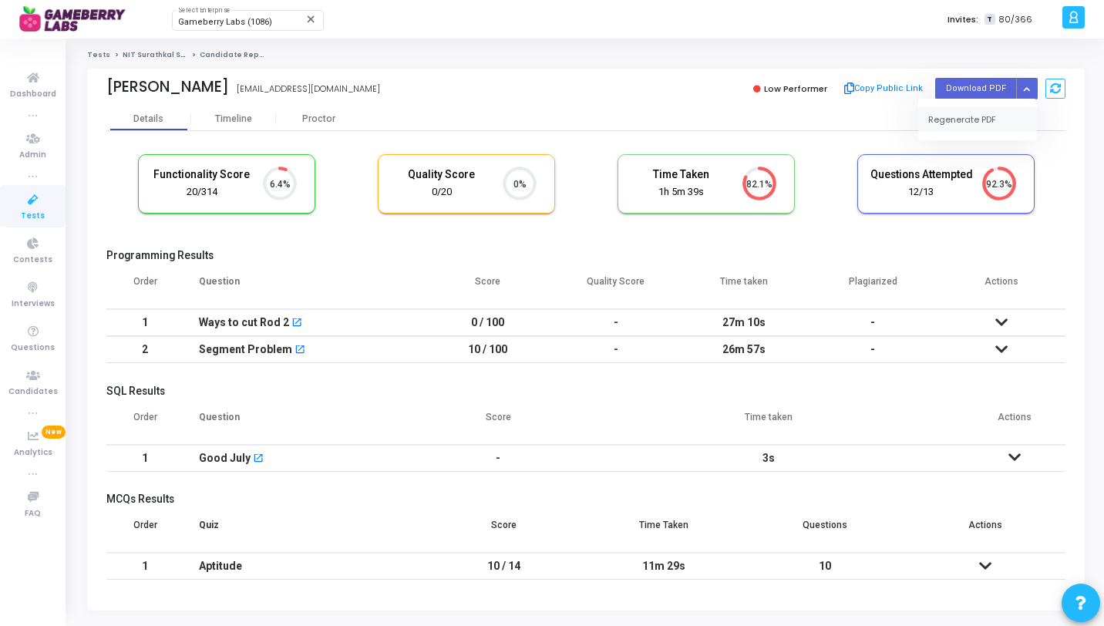
click at [989, 115] on button "Regenerate PDF" at bounding box center [977, 119] width 119 height 25
click at [1029, 88] on icon "Button group with nested dropdown" at bounding box center [1026, 89] width 7 height 8
click at [996, 114] on button "Regenerate PDF" at bounding box center [977, 119] width 119 height 25
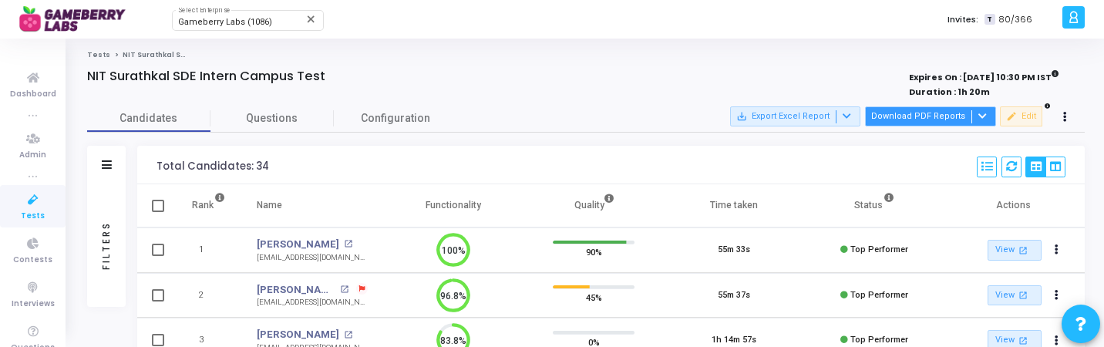
click at [953, 113] on button "Download PDF Reports" at bounding box center [930, 116] width 131 height 20
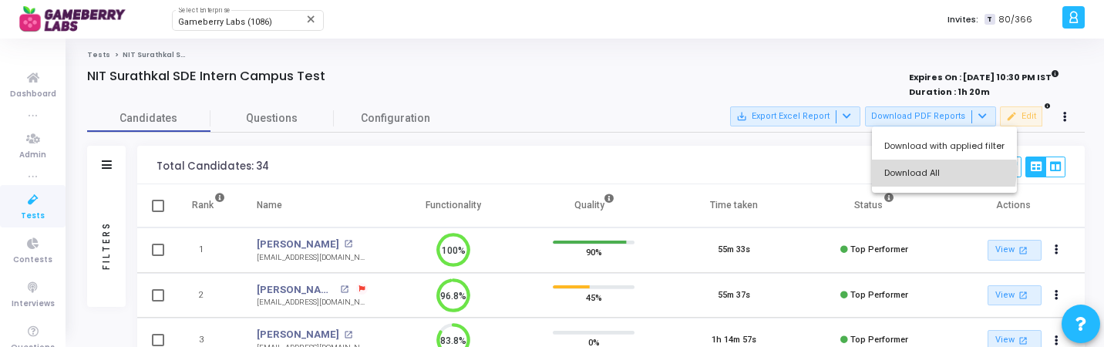
click at [937, 170] on button "Download All" at bounding box center [944, 173] width 145 height 27
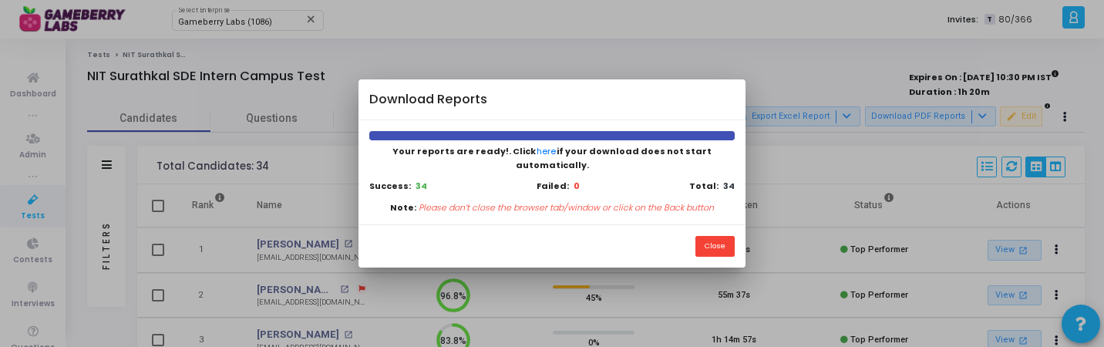
click at [522, 113] on div "Download Reports" at bounding box center [552, 99] width 386 height 41
click at [720, 236] on button "Close" at bounding box center [715, 246] width 39 height 21
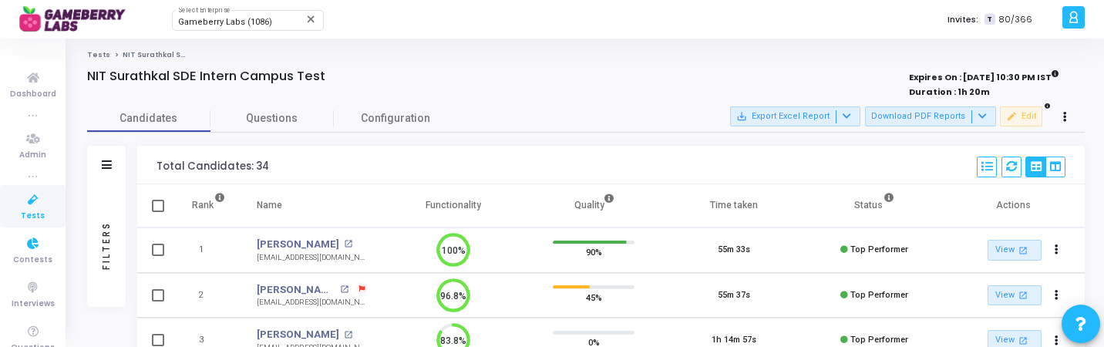
click at [34, 210] on span "Tests" at bounding box center [33, 216] width 24 height 13
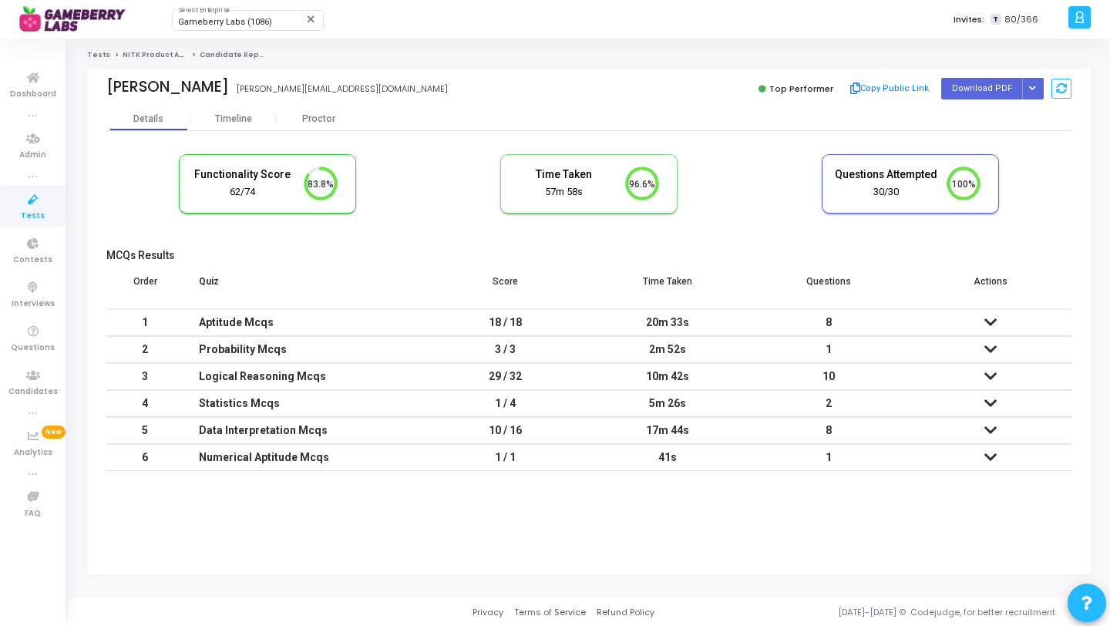
scroll to position [7, 7]
click at [1035, 80] on button "Button group with nested dropdown" at bounding box center [1034, 88] width 22 height 21
click at [972, 123] on button "Regenerate PDF" at bounding box center [984, 119] width 119 height 25
click at [1031, 88] on icon "Button group with nested dropdown" at bounding box center [1032, 89] width 7 height 8
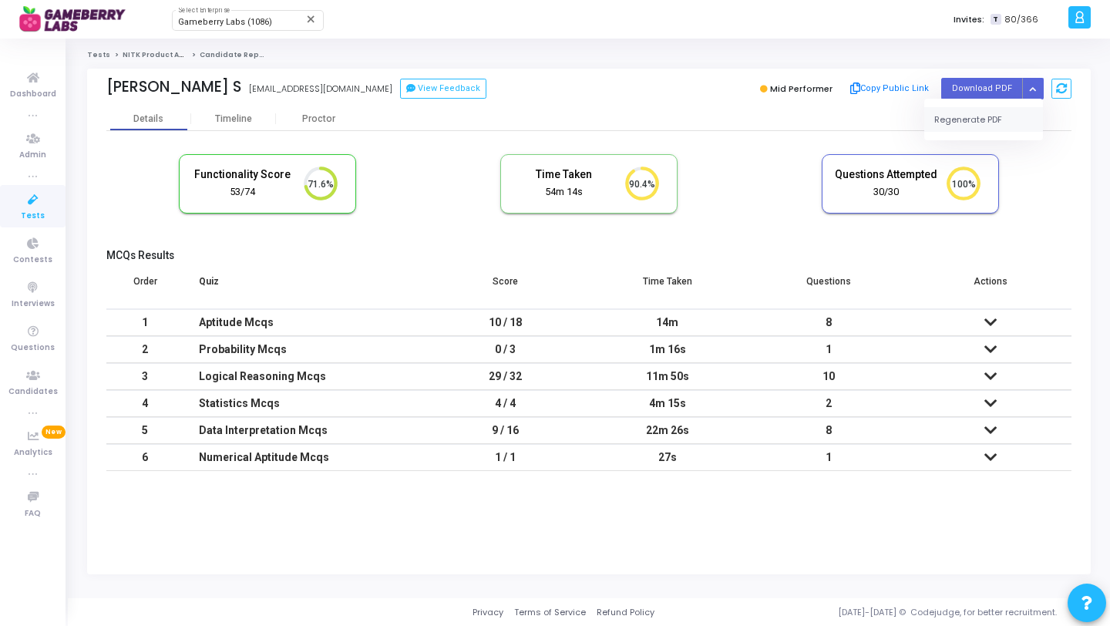
click at [992, 113] on button "Regenerate PDF" at bounding box center [984, 119] width 119 height 25
click at [1025, 96] on button "Button group with nested dropdown" at bounding box center [1034, 88] width 22 height 21
click at [996, 116] on button "Regenerate PDF" at bounding box center [984, 119] width 119 height 25
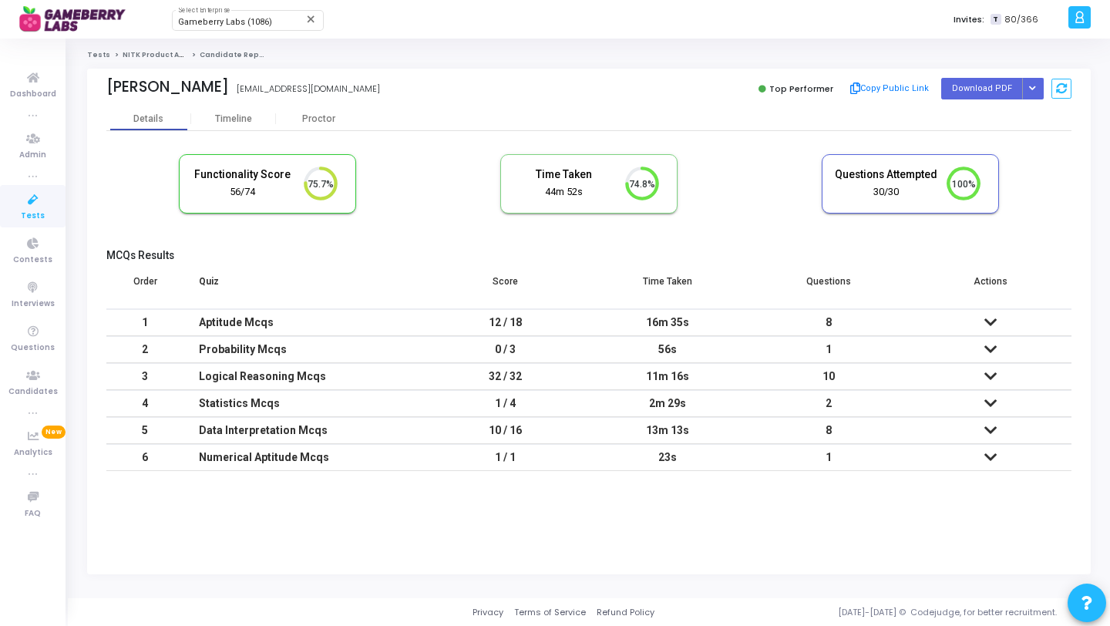
scroll to position [7, 7]
click at [1030, 84] on button "Button group with nested dropdown" at bounding box center [1034, 88] width 22 height 21
click at [983, 115] on button "Regenerate PDF" at bounding box center [984, 119] width 119 height 25
click at [1033, 86] on icon "Button group with nested dropdown" at bounding box center [1032, 89] width 7 height 8
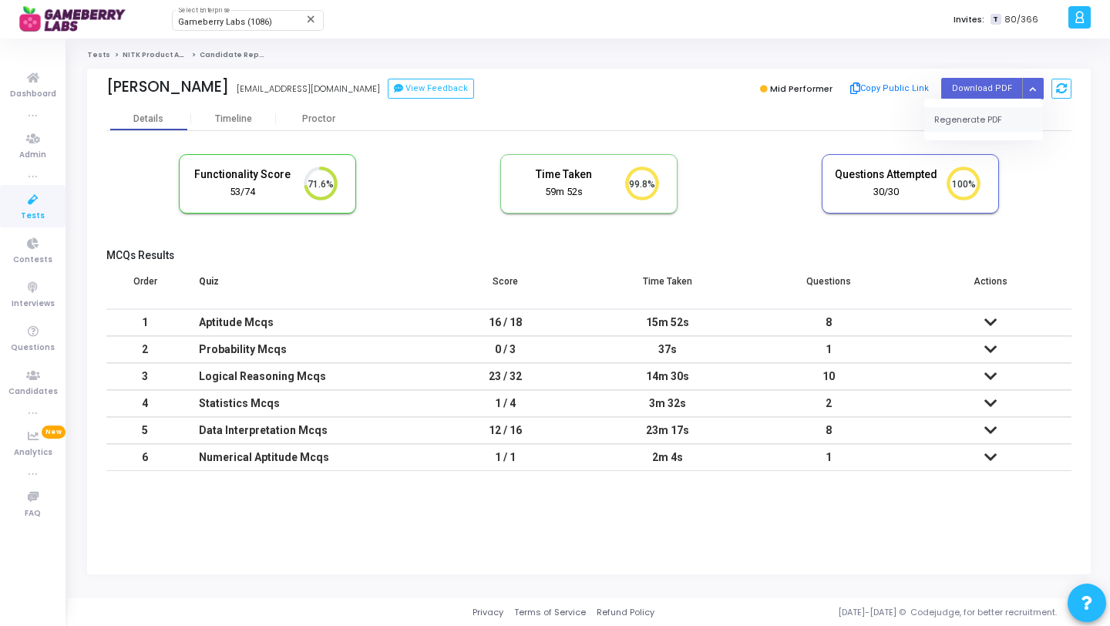
click at [972, 113] on button "Regenerate PDF" at bounding box center [984, 119] width 119 height 25
click at [1033, 93] on button "Button group with nested dropdown" at bounding box center [1034, 88] width 22 height 21
click at [989, 117] on button "Regenerate PDF" at bounding box center [984, 119] width 119 height 25
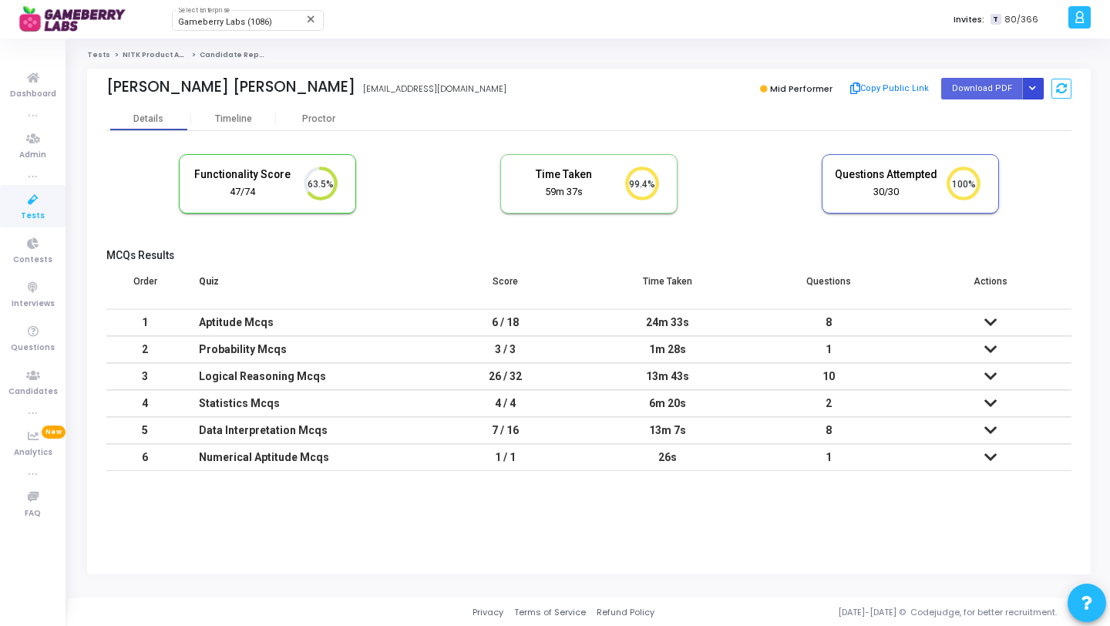
scroll to position [7, 7]
click at [1036, 92] on button "Button group with nested dropdown" at bounding box center [1034, 88] width 22 height 21
click at [1000, 116] on button "Regenerate PDF" at bounding box center [984, 119] width 119 height 25
click at [1031, 83] on button "Button group with nested dropdown" at bounding box center [1034, 88] width 22 height 21
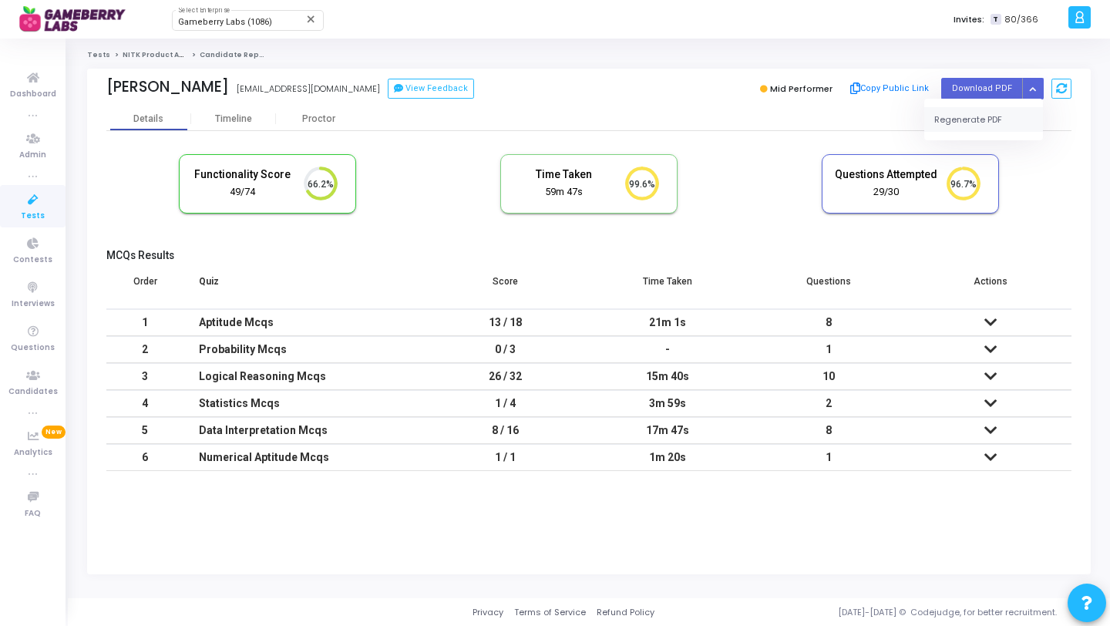
click at [997, 109] on button "Regenerate PDF" at bounding box center [984, 119] width 119 height 25
click at [1043, 92] on button "Button group with nested dropdown" at bounding box center [1034, 88] width 22 height 21
click at [1007, 118] on button "Regenerate PDF" at bounding box center [984, 119] width 119 height 25
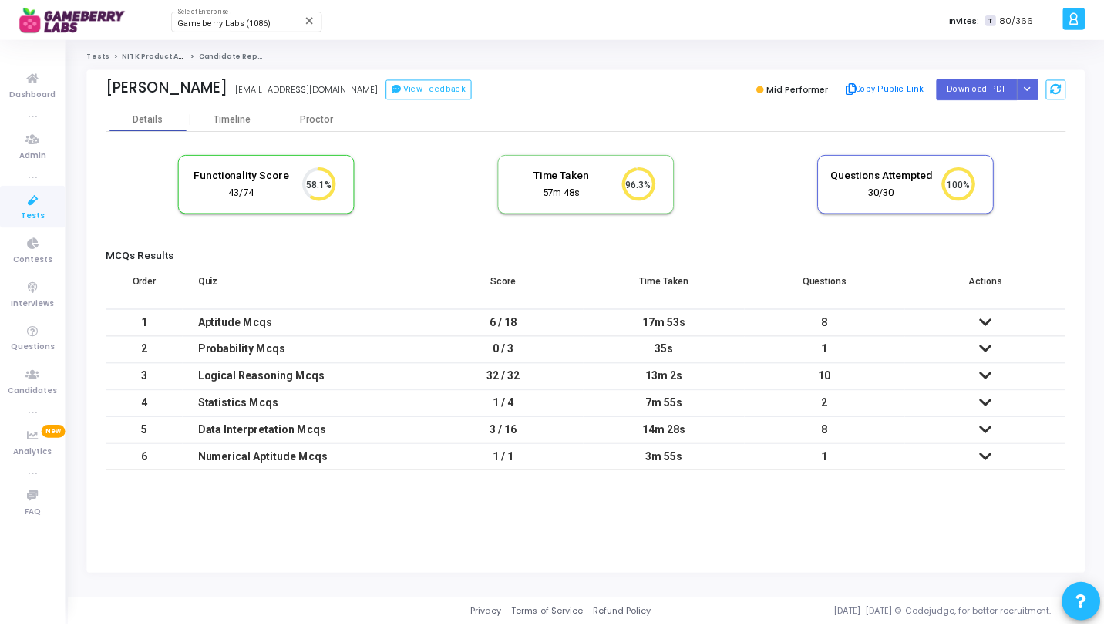
scroll to position [7, 7]
click at [303, 121] on div "Proctor" at bounding box center [318, 119] width 85 height 12
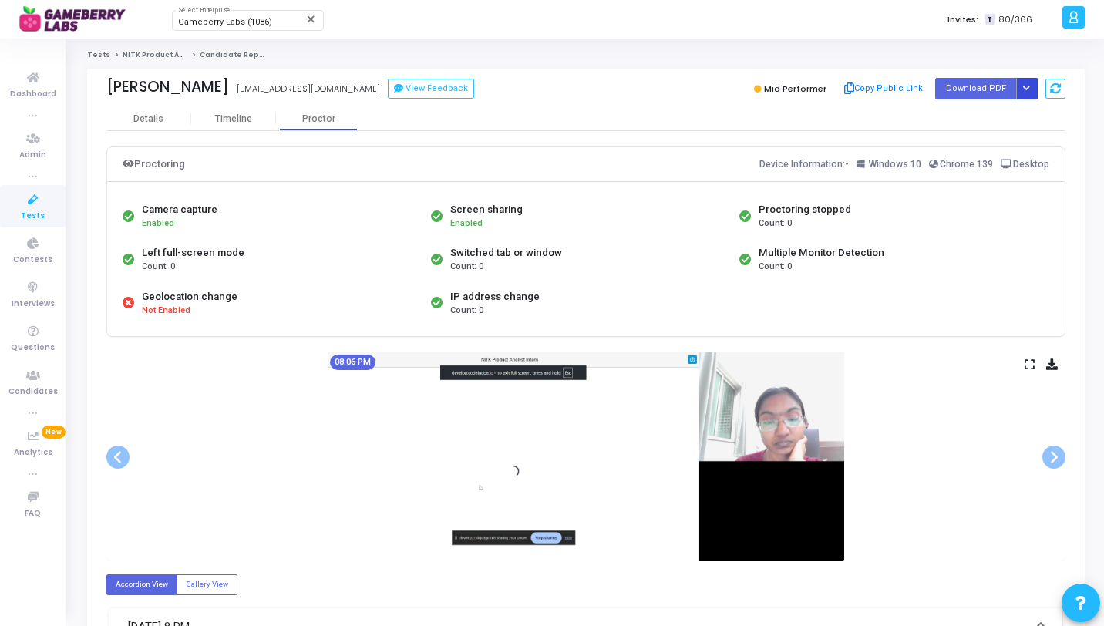
click at [1033, 93] on button "Button group with nested dropdown" at bounding box center [1027, 88] width 22 height 21
click at [976, 122] on button "Regenerate PDF" at bounding box center [977, 119] width 119 height 25
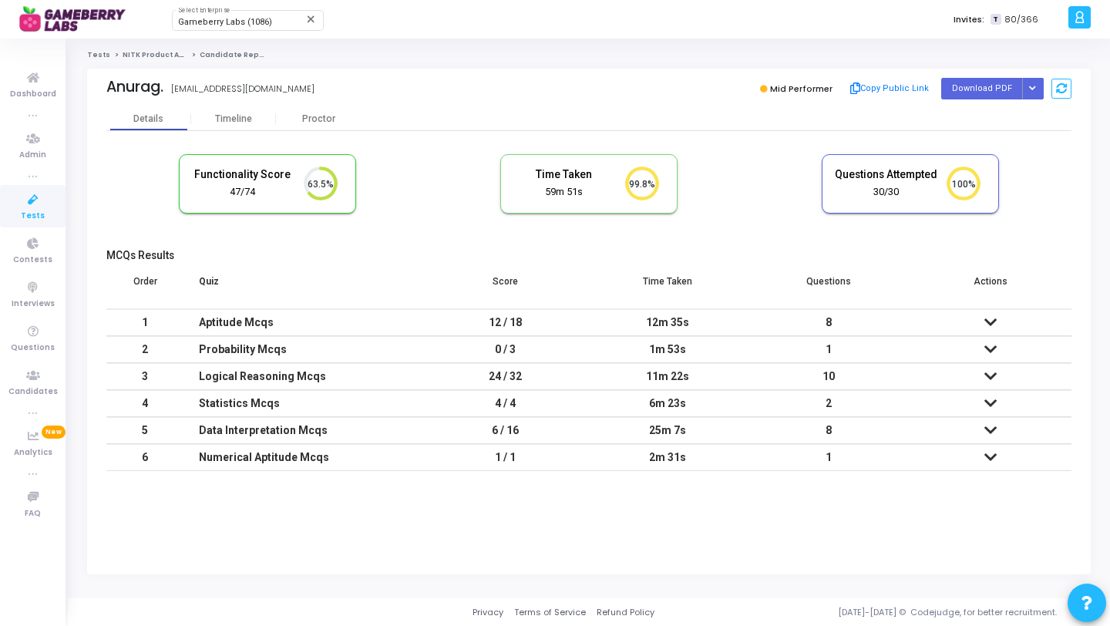
scroll to position [7, 7]
click at [1030, 88] on icon "Button group with nested dropdown" at bounding box center [1032, 89] width 7 height 8
click at [999, 120] on button "Regenerate PDF" at bounding box center [984, 119] width 119 height 25
click at [1031, 93] on button "Button group with nested dropdown" at bounding box center [1034, 88] width 22 height 21
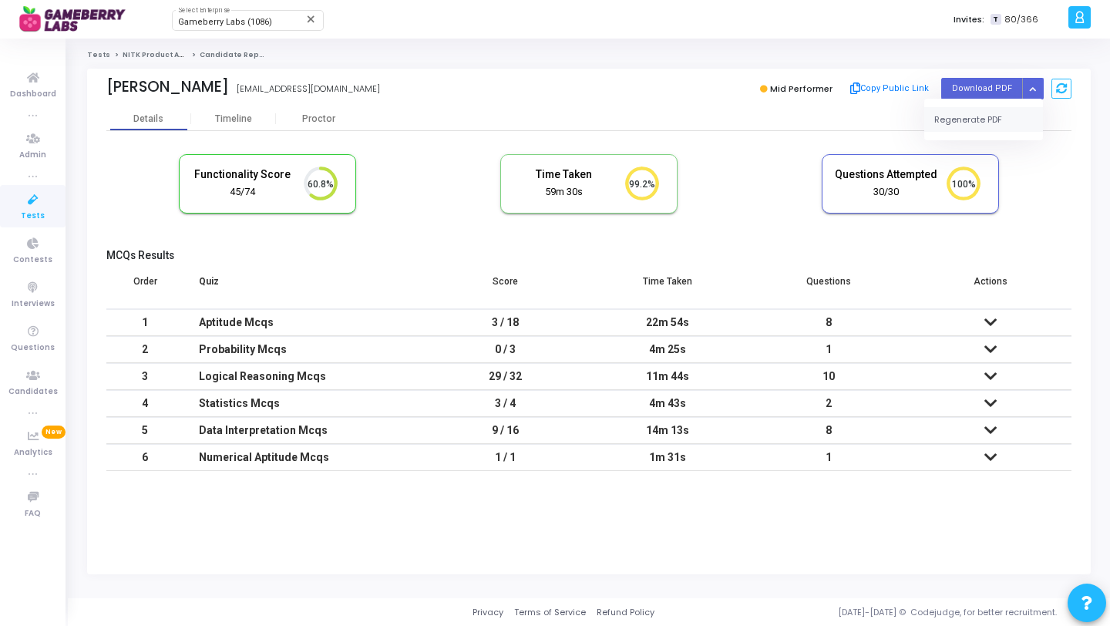
click at [992, 117] on button "Regenerate PDF" at bounding box center [984, 119] width 119 height 25
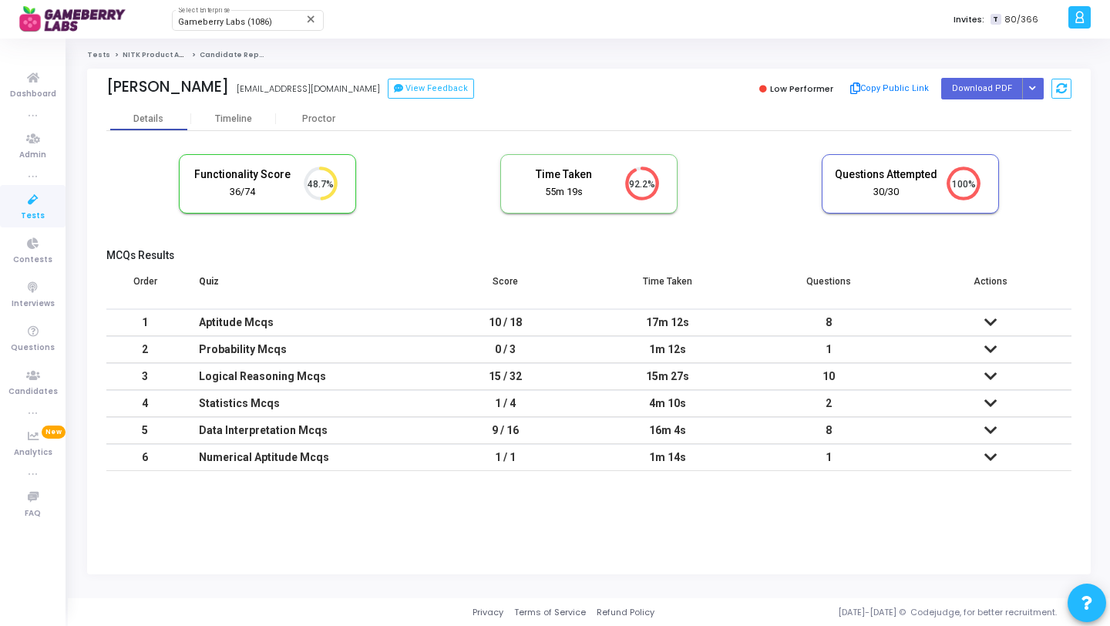
scroll to position [7, 7]
click at [1029, 85] on icon "Button group with nested dropdown" at bounding box center [1032, 89] width 7 height 8
click at [985, 120] on button "Regenerate PDF" at bounding box center [984, 119] width 119 height 25
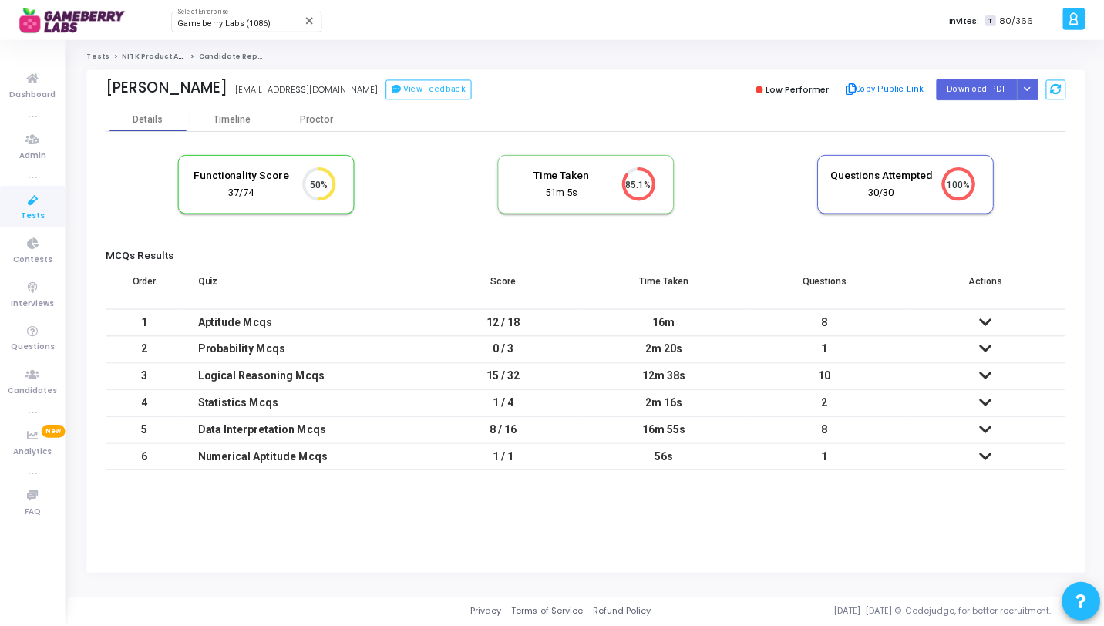
scroll to position [7, 7]
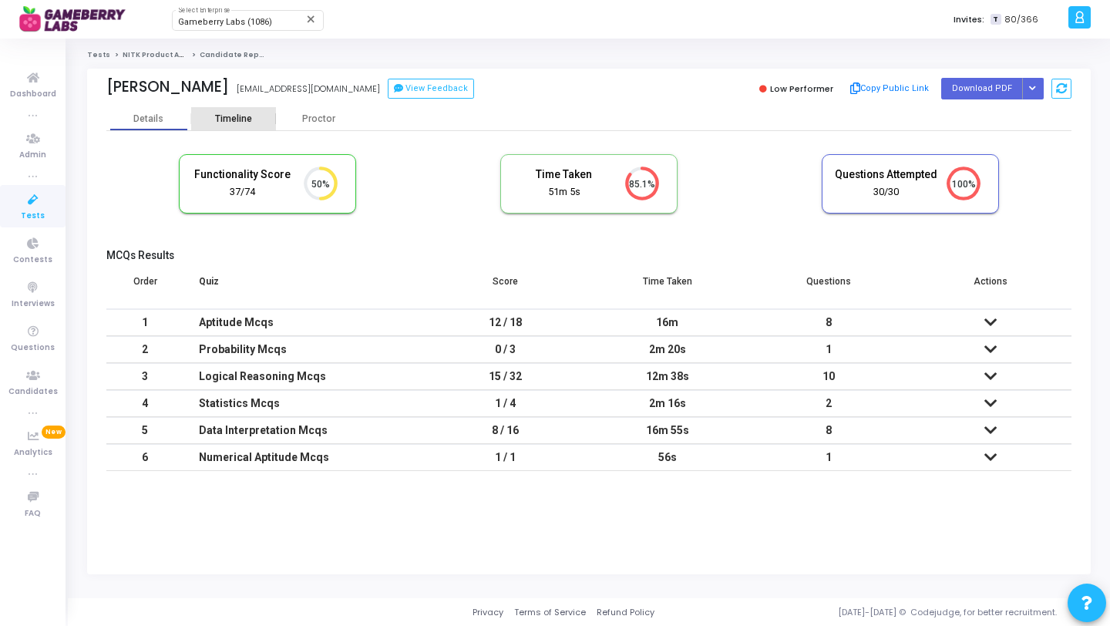
click at [258, 116] on div "Timeline" at bounding box center [233, 119] width 85 height 12
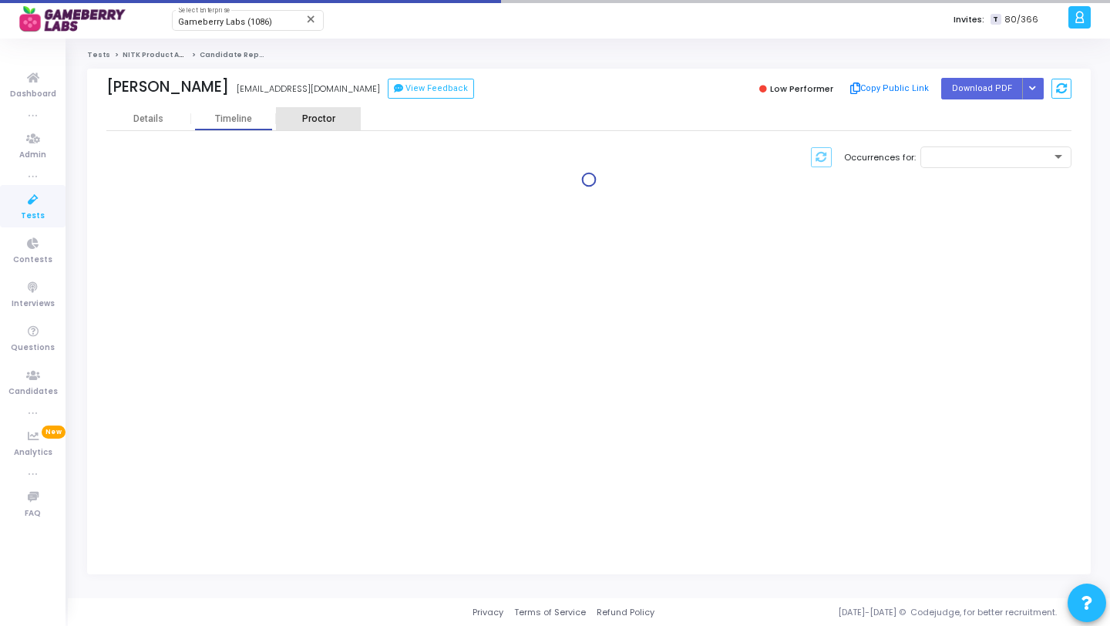
click at [318, 126] on div "Proctor" at bounding box center [318, 118] width 85 height 23
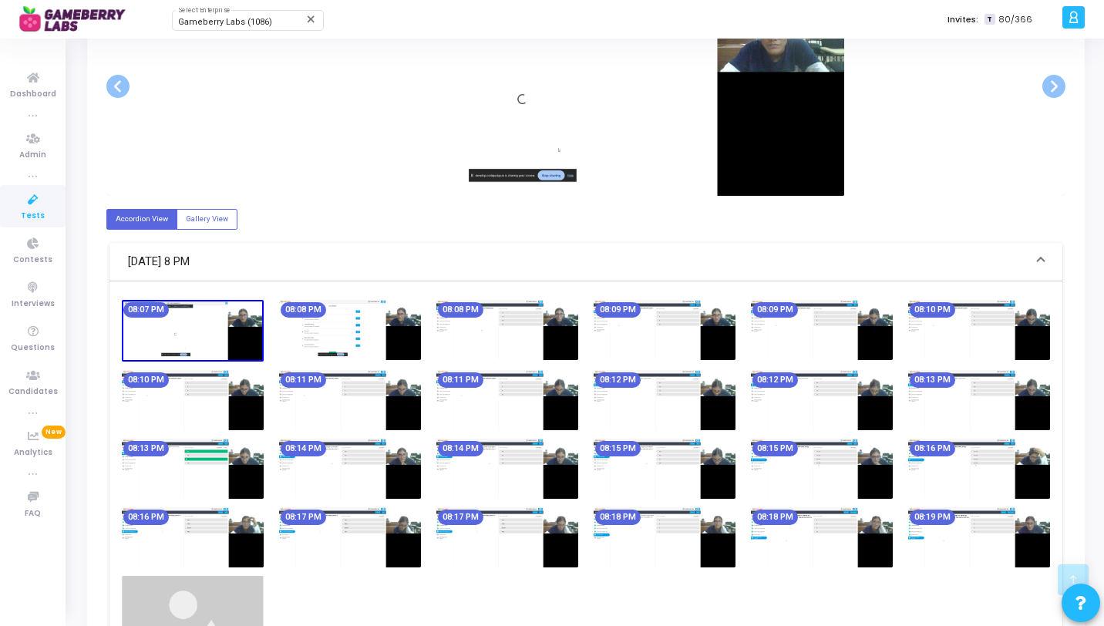
scroll to position [453, 0]
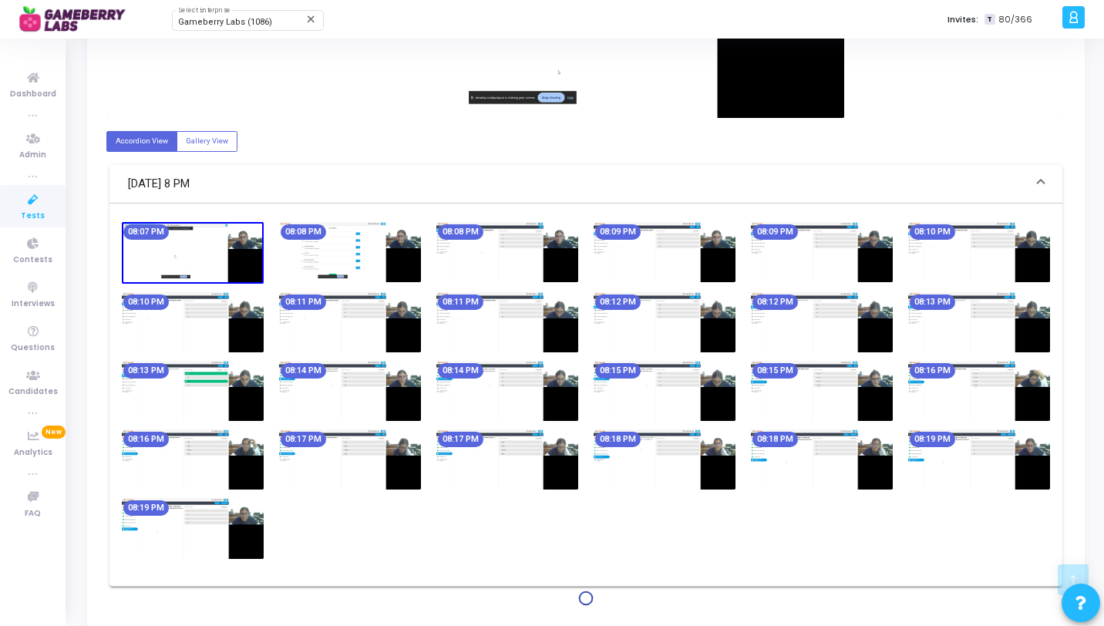
click at [813, 98] on img at bounding box center [586, 8] width 517 height 219
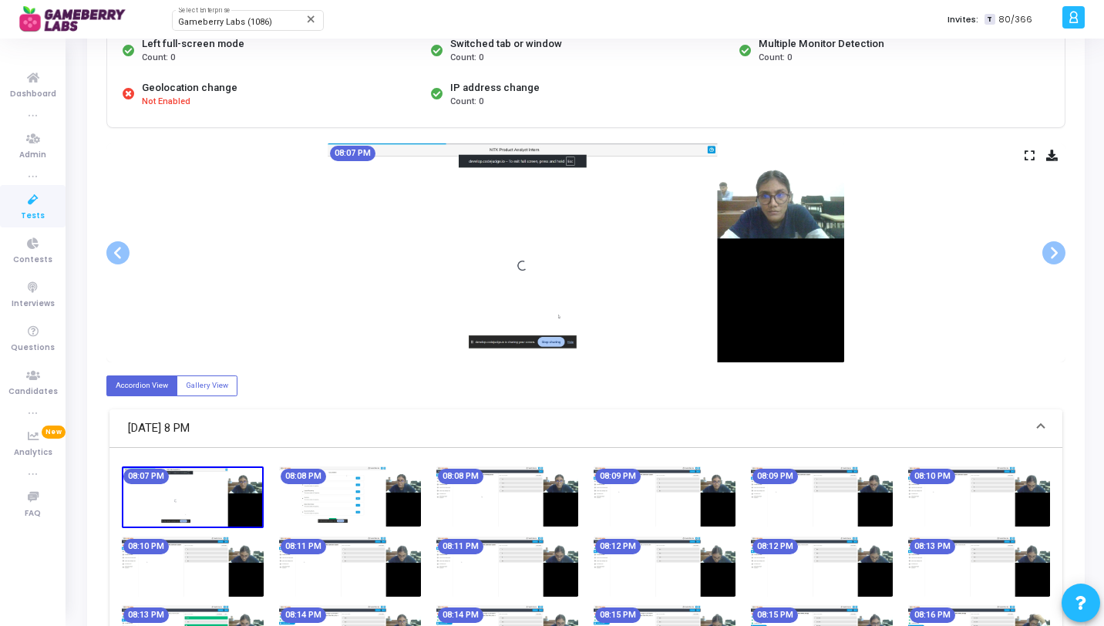
scroll to position [194, 0]
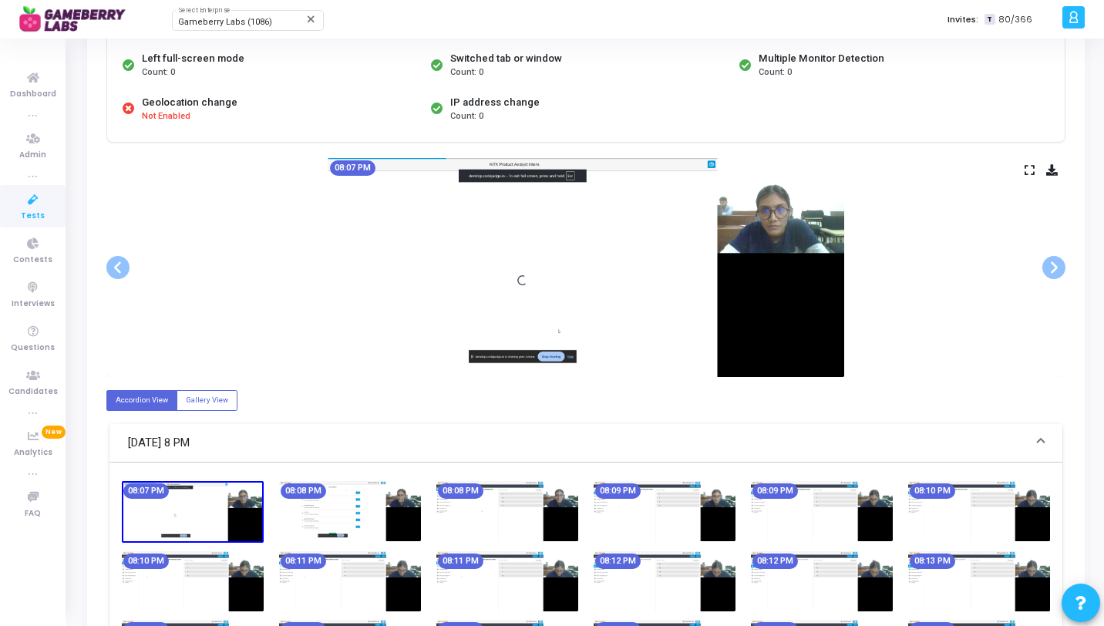
click at [1029, 170] on icon at bounding box center [1030, 170] width 10 height 8
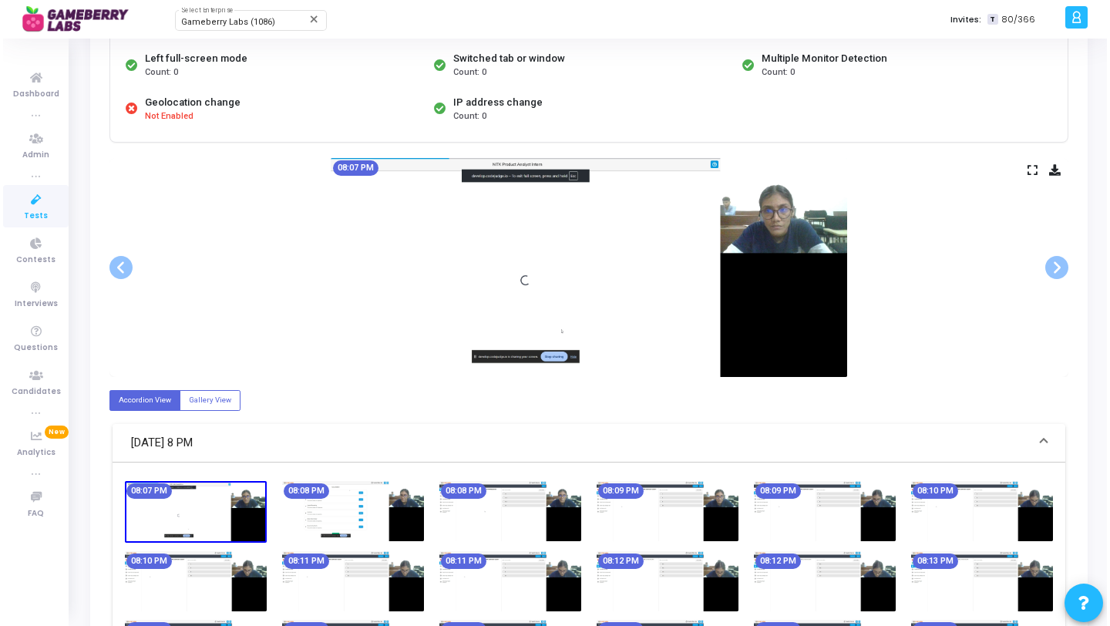
scroll to position [0, 0]
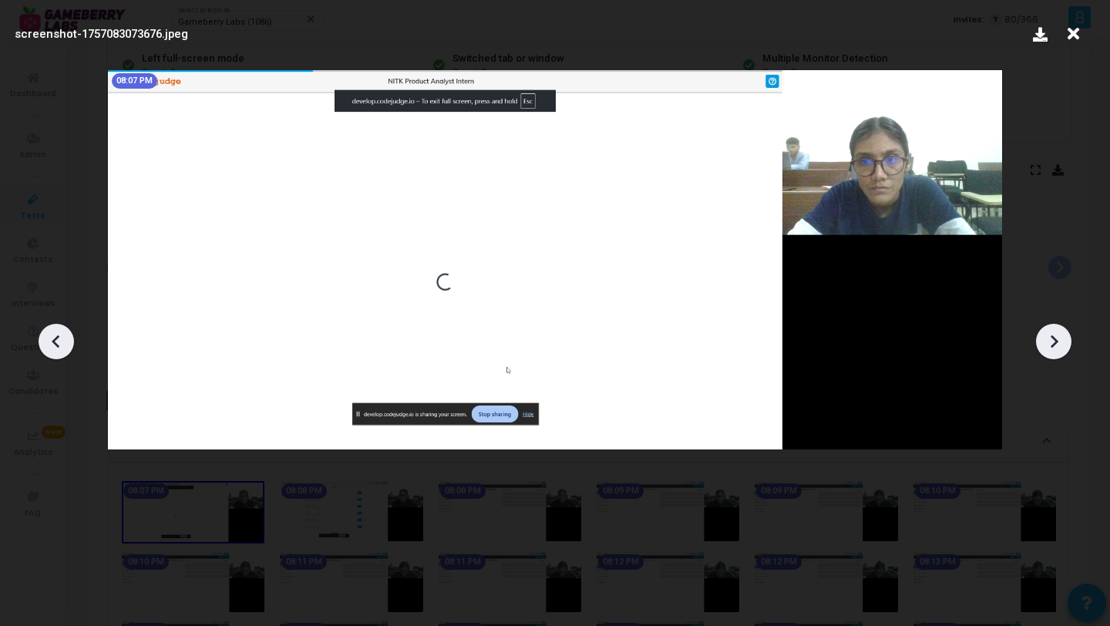
click at [1065, 328] on div at bounding box center [1053, 341] width 35 height 35
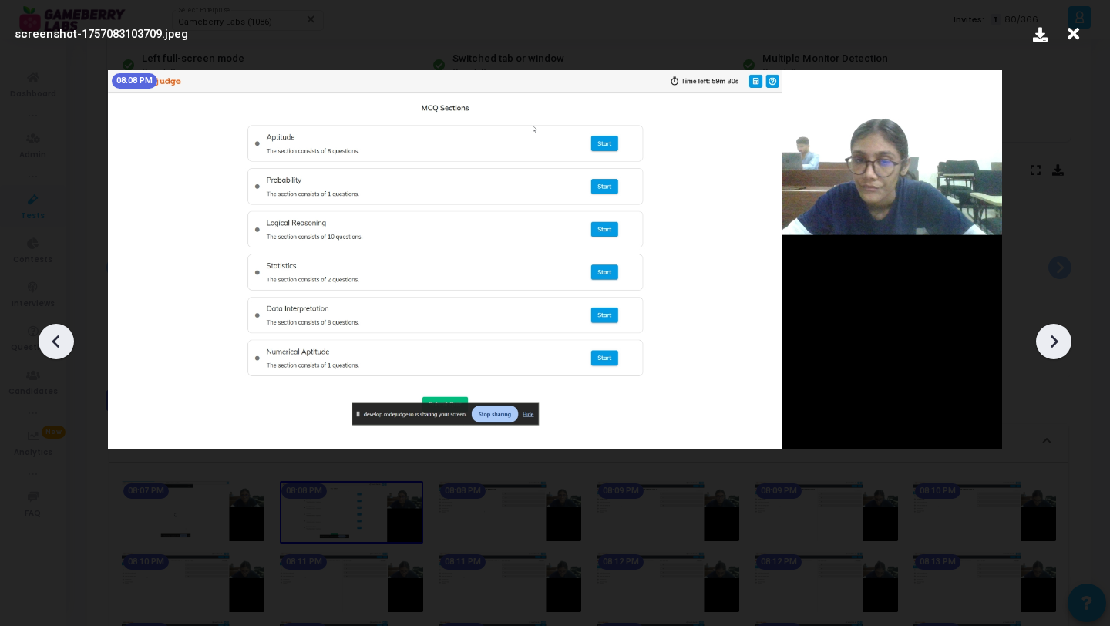
click at [1065, 328] on div at bounding box center [1053, 341] width 35 height 35
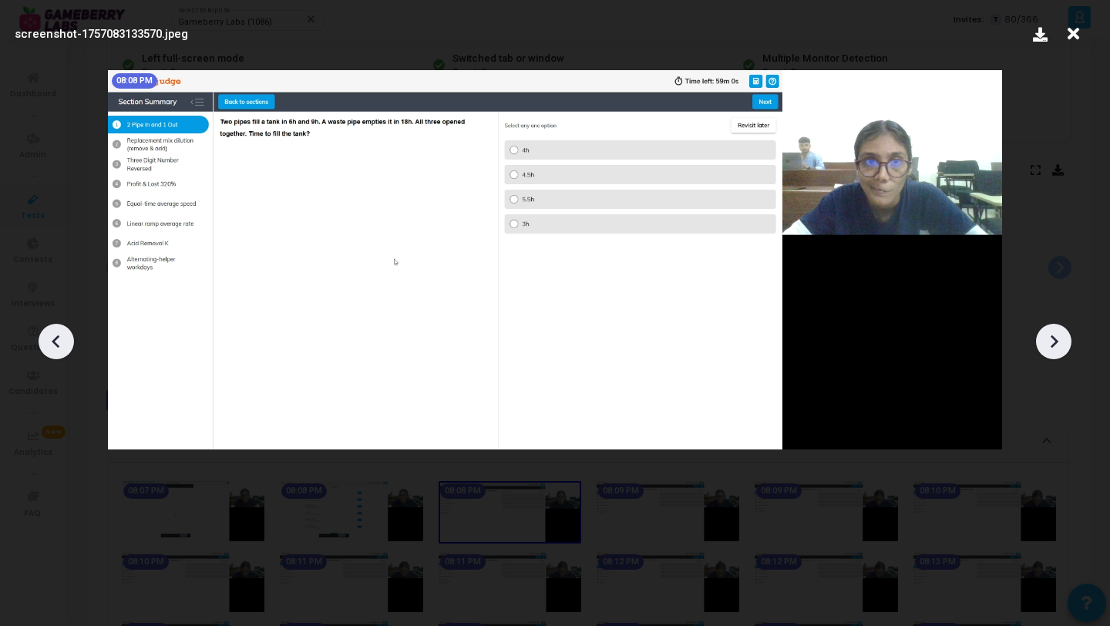
click at [1035, 258] on div at bounding box center [555, 336] width 1110 height 580
click at [1078, 37] on icon at bounding box center [1074, 33] width 24 height 29
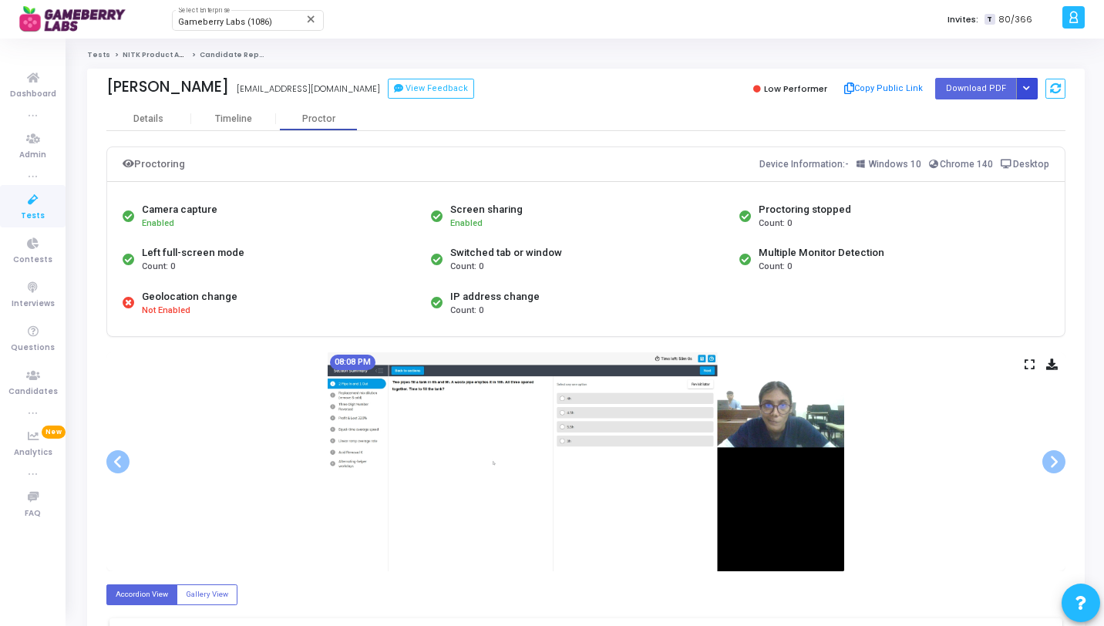
click at [1026, 85] on icon "Button group with nested dropdown" at bounding box center [1026, 89] width 7 height 8
click at [989, 113] on button "Regenerate PDF" at bounding box center [977, 119] width 119 height 25
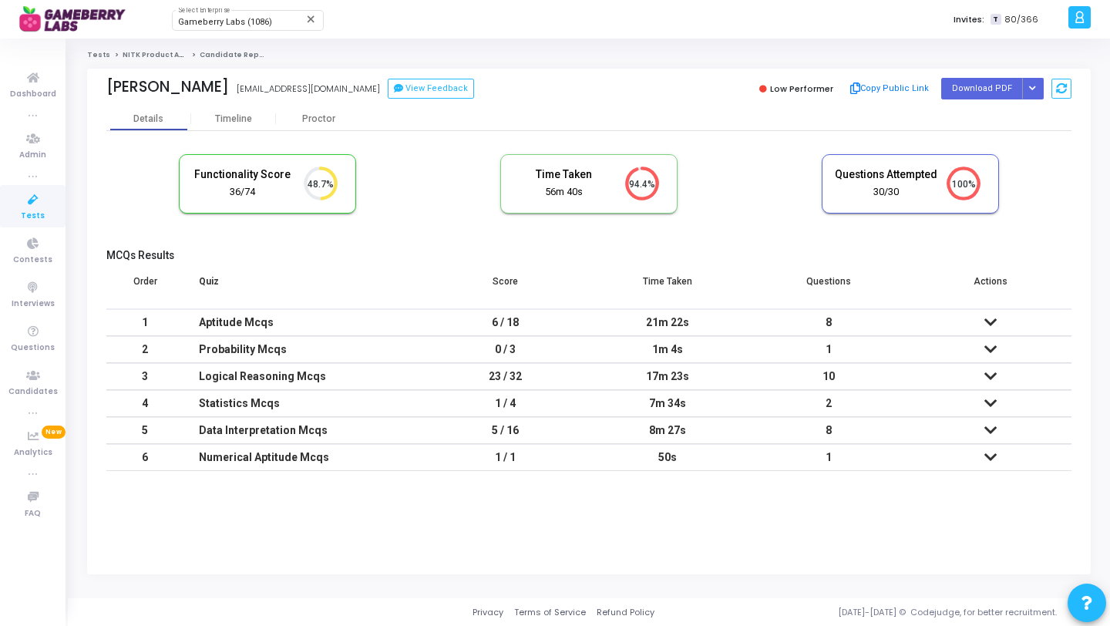
scroll to position [7, 7]
click at [1034, 93] on button "Button group with nested dropdown" at bounding box center [1034, 88] width 22 height 21
click at [1017, 111] on button "Regenerate PDF" at bounding box center [984, 119] width 119 height 25
click at [1036, 80] on button "Button group with nested dropdown" at bounding box center [1034, 88] width 22 height 21
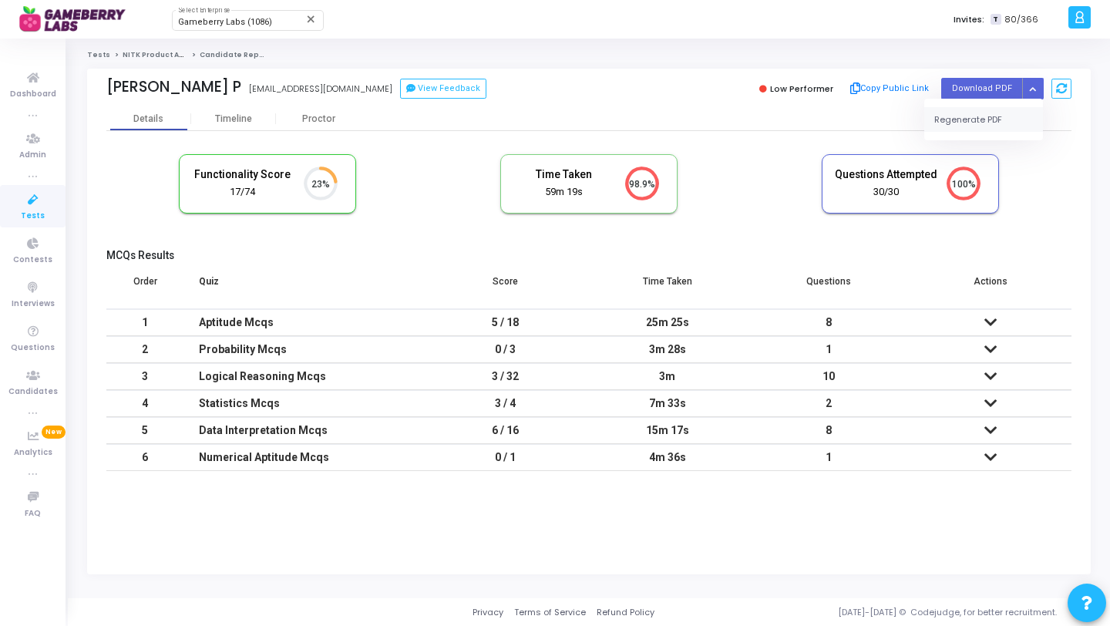
click at [992, 109] on button "Regenerate PDF" at bounding box center [984, 119] width 119 height 25
click at [234, 24] on span "Gameberry Labs (1086)" at bounding box center [225, 22] width 94 height 10
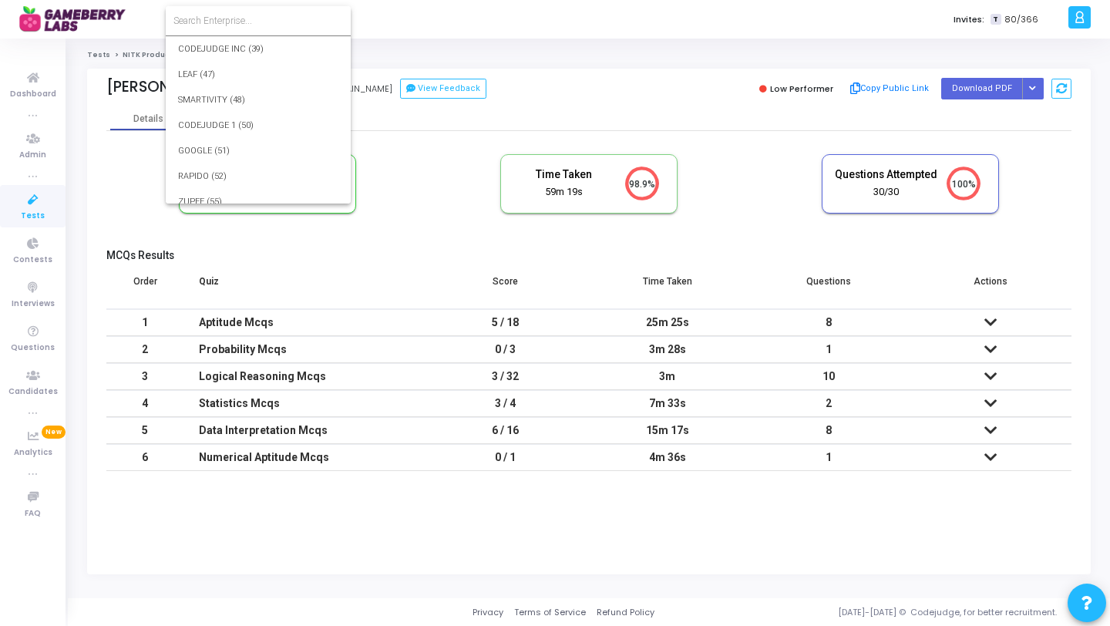
scroll to position [23815, 0]
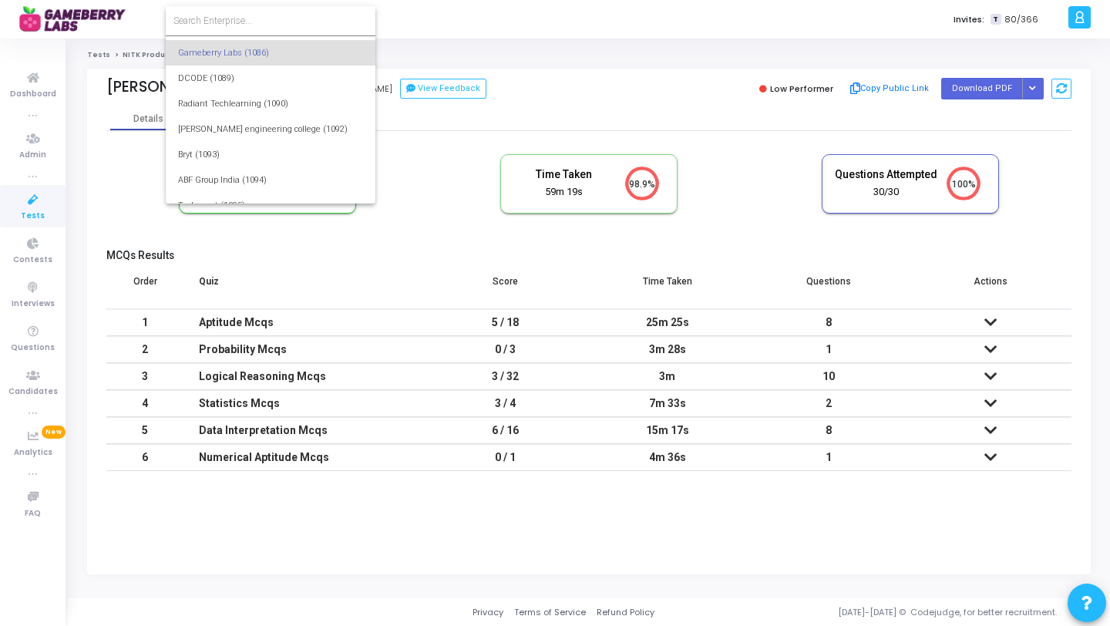
click at [254, 21] on input at bounding box center [271, 21] width 194 height 14
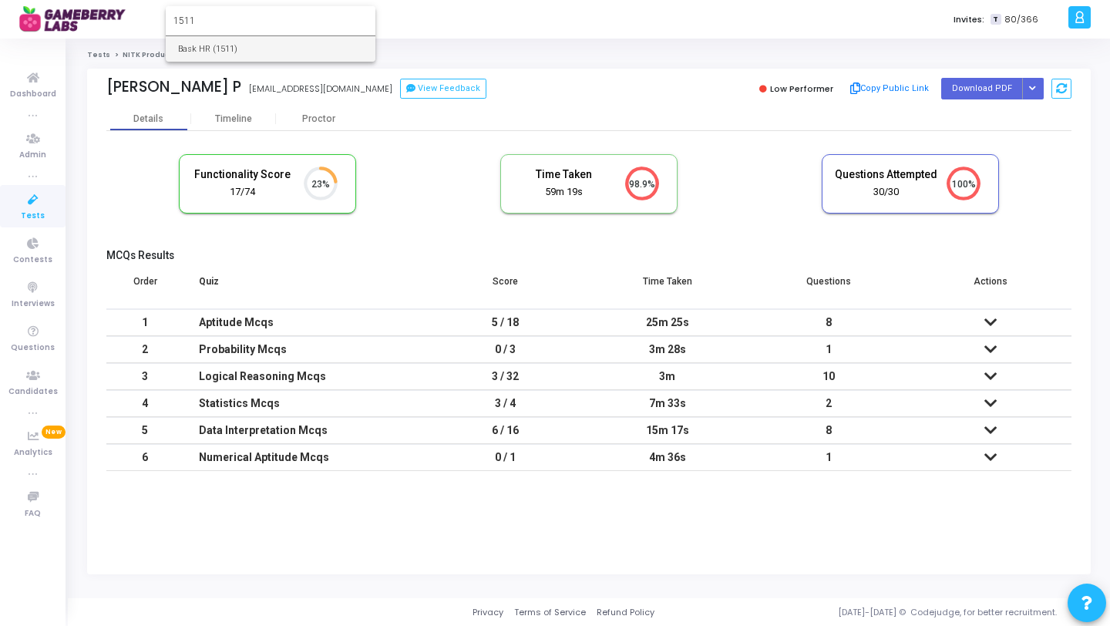
type input "1511"
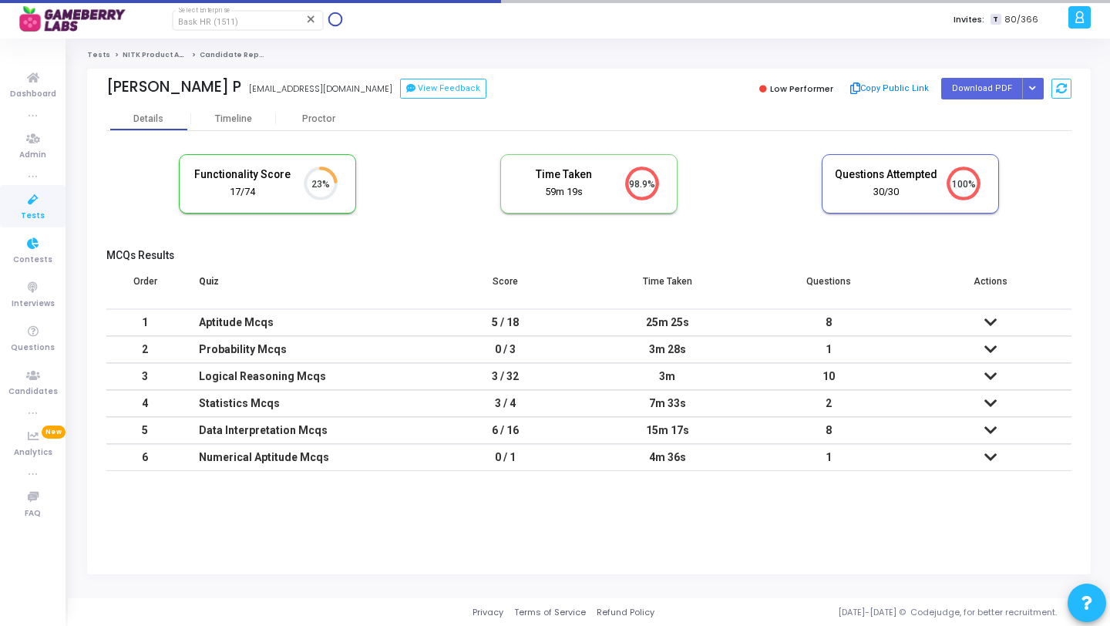
click at [36, 211] on span "Tests" at bounding box center [33, 216] width 24 height 13
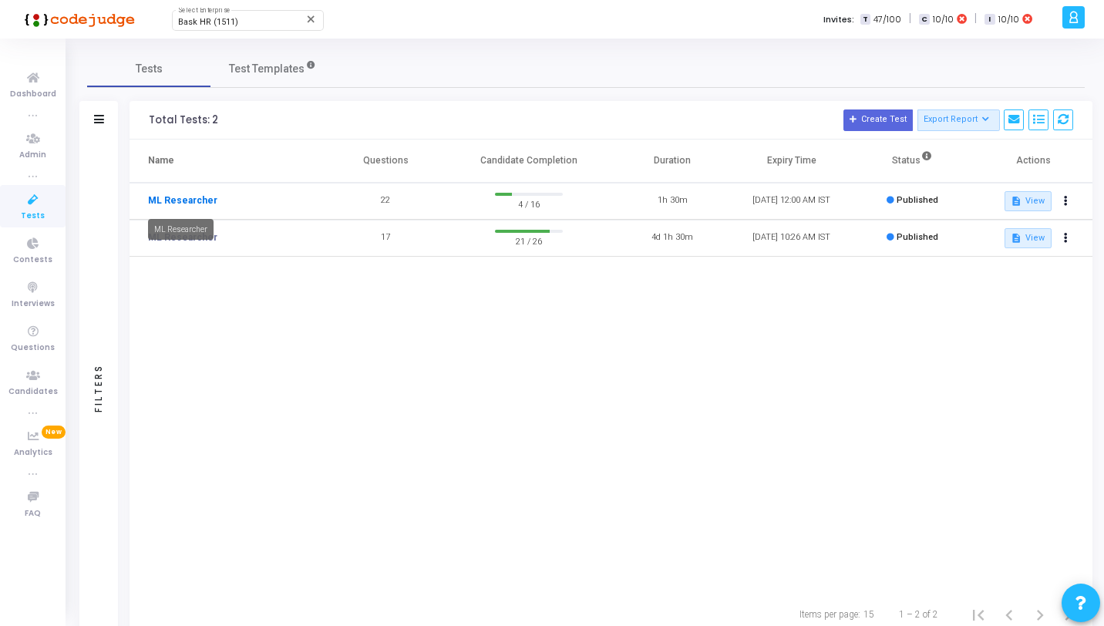
click at [197, 202] on link "ML Researcher" at bounding box center [182, 201] width 69 height 14
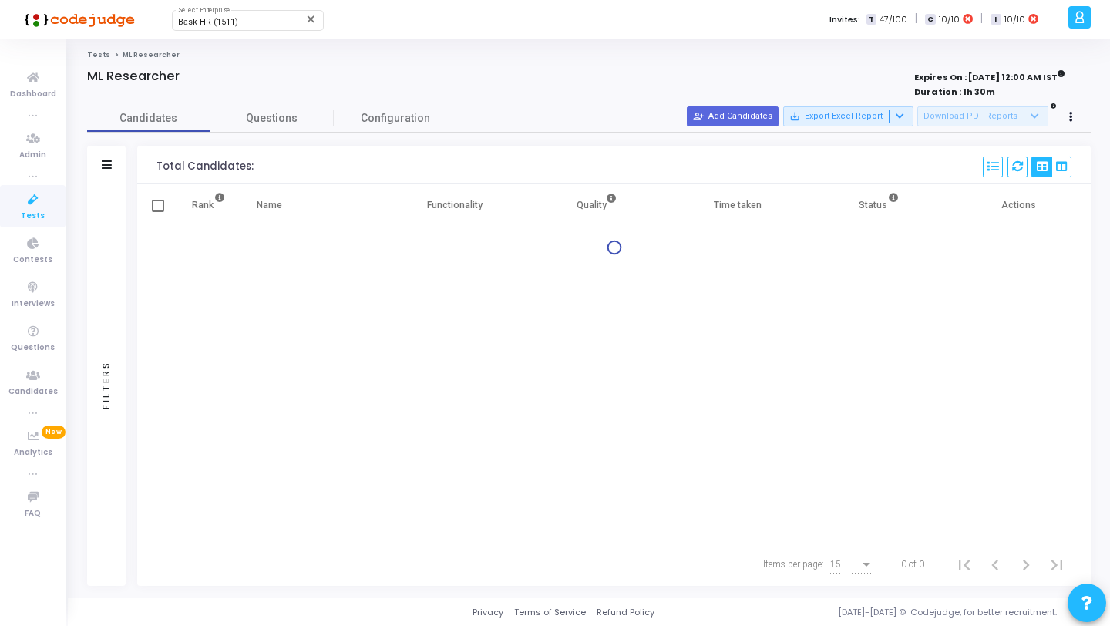
click at [408, 352] on div "Rank Name Functionality Quality Time taken Status Actions" at bounding box center [614, 363] width 954 height 359
